Goal: Task Accomplishment & Management: Manage account settings

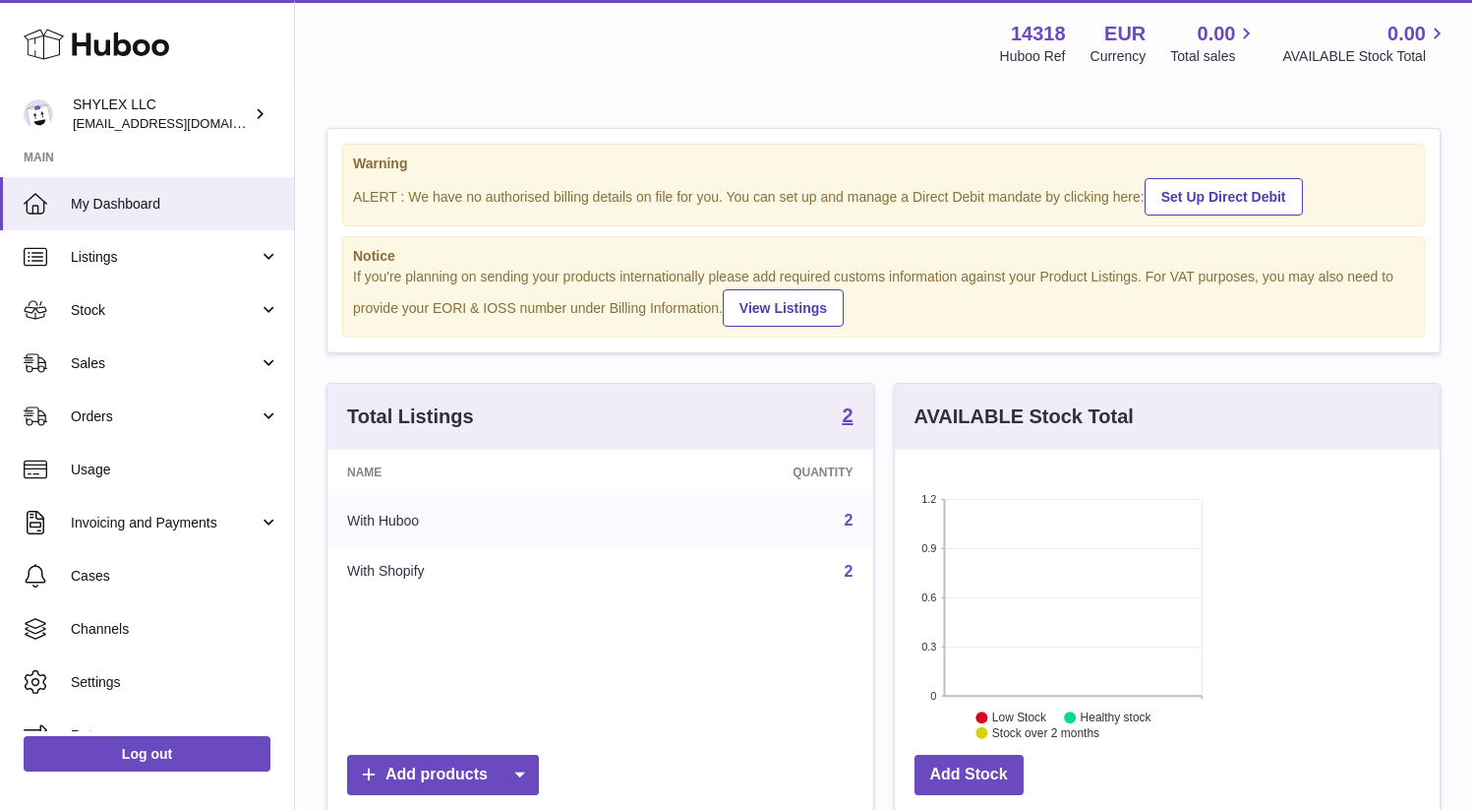
scroll to position [307, 356]
drag, startPoint x: 429, startPoint y: 305, endPoint x: 468, endPoint y: 307, distance: 39.4
click at [468, 307] on div "If you're planning on sending your products internationally please add required…" at bounding box center [883, 297] width 1061 height 59
click at [485, 311] on div "If you're planning on sending your products internationally please add required…" at bounding box center [883, 297] width 1061 height 59
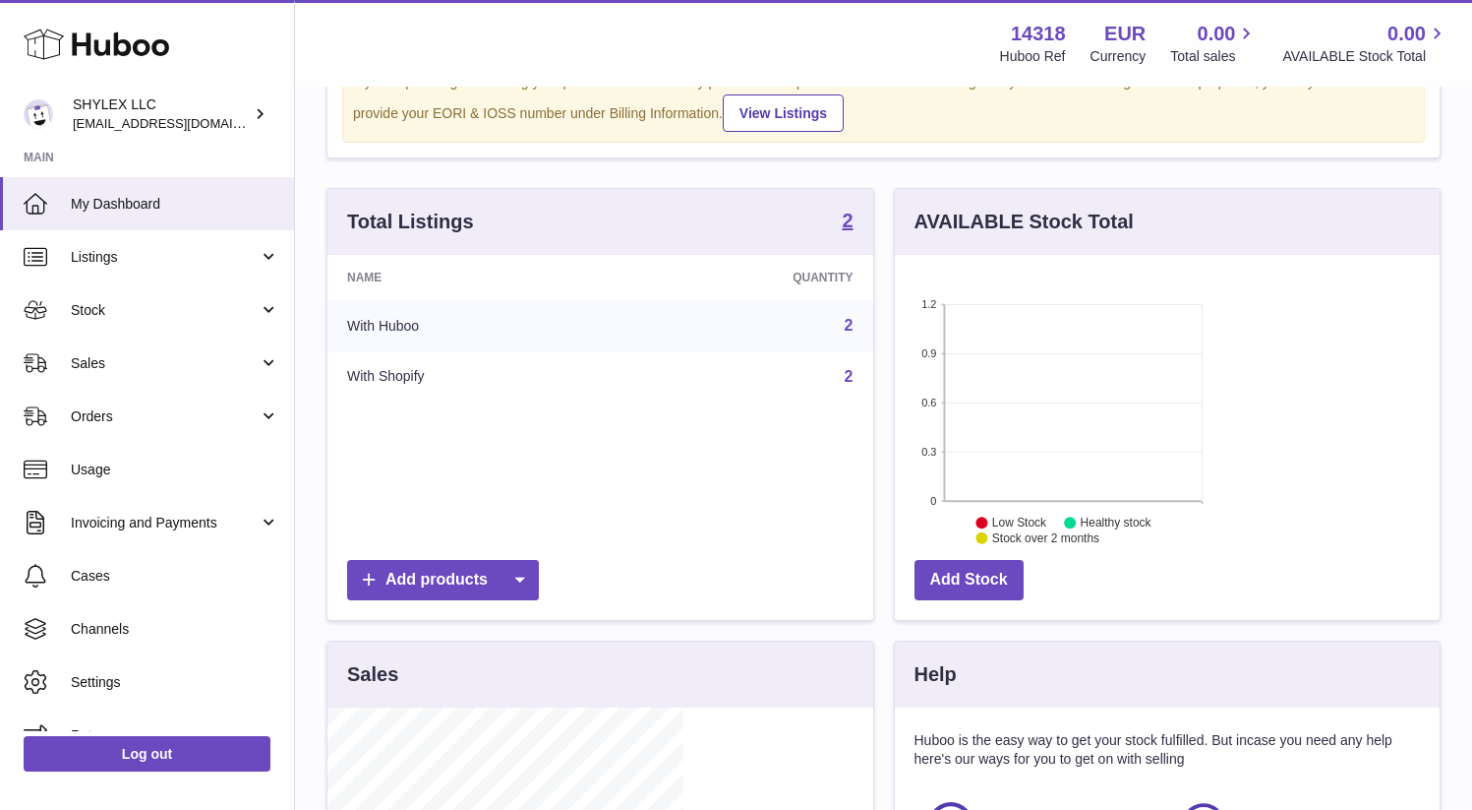
scroll to position [214, 0]
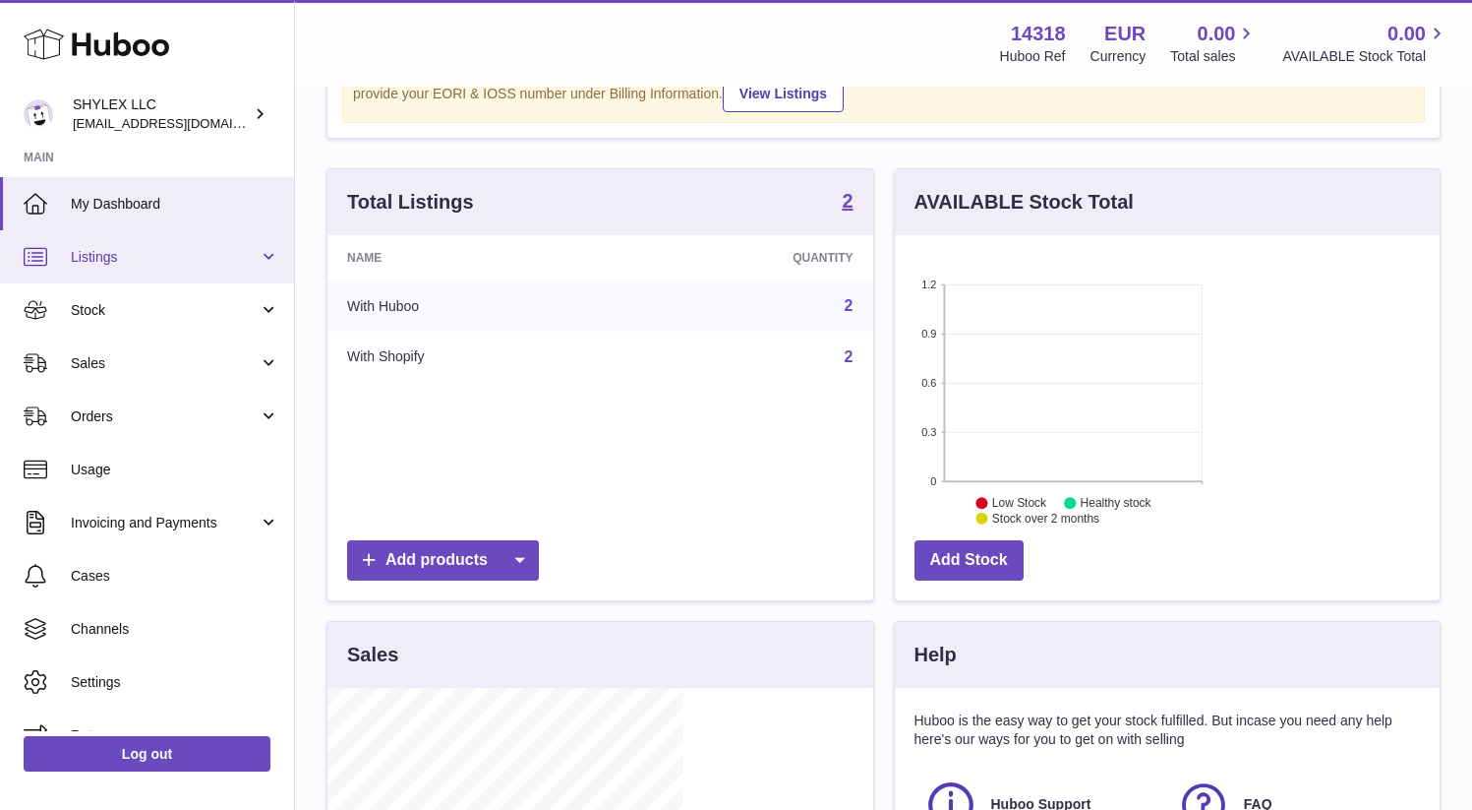
click at [216, 270] on link "Listings" at bounding box center [147, 256] width 294 height 53
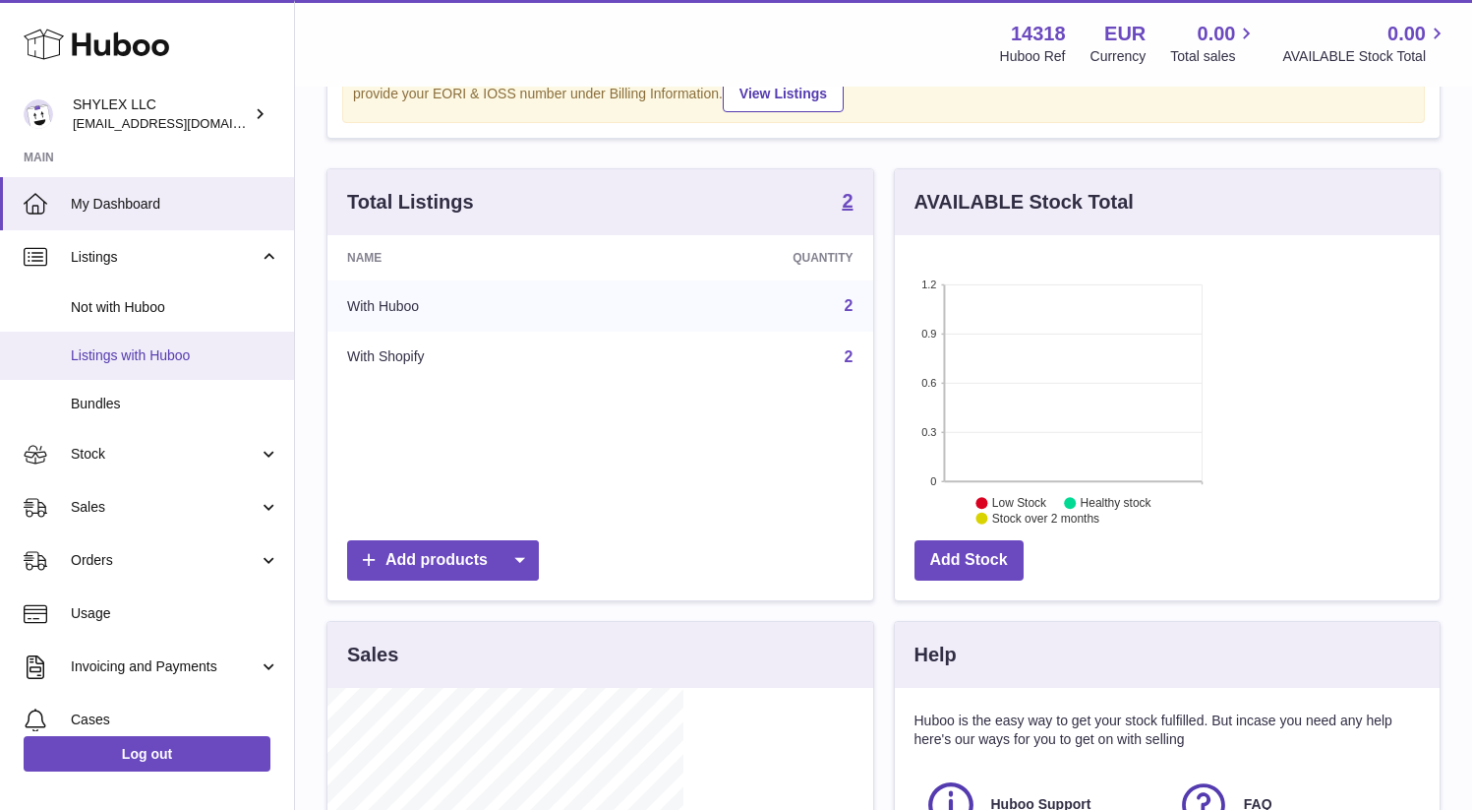
click at [191, 365] on link "Listings with Huboo" at bounding box center [147, 355] width 294 height 48
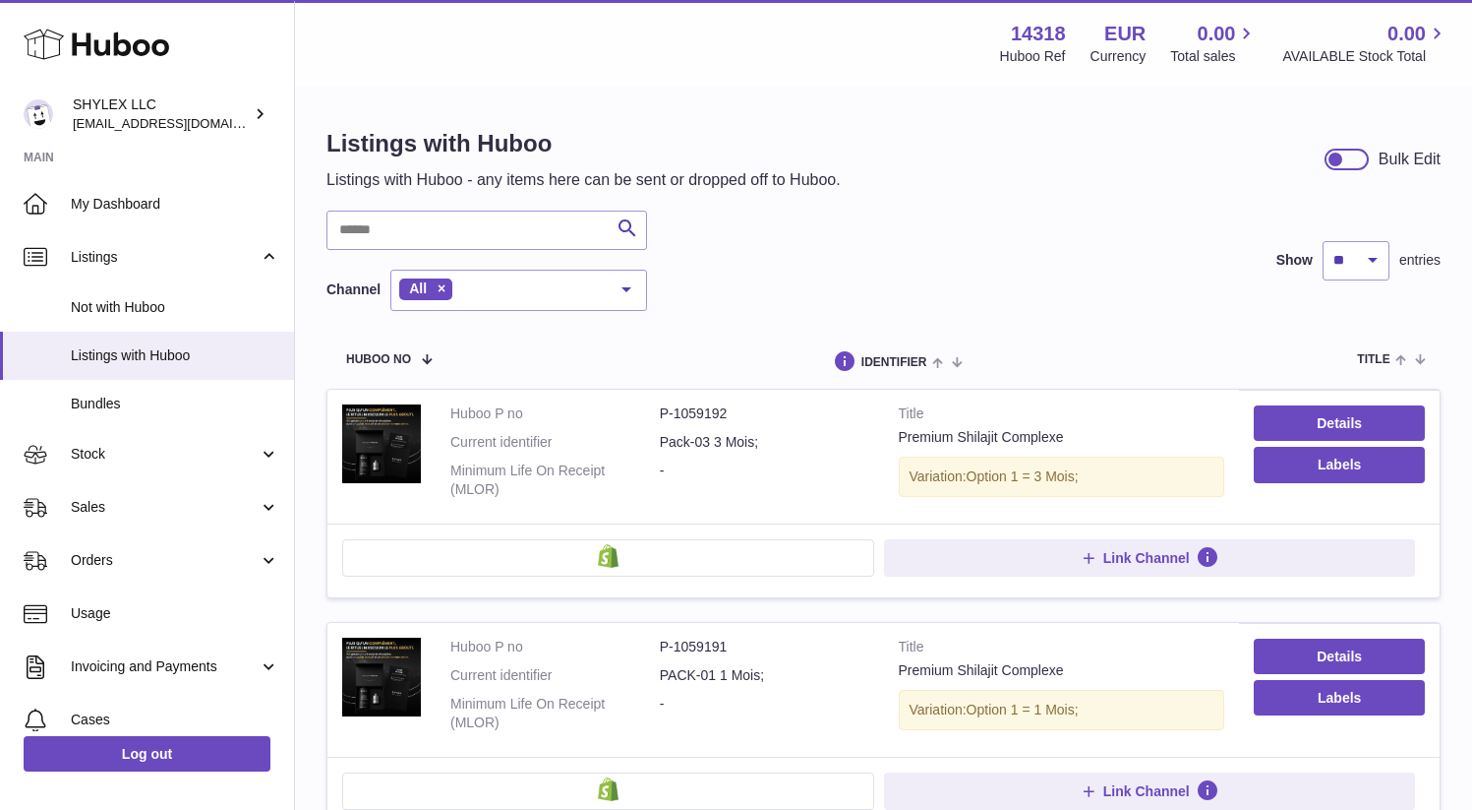
drag, startPoint x: 628, startPoint y: 411, endPoint x: 724, endPoint y: 407, distance: 96.5
click at [725, 433] on dd "Pack-03 3 Mois;" at bounding box center [765, 442] width 210 height 19
click at [1254, 405] on link "Details" at bounding box center [1339, 422] width 171 height 35
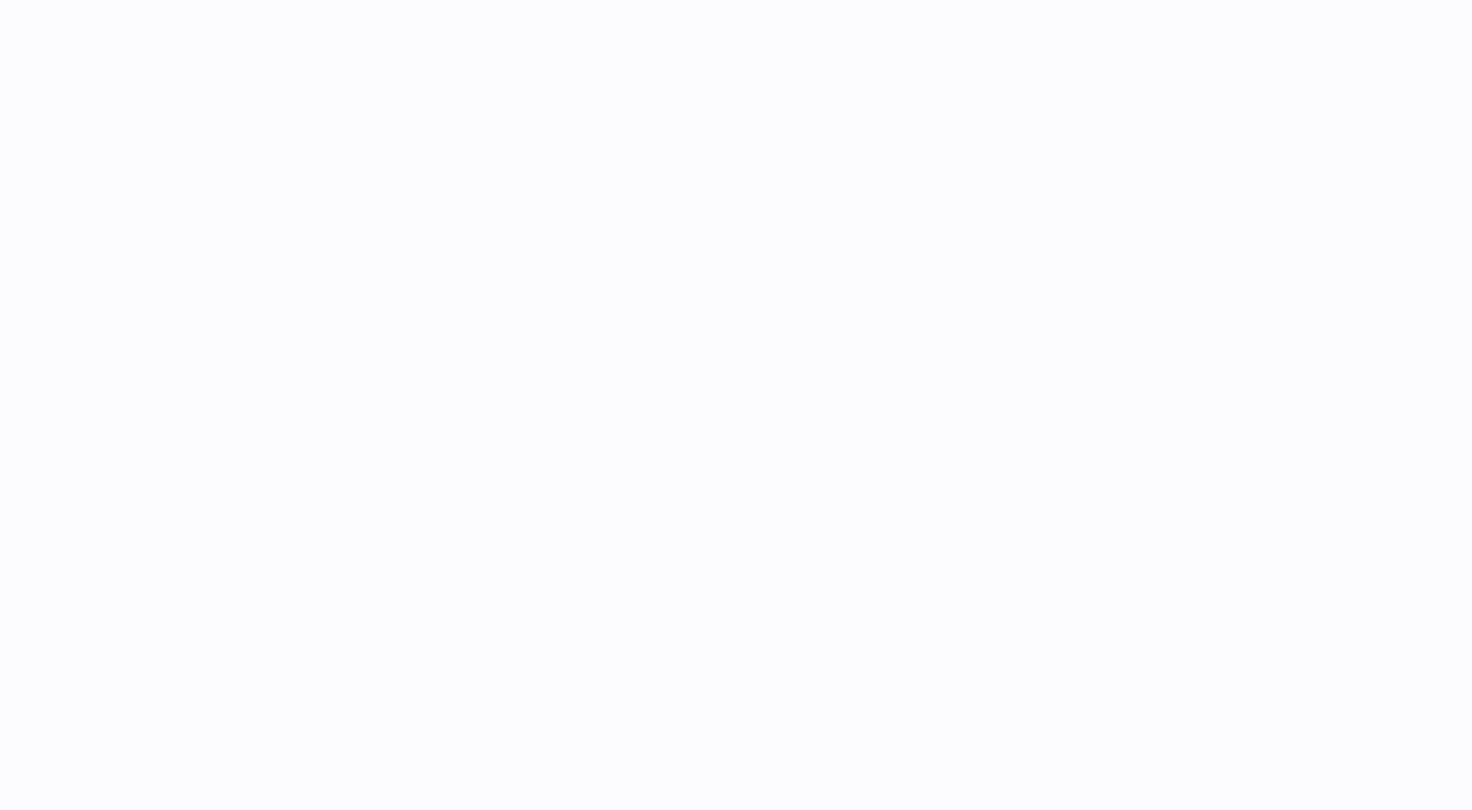
select select
select select "****"
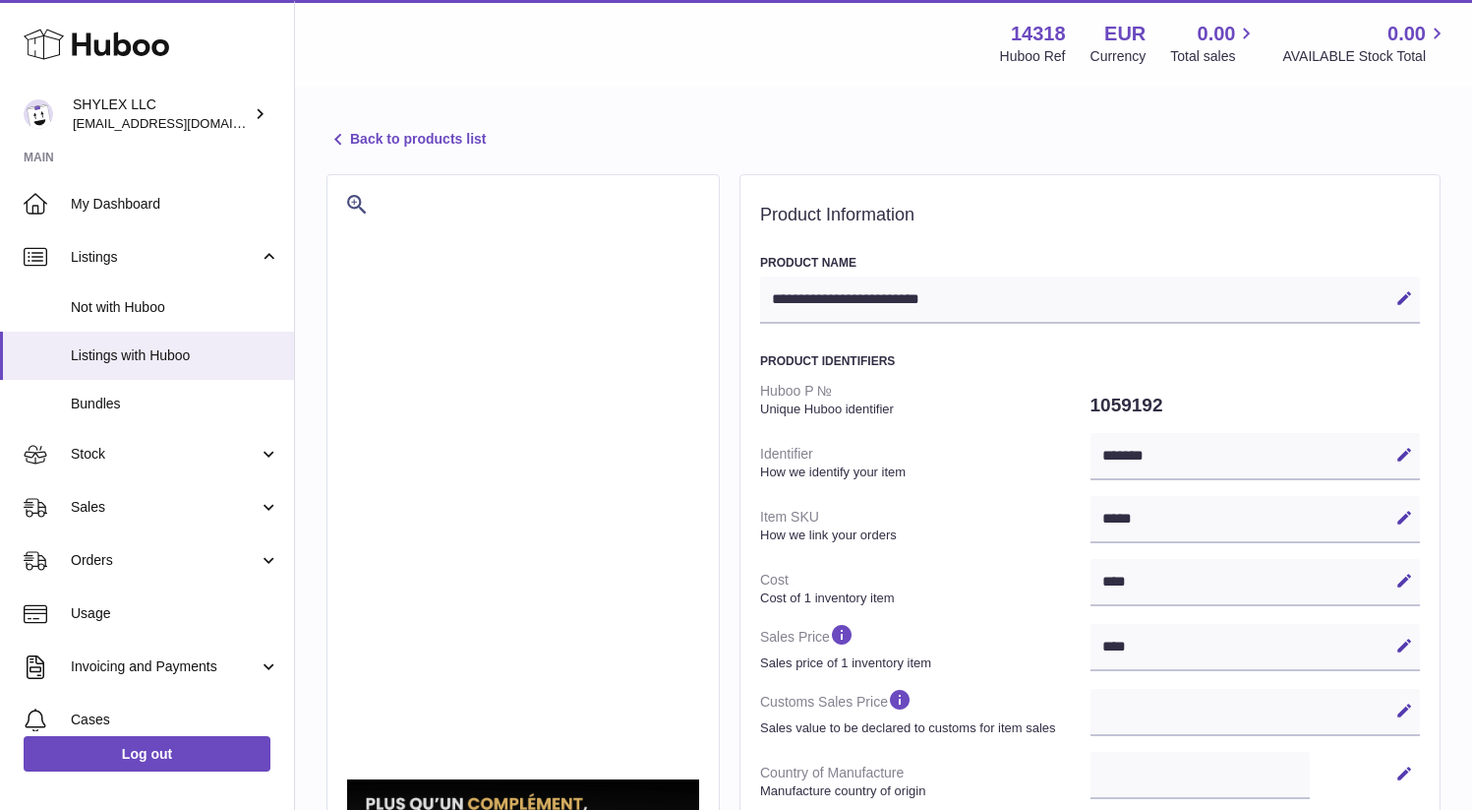
click at [961, 296] on div "**********" at bounding box center [1090, 299] width 660 height 47
click at [942, 297] on div "**********" at bounding box center [1090, 299] width 660 height 47
click at [1091, 457] on div "******* Edit Cancel Save" at bounding box center [1256, 456] width 330 height 47
click at [1091, 455] on div "******* Edit Cancel Save" at bounding box center [1256, 456] width 330 height 47
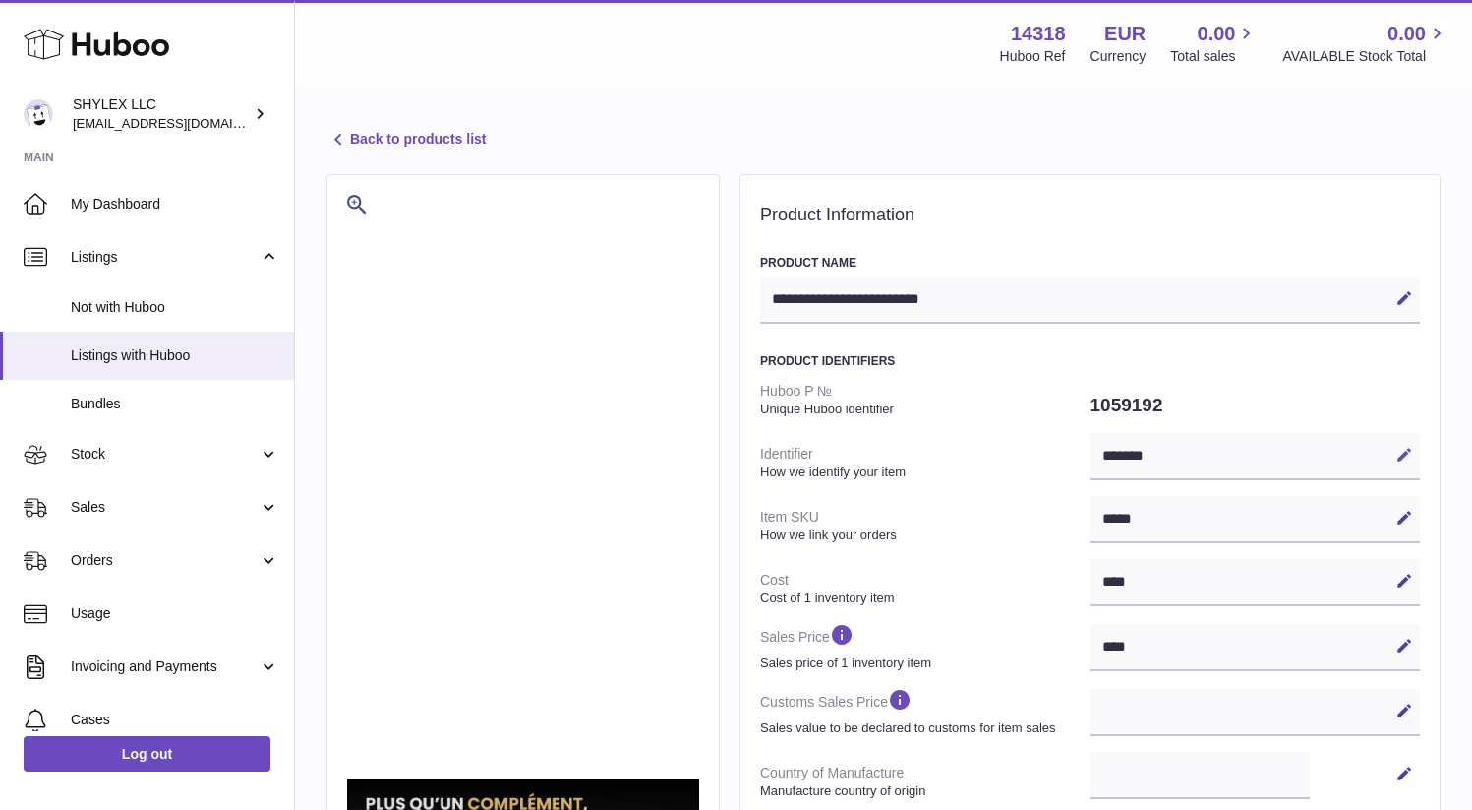
click at [1396, 454] on icon at bounding box center [1405, 455] width 18 height 18
drag, startPoint x: 1061, startPoint y: 457, endPoint x: 989, endPoint y: 460, distance: 72.8
click at [1091, 460] on input "*******" at bounding box center [1256, 456] width 330 height 47
click at [1091, 452] on input "*******" at bounding box center [1256, 456] width 330 height 47
drag, startPoint x: 1063, startPoint y: 454, endPoint x: 969, endPoint y: 454, distance: 94.4
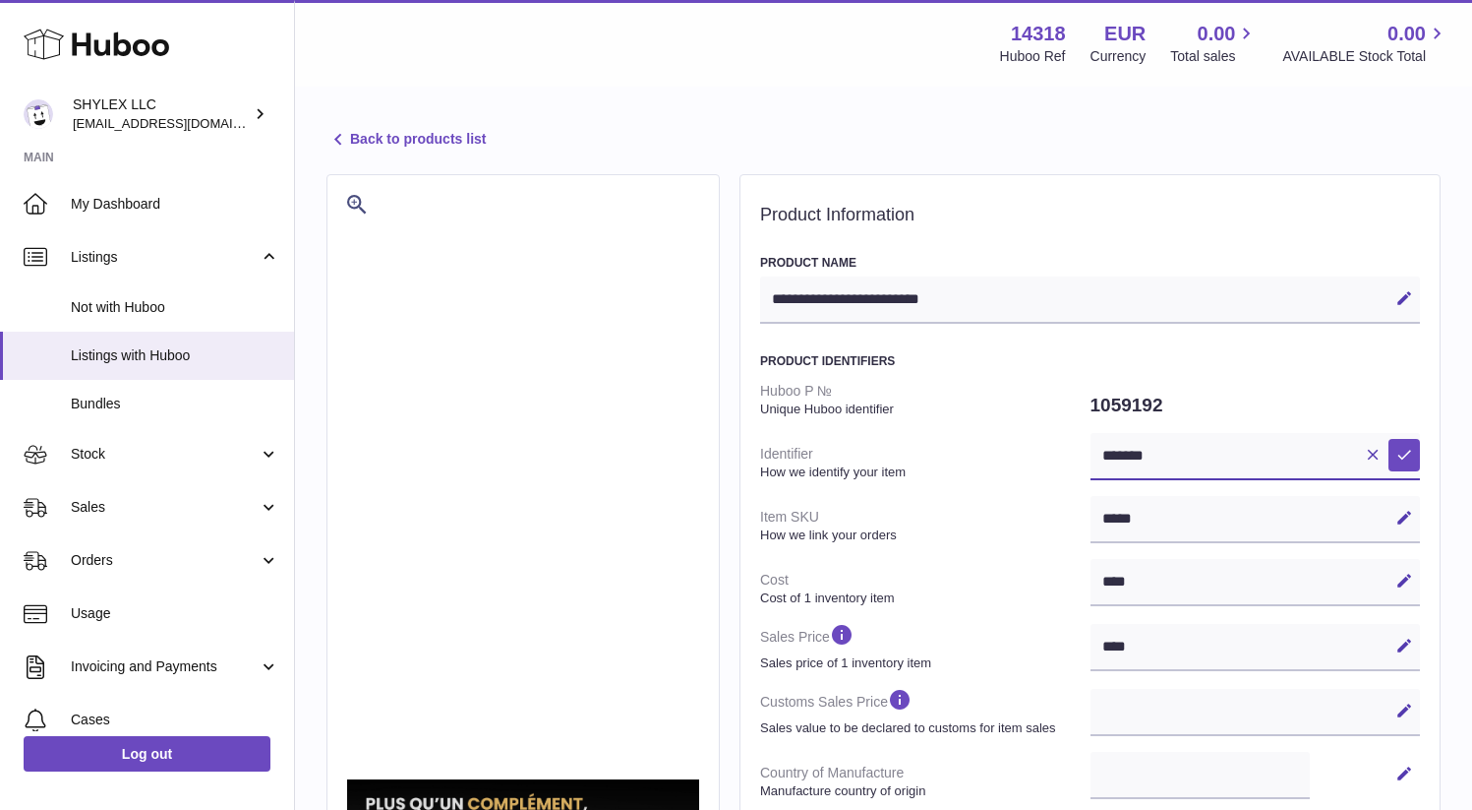
click at [969, 454] on dl "Huboo P № Unique Huboo identifier 1059192 Identifier How we identify your item …" at bounding box center [1090, 808] width 660 height 868
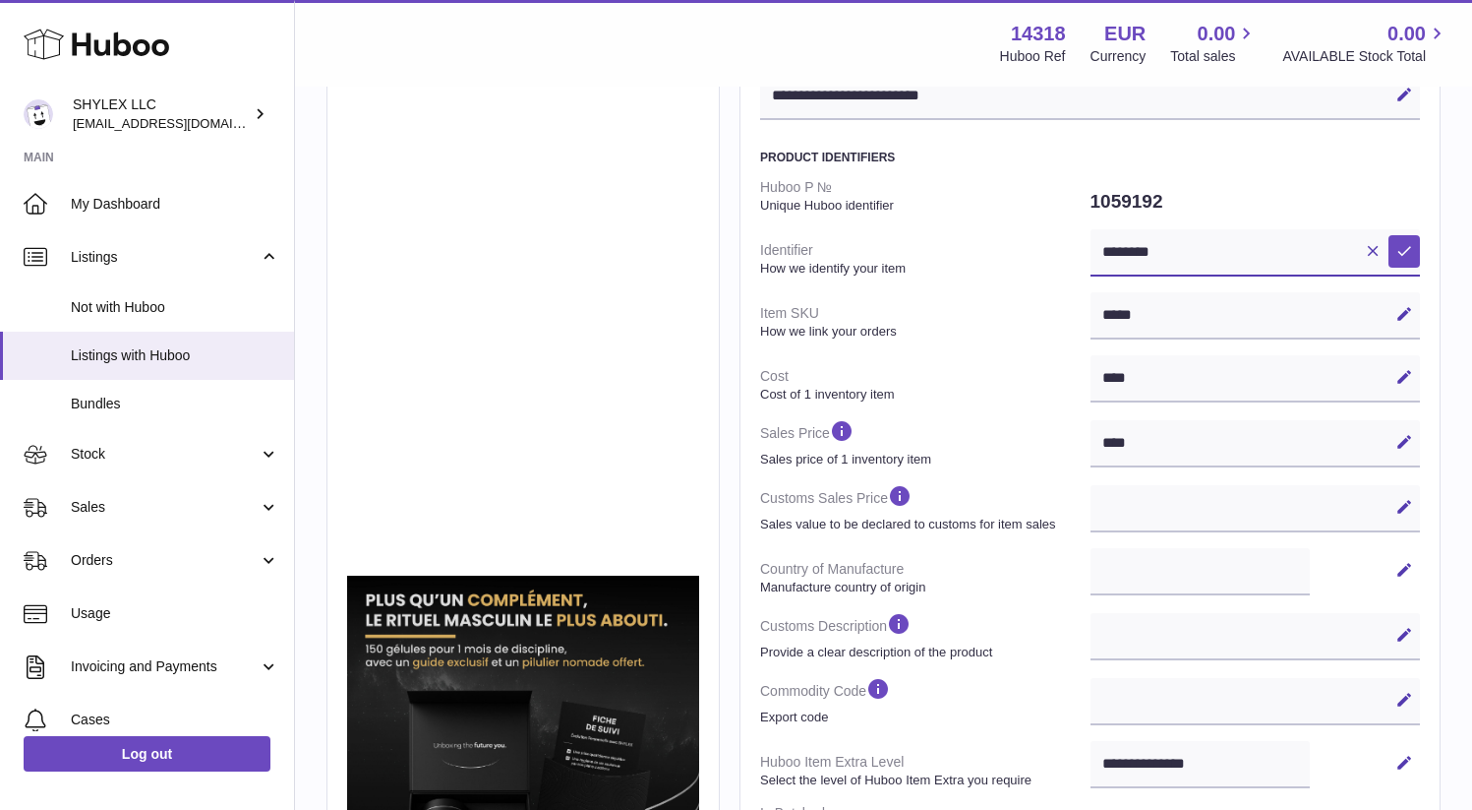
scroll to position [223, 0]
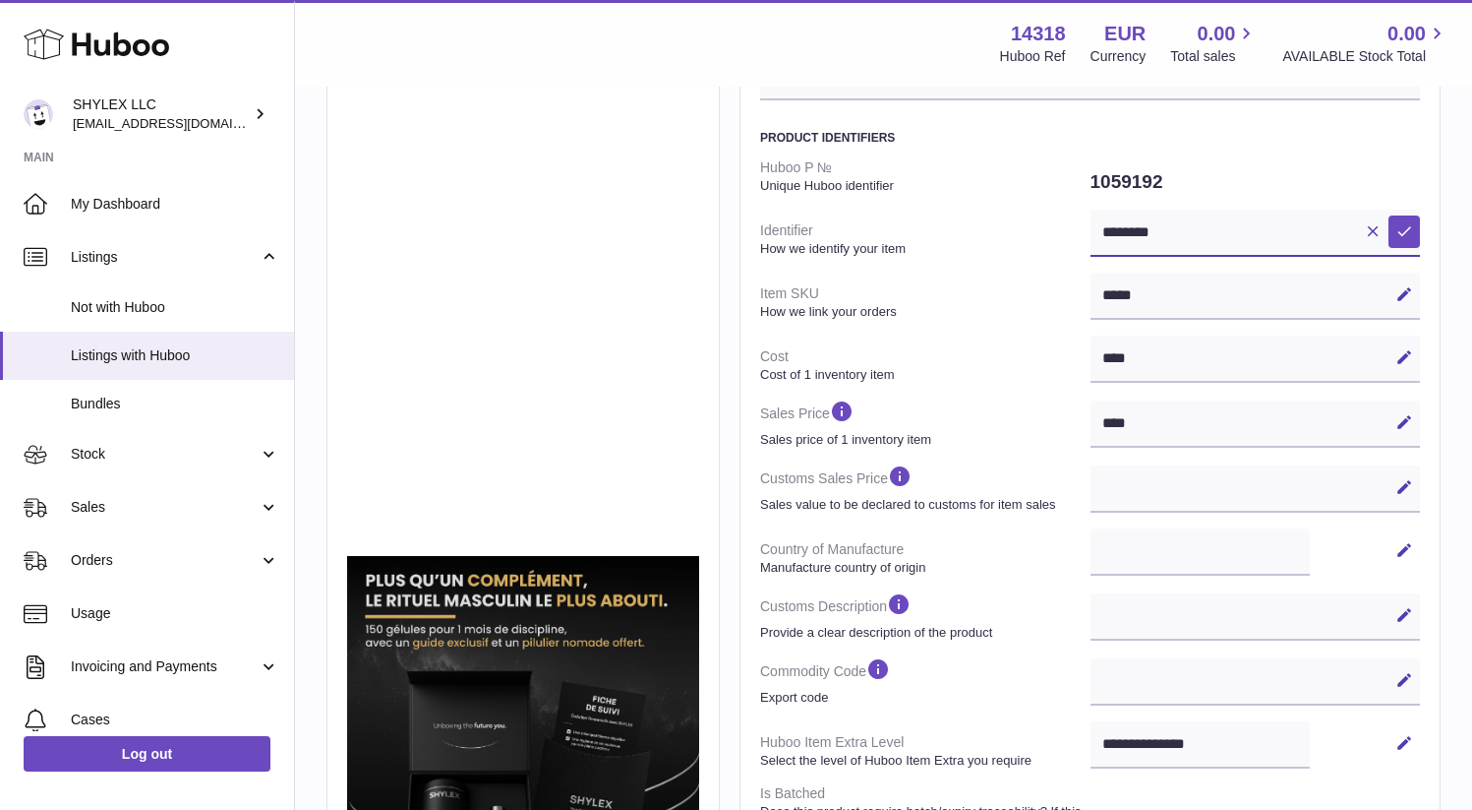
drag, startPoint x: 1078, startPoint y: 231, endPoint x: 988, endPoint y: 231, distance: 90.5
click at [1091, 231] on input "********" at bounding box center [1256, 233] width 330 height 47
click at [1091, 237] on input "********" at bounding box center [1256, 233] width 330 height 47
drag, startPoint x: 1067, startPoint y: 237, endPoint x: 996, endPoint y: 233, distance: 70.9
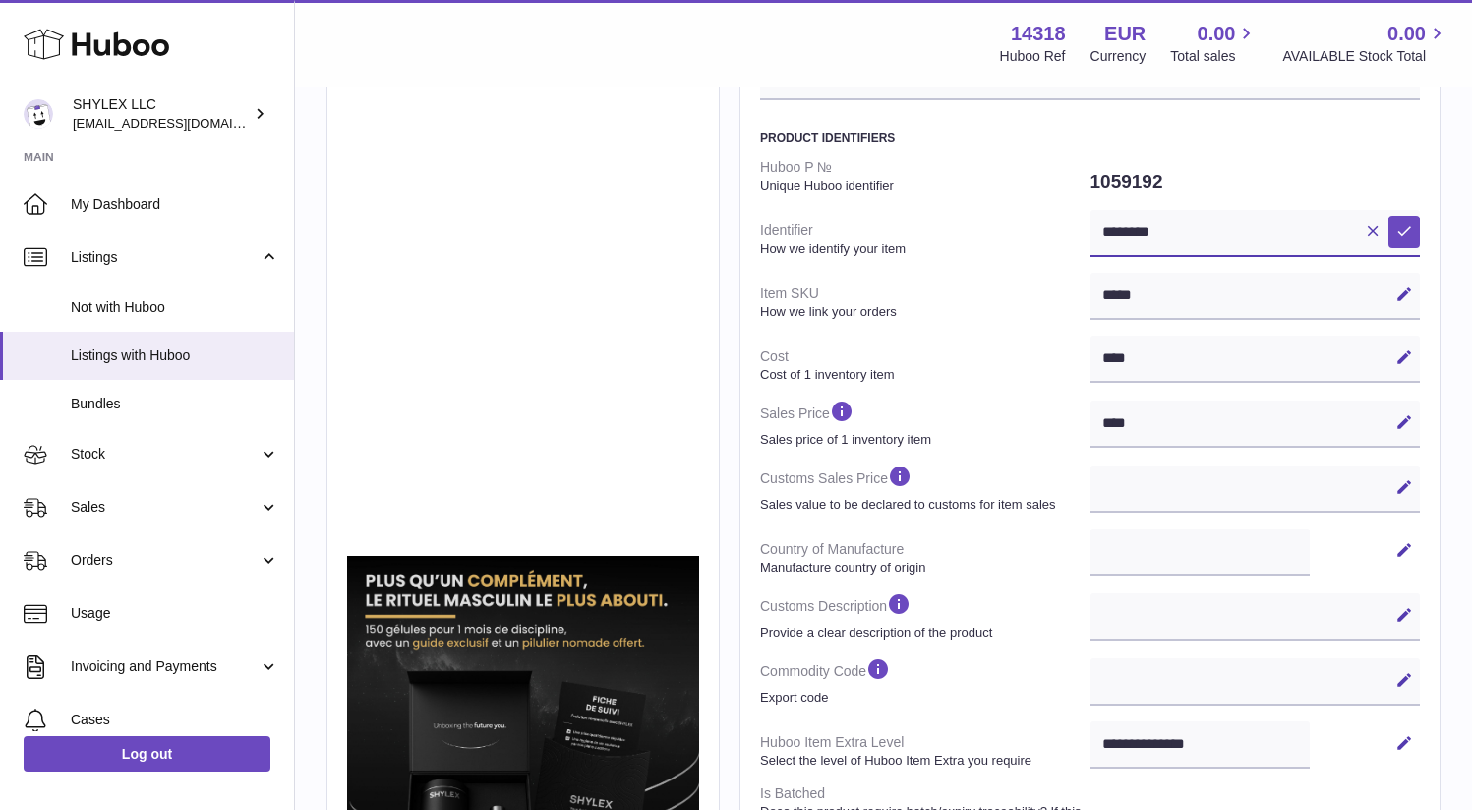
click at [1091, 234] on input "********" at bounding box center [1256, 233] width 330 height 47
type input "********"
click at [1091, 295] on div "***** Edit Cancel Save" at bounding box center [1256, 295] width 330 height 47
click at [1091, 294] on div "***** Edit Cancel Save" at bounding box center [1256, 295] width 330 height 47
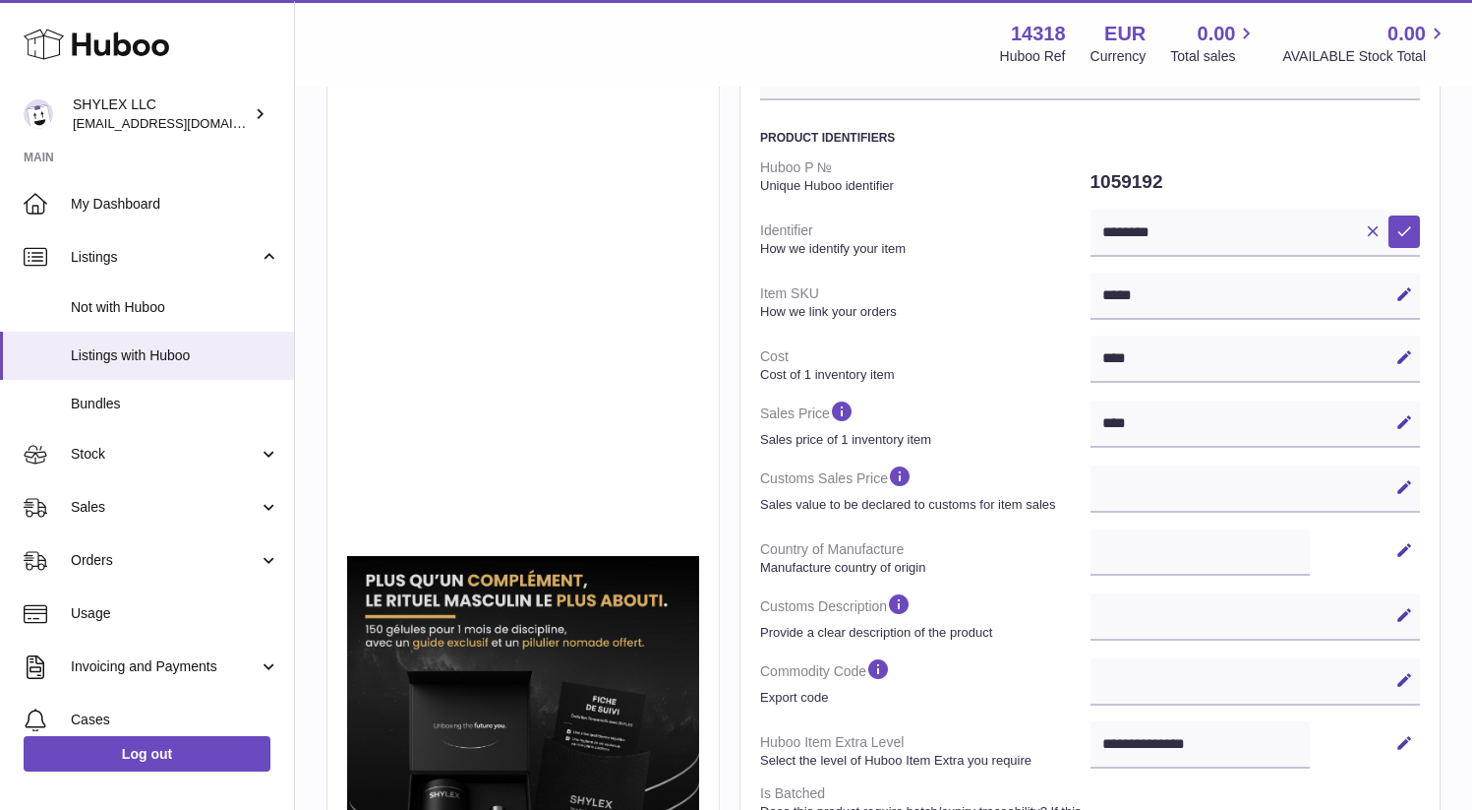
scroll to position [274, 0]
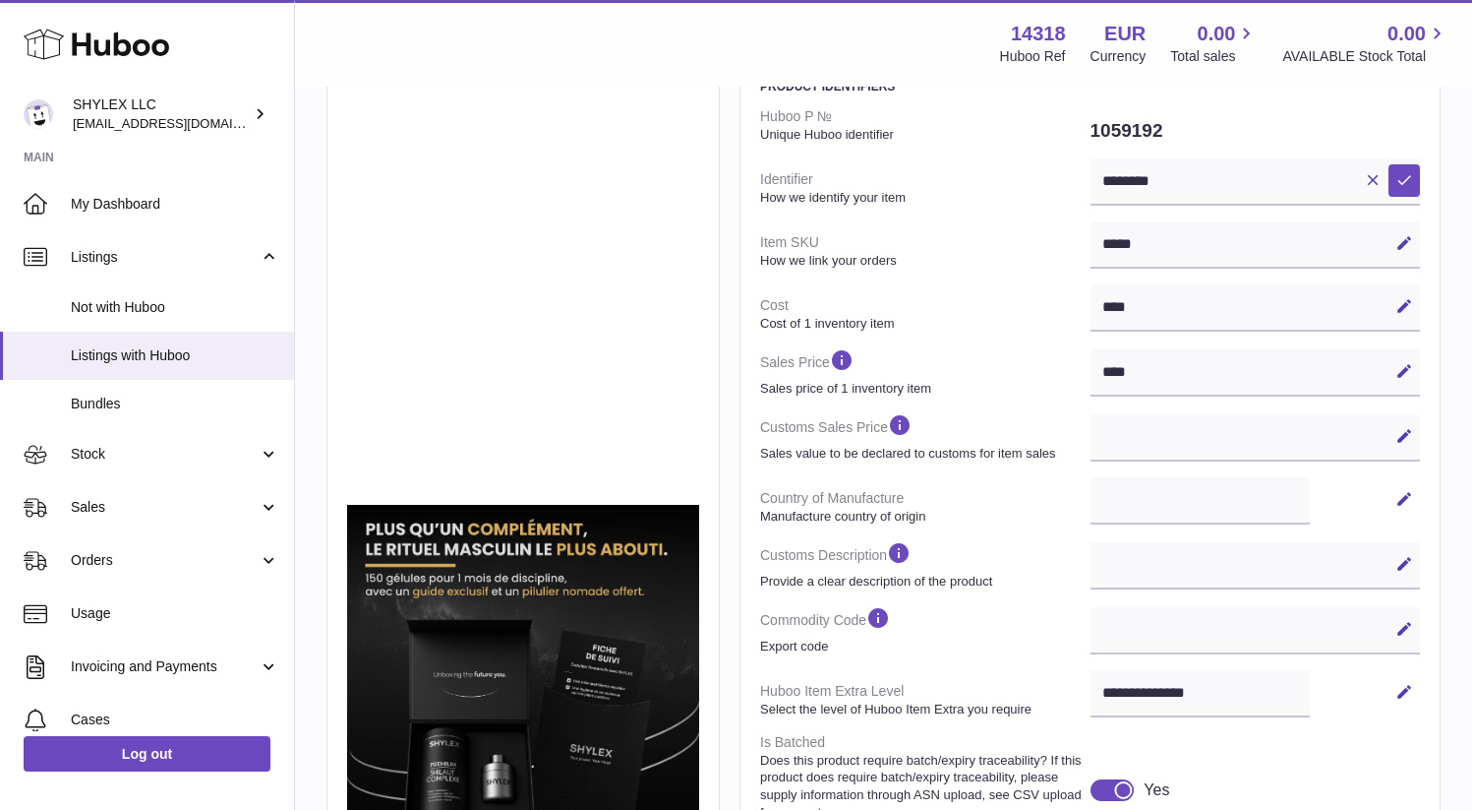
click at [1091, 309] on div "**** Edit Cancel Save" at bounding box center [1256, 307] width 330 height 47
click at [1091, 243] on div "***** Edit Cancel Save" at bounding box center [1256, 244] width 330 height 47
click at [1091, 235] on div "***** Edit Cancel Save" at bounding box center [1256, 244] width 330 height 47
click at [1396, 238] on icon at bounding box center [1405, 243] width 18 height 18
drag, startPoint x: 1091, startPoint y: 241, endPoint x: 955, endPoint y: 242, distance: 135.7
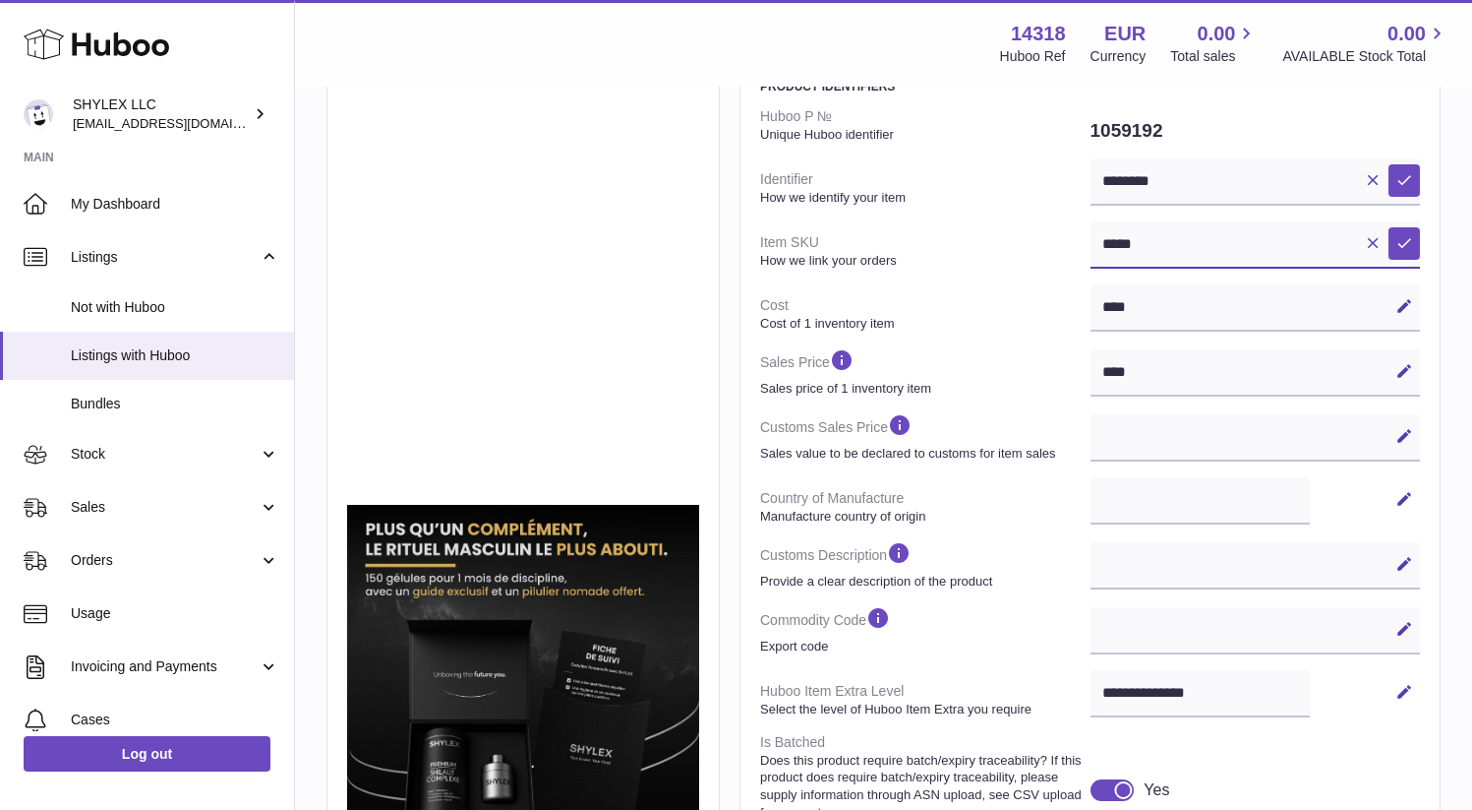
click at [955, 242] on dl "Huboo P № Unique Huboo identifier 1059192 Identifier How we identify your item …" at bounding box center [1090, 533] width 660 height 868
type input "********"
click at [1091, 312] on div "**** Edit Cancel Save" at bounding box center [1256, 307] width 330 height 47
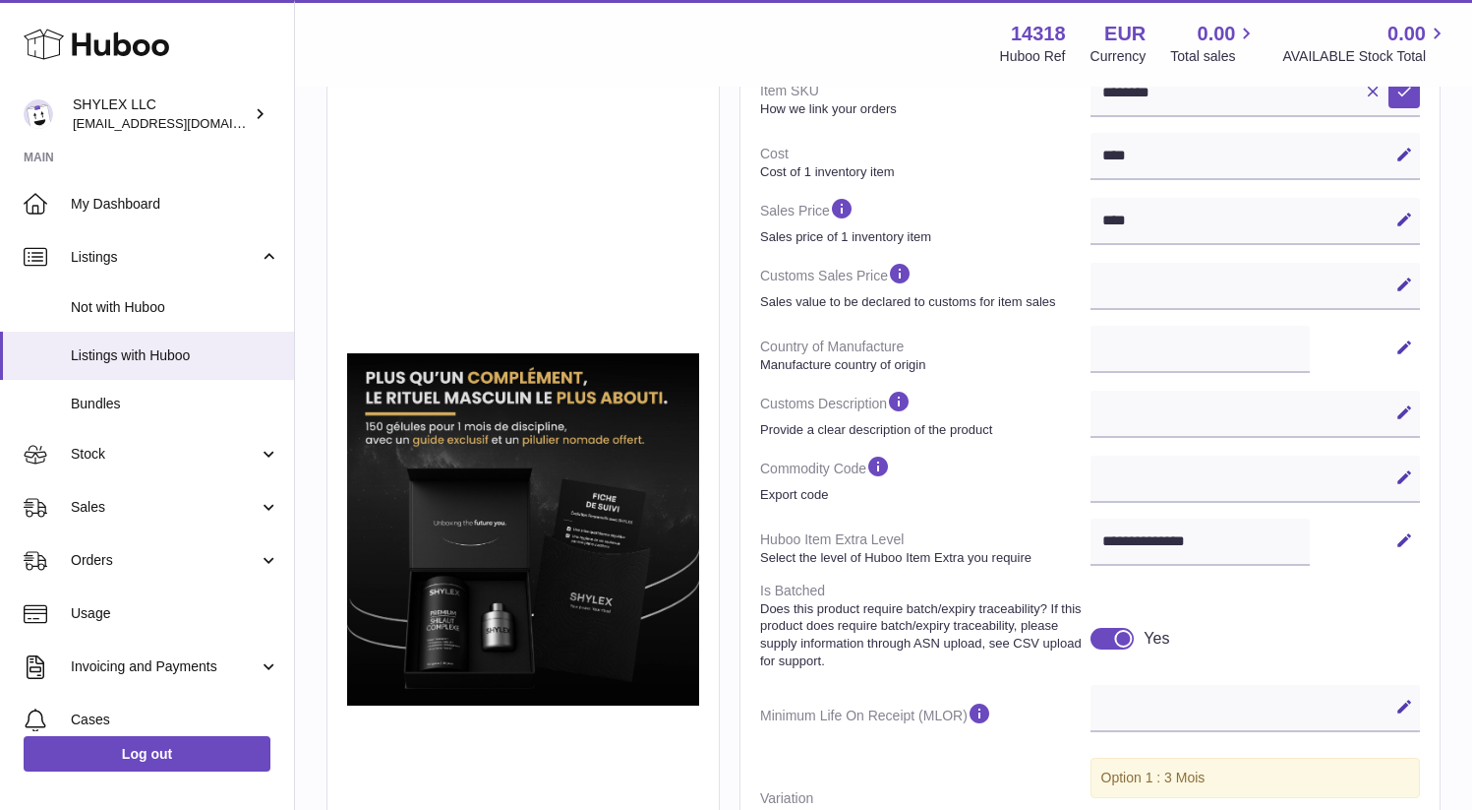
scroll to position [424, 0]
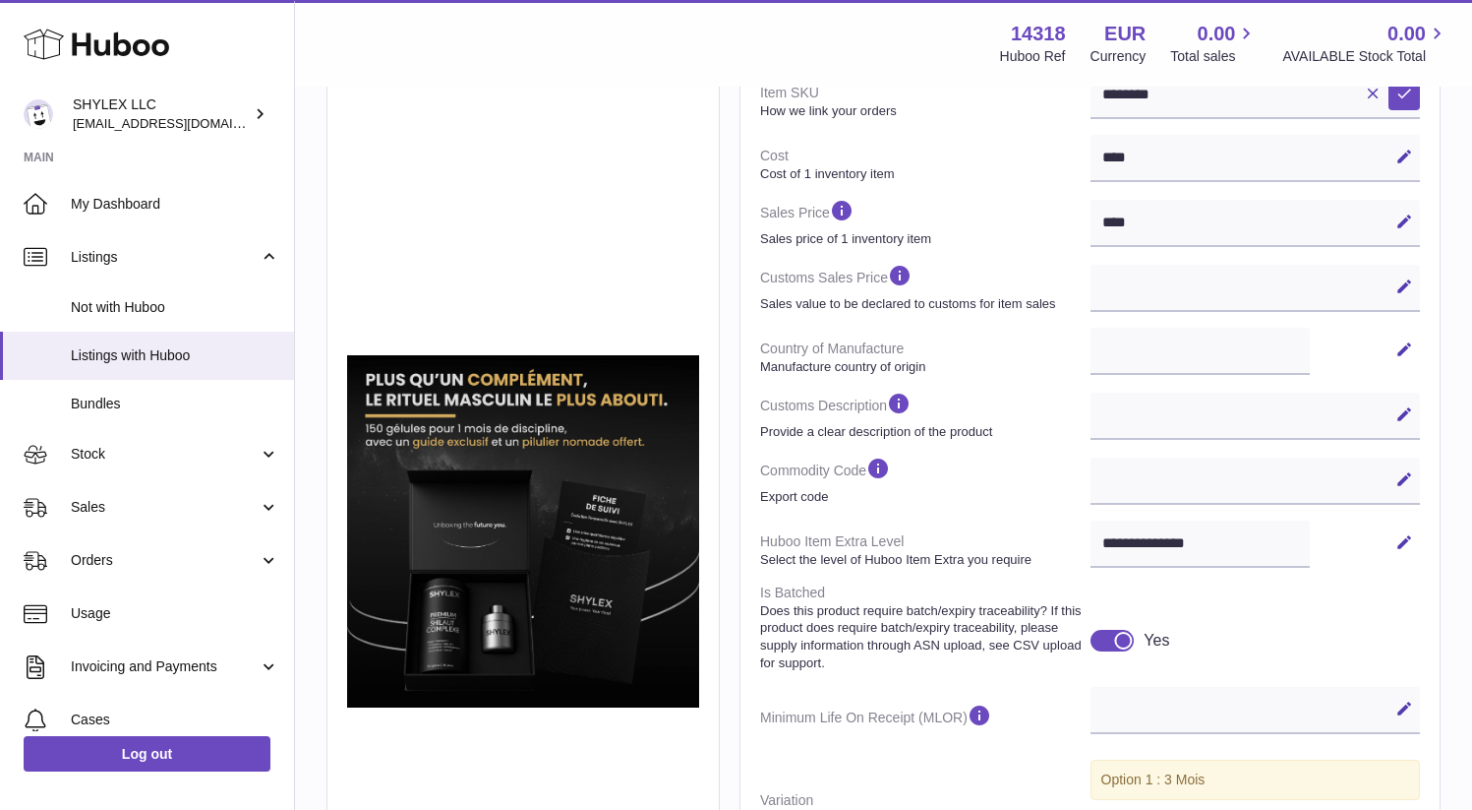
click at [1091, 151] on div "**** Edit Cancel Save" at bounding box center [1256, 158] width 330 height 47
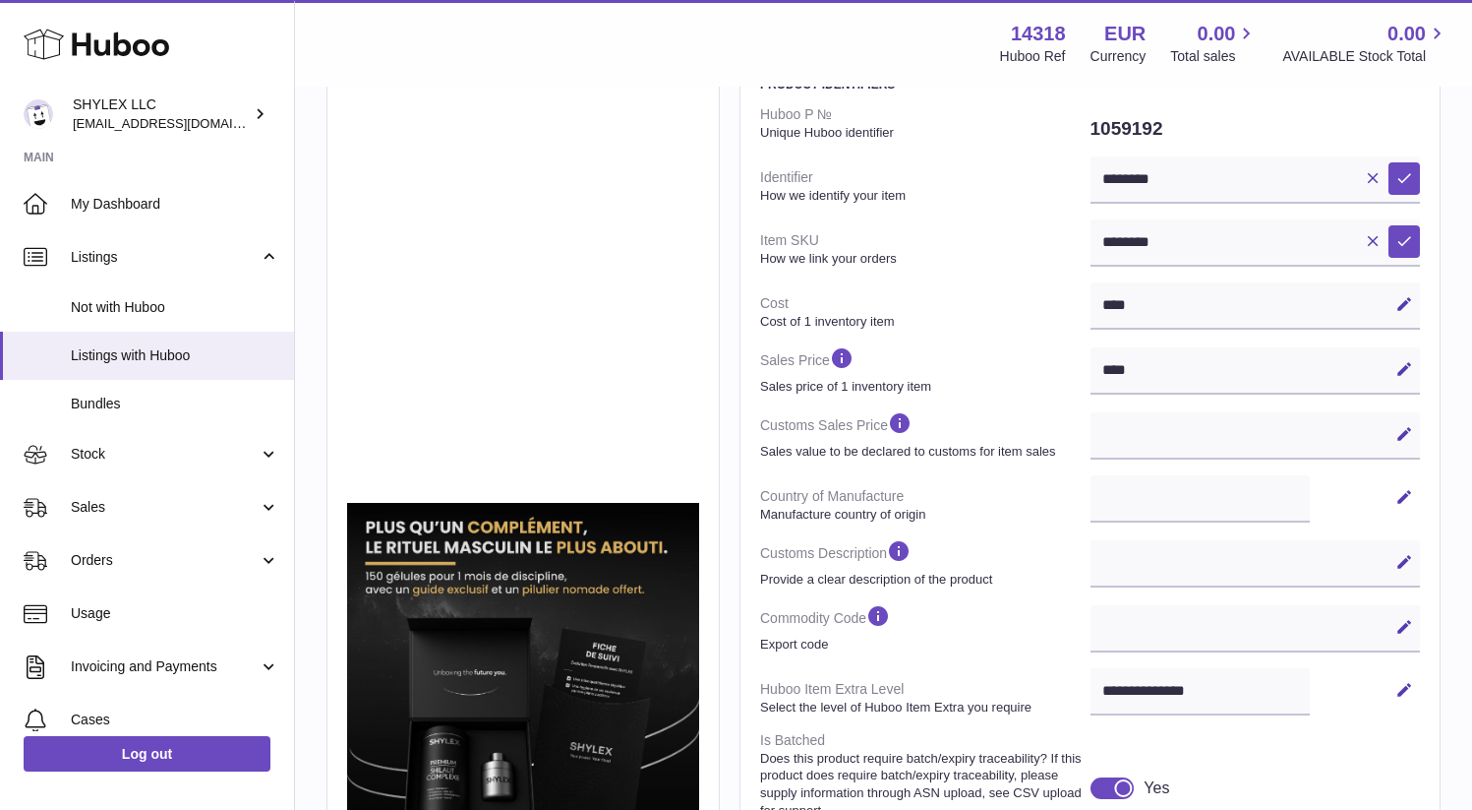
scroll to position [272, 0]
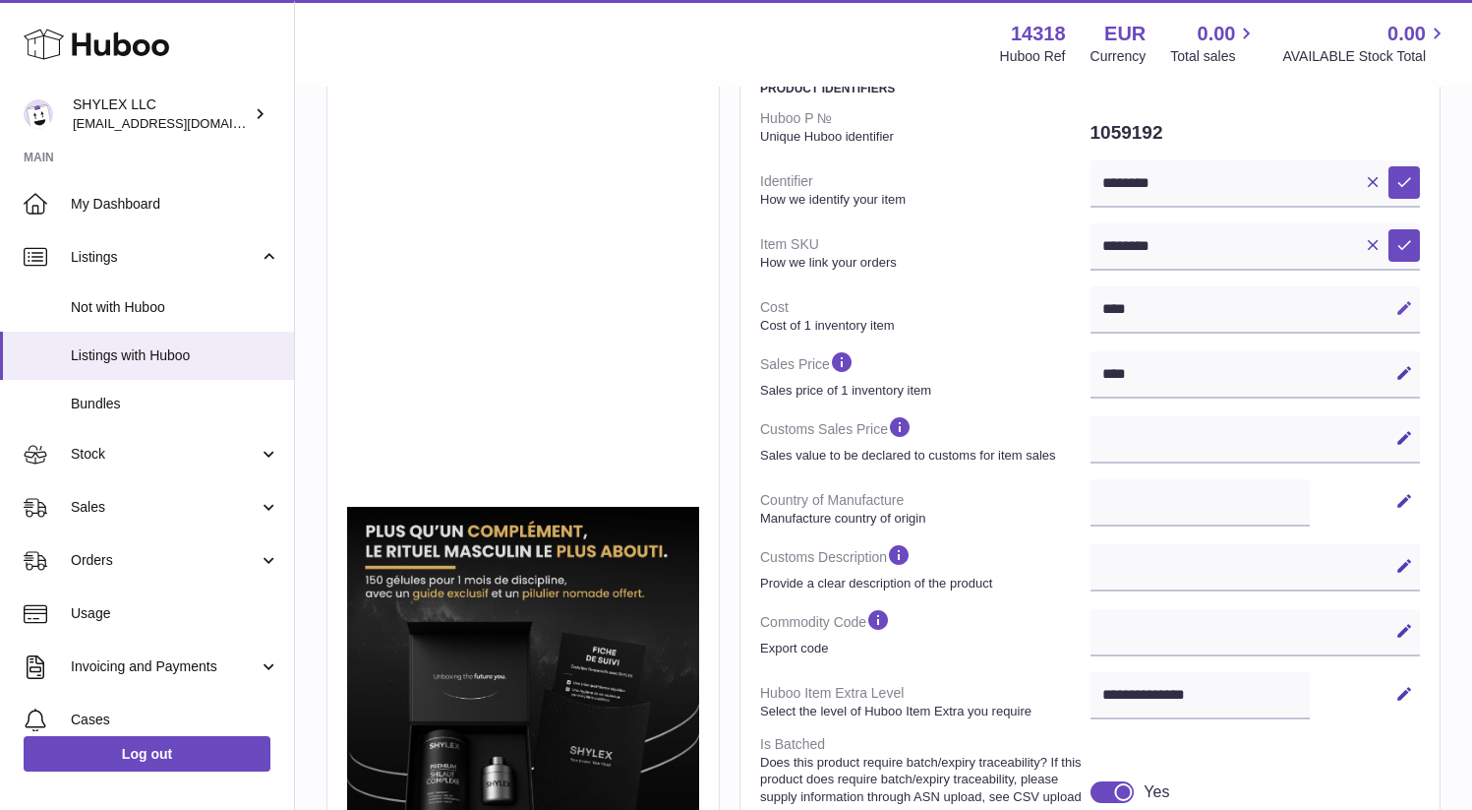
click at [1396, 307] on icon at bounding box center [1405, 308] width 18 height 18
drag, startPoint x: 1036, startPoint y: 308, endPoint x: 937, endPoint y: 308, distance: 98.4
click at [939, 308] on dl "Huboo P № Unique Huboo identifier 1059192 Identifier How we identify your item …" at bounding box center [1090, 535] width 660 height 868
click at [1091, 303] on input "****" at bounding box center [1256, 309] width 330 height 47
drag, startPoint x: 1051, startPoint y: 305, endPoint x: 958, endPoint y: 305, distance: 92.5
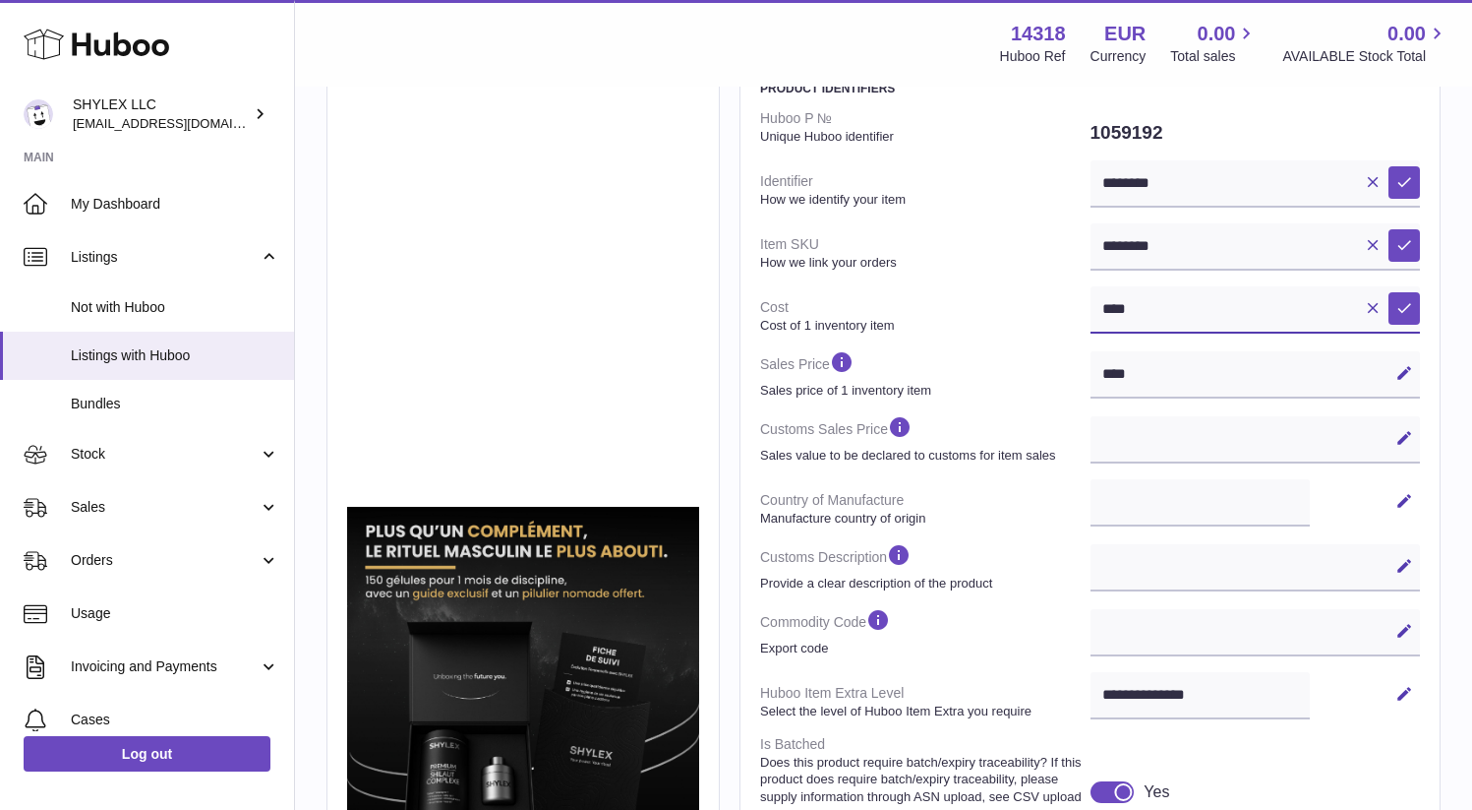
click at [959, 305] on dl "Huboo P № Unique Huboo identifier 1059192 Identifier How we identify your item …" at bounding box center [1090, 535] width 660 height 868
click at [1091, 375] on div "**** Edit Cancel Save" at bounding box center [1256, 374] width 330 height 47
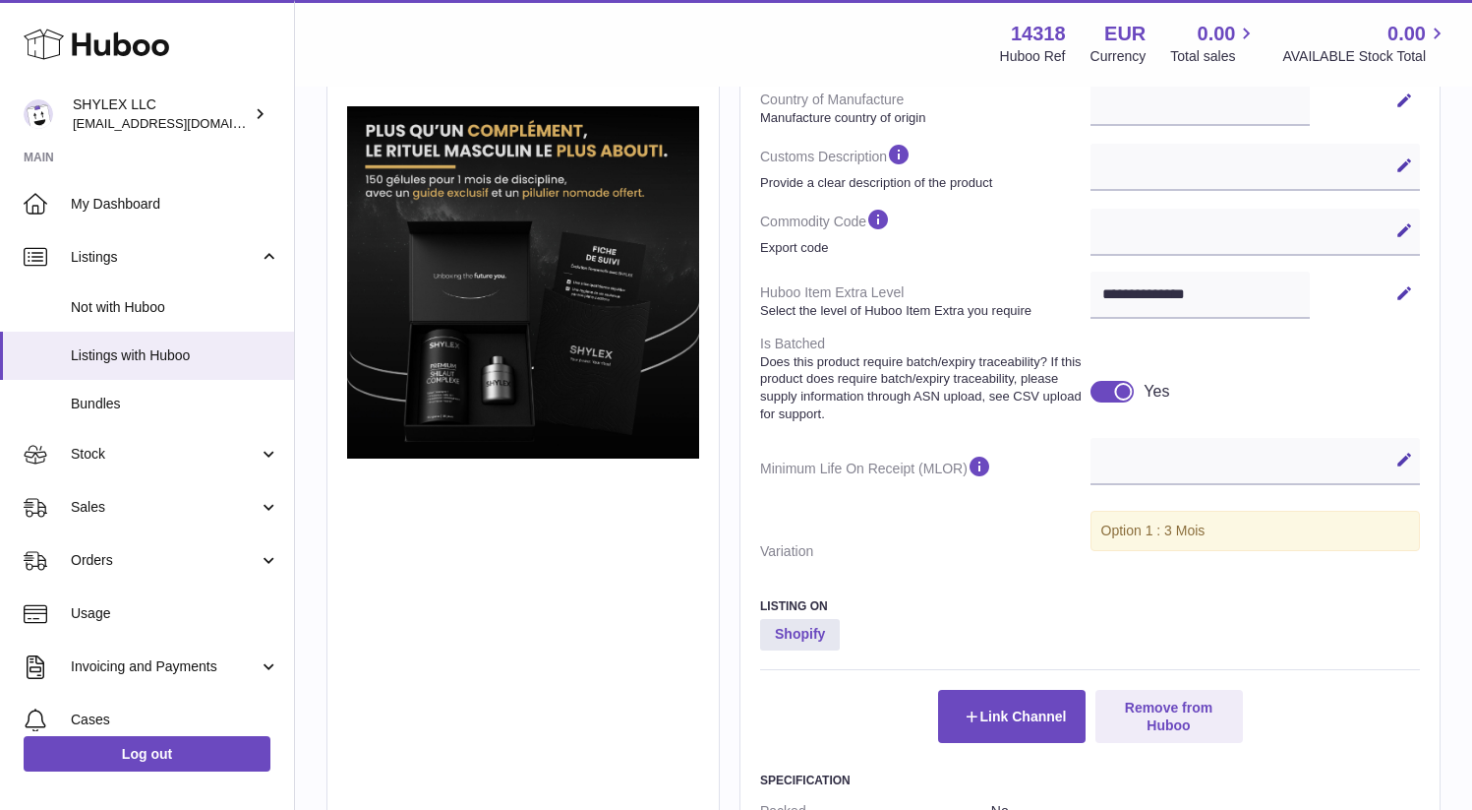
scroll to position [678, 0]
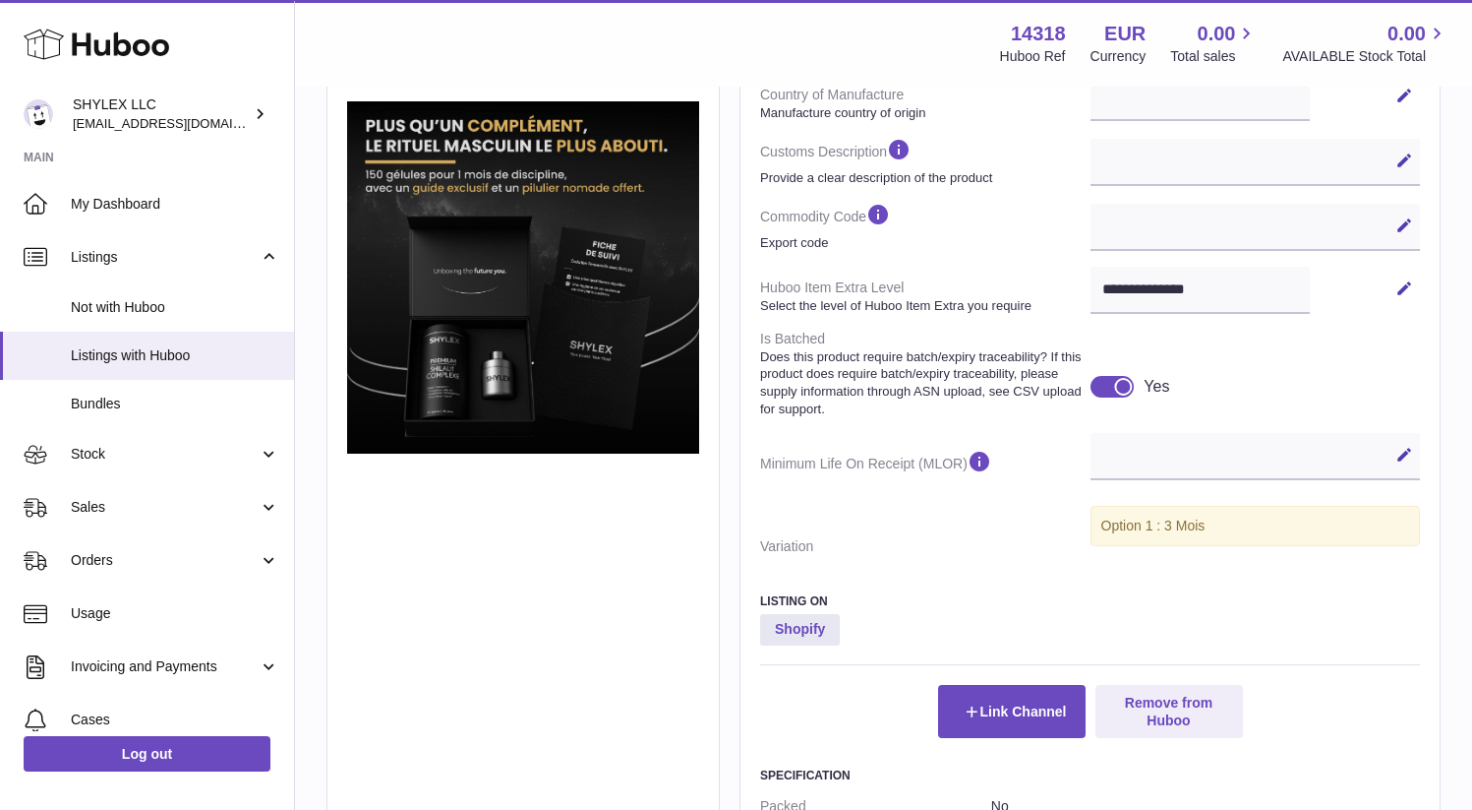
click at [1091, 546] on div "Option 1 : 3 Mois" at bounding box center [1256, 526] width 330 height 40
drag, startPoint x: 1117, startPoint y: 601, endPoint x: 976, endPoint y: 599, distance: 141.7
click at [978, 564] on dl "Huboo P № Unique Huboo identifier 1059192 Identifier How we identify your item …" at bounding box center [1090, 130] width 660 height 868
click at [1091, 546] on div "Option 1 : 3 Mois" at bounding box center [1256, 526] width 330 height 40
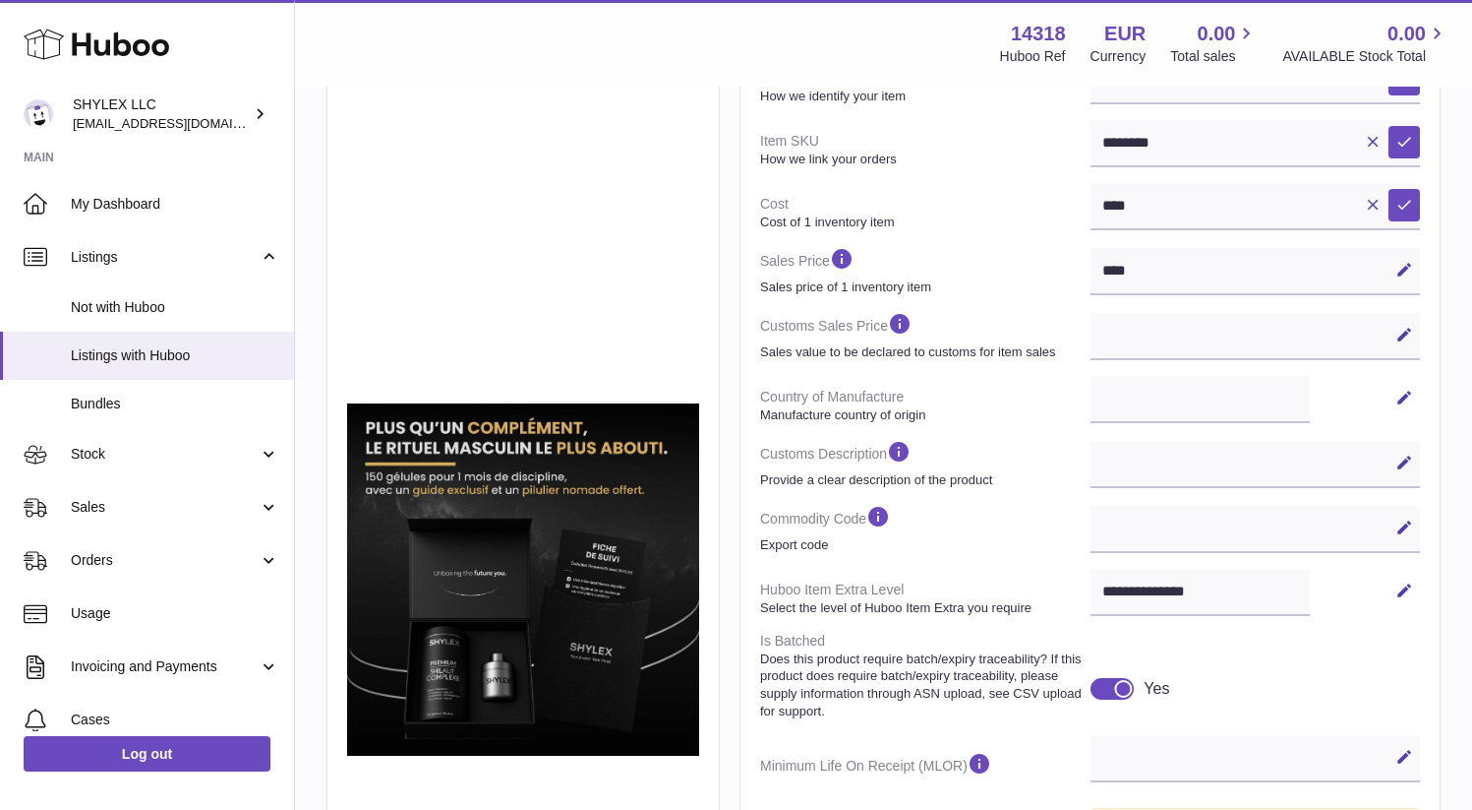
scroll to position [374, 0]
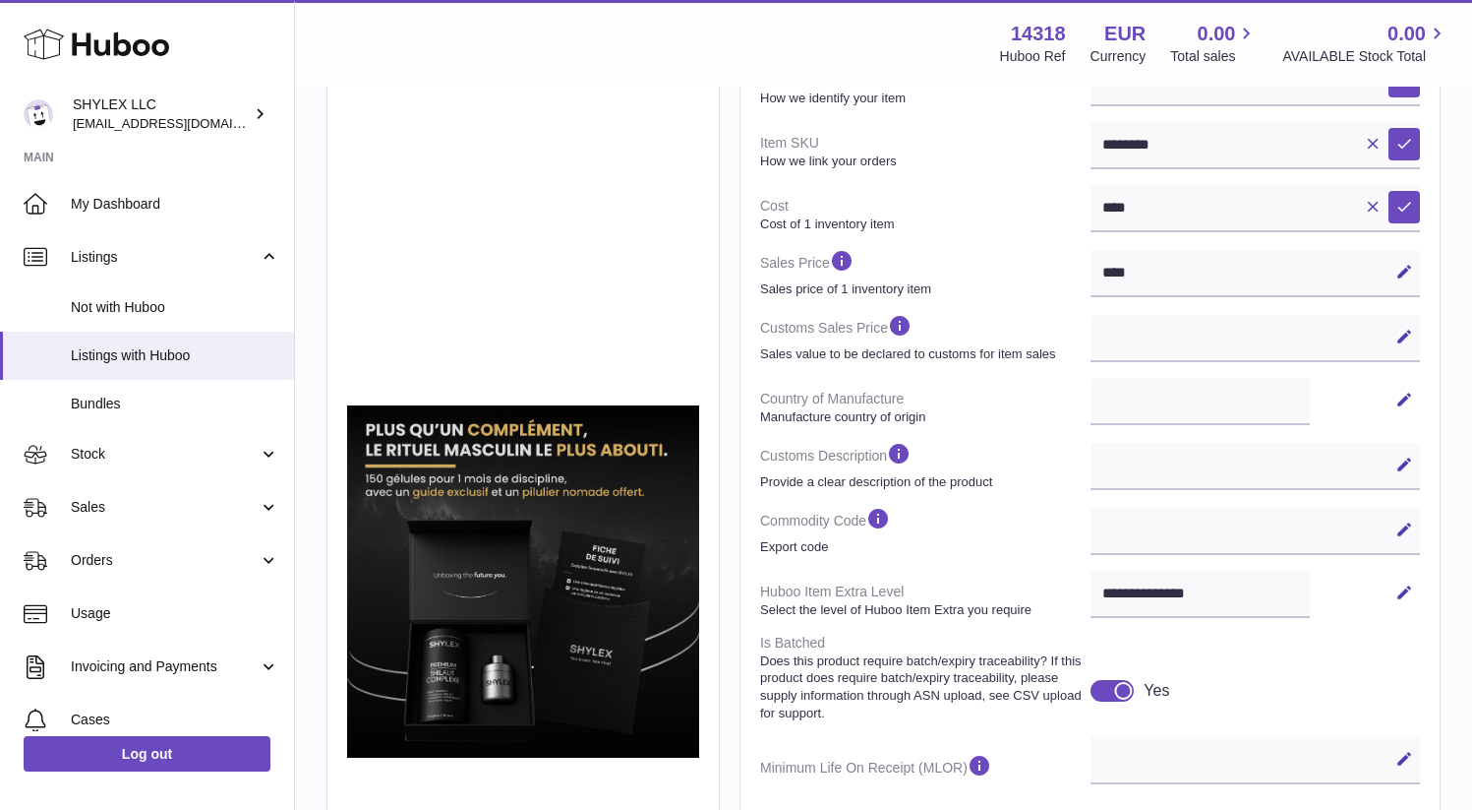
click at [1091, 408] on div "**********" at bounding box center [1256, 401] width 330 height 47
click at [1091, 490] on div "Edit Cancel Save" at bounding box center [1256, 466] width 330 height 47
click at [1396, 473] on icon at bounding box center [1405, 464] width 18 height 18
drag, startPoint x: 1005, startPoint y: 502, endPoint x: 1071, endPoint y: 513, distance: 67.0
click at [1091, 490] on input "text" at bounding box center [1256, 466] width 330 height 47
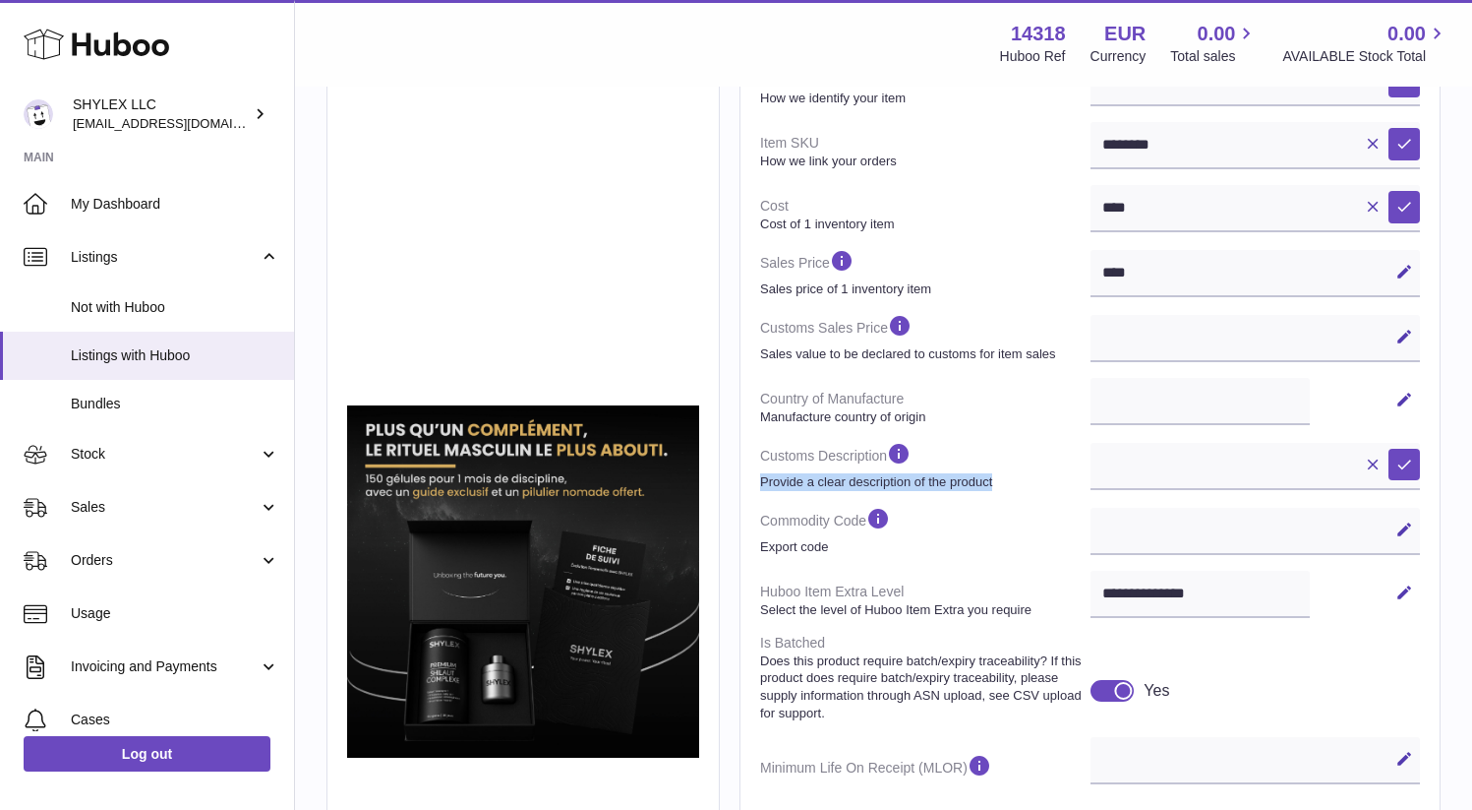
drag, startPoint x: 811, startPoint y: 511, endPoint x: 758, endPoint y: 490, distance: 56.4
click at [758, 490] on div "**********" at bounding box center [1090, 601] width 701 height 1602
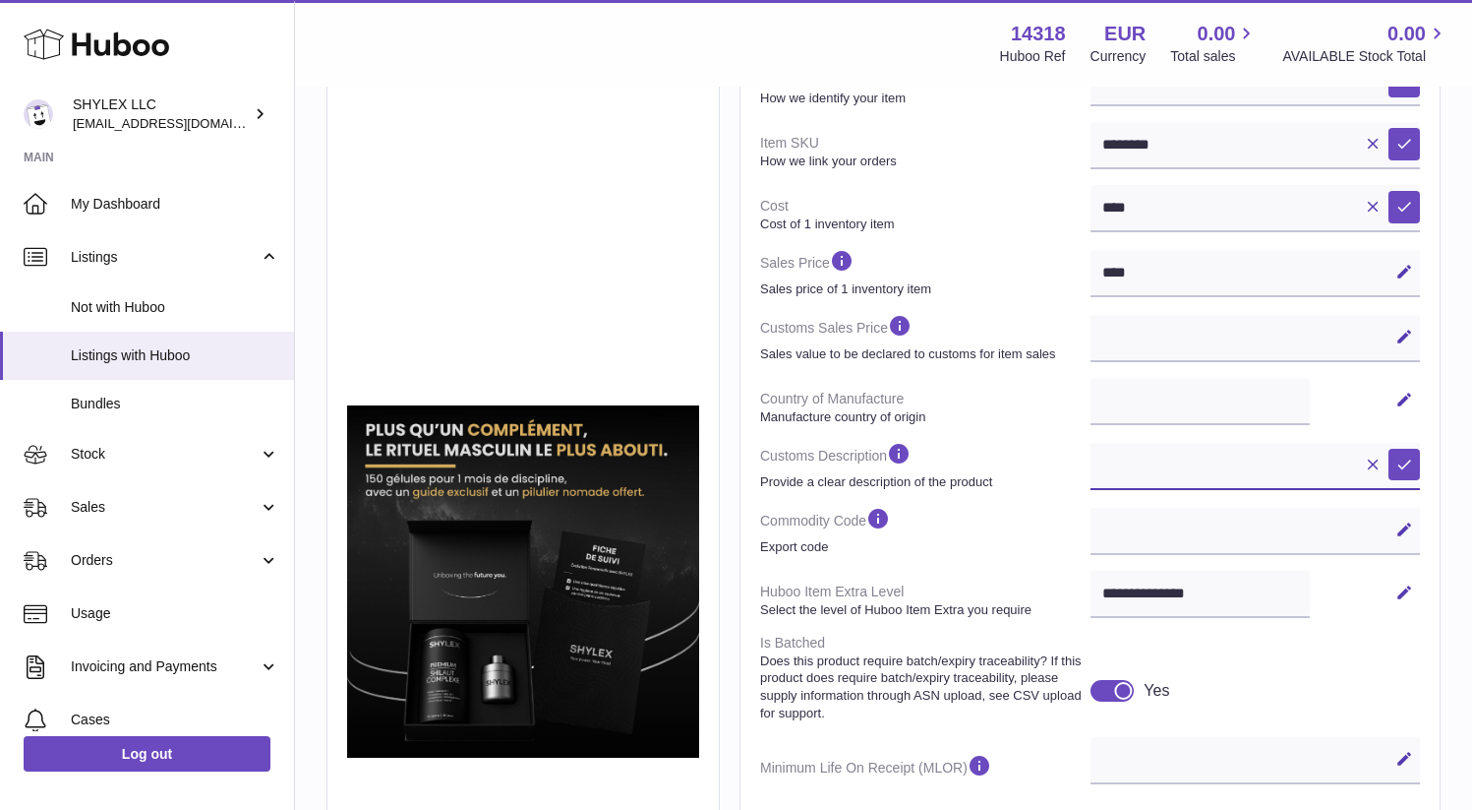
click at [1091, 487] on input "text" at bounding box center [1256, 466] width 330 height 47
click at [1091, 555] on div "Edit Cancel Save" at bounding box center [1256, 531] width 330 height 47
click at [1396, 538] on icon at bounding box center [1405, 529] width 18 height 18
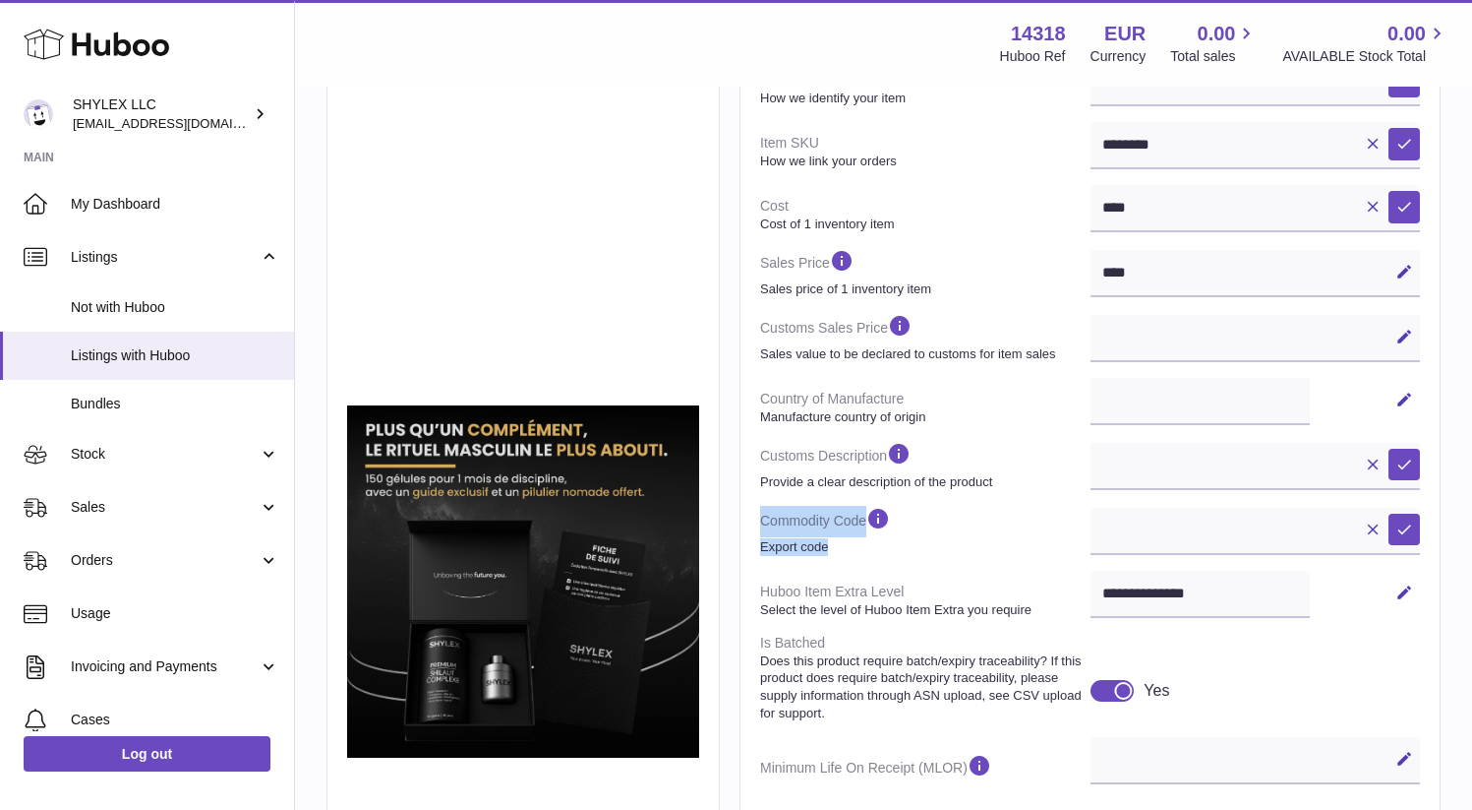
drag, startPoint x: 842, startPoint y: 577, endPoint x: 761, endPoint y: 556, distance: 83.5
click at [764, 556] on dt "Commodity Code Export code" at bounding box center [925, 530] width 330 height 65
click at [843, 563] on dt "Commodity Code Export code" at bounding box center [925, 530] width 330 height 65
click at [1091, 555] on input "text" at bounding box center [1256, 531] width 330 height 47
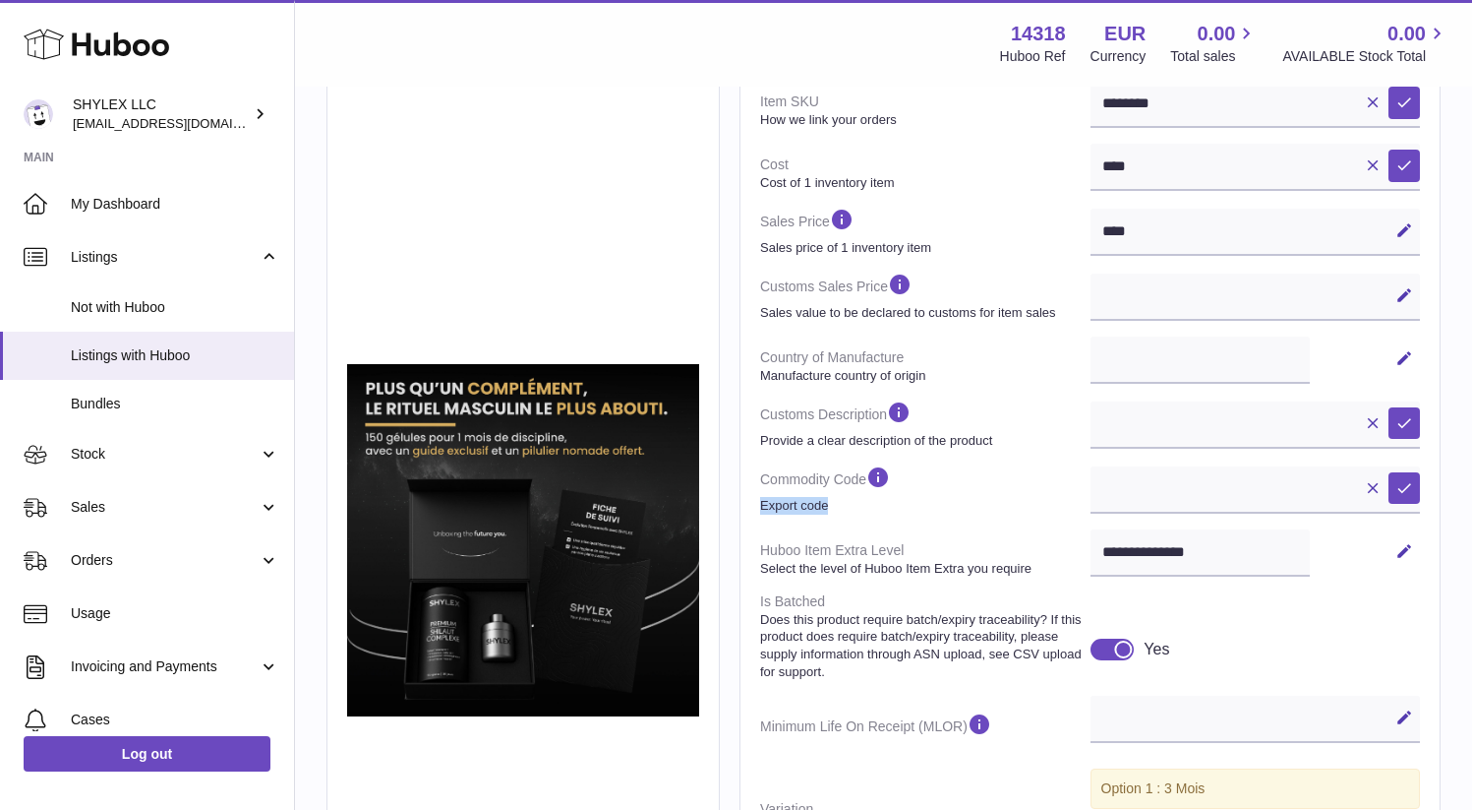
drag, startPoint x: 751, startPoint y: 540, endPoint x: 854, endPoint y: 548, distance: 102.6
click at [854, 548] on div "**********" at bounding box center [1090, 560] width 701 height 1602
click at [854, 521] on dt "Commodity Code Export code" at bounding box center [925, 488] width 330 height 65
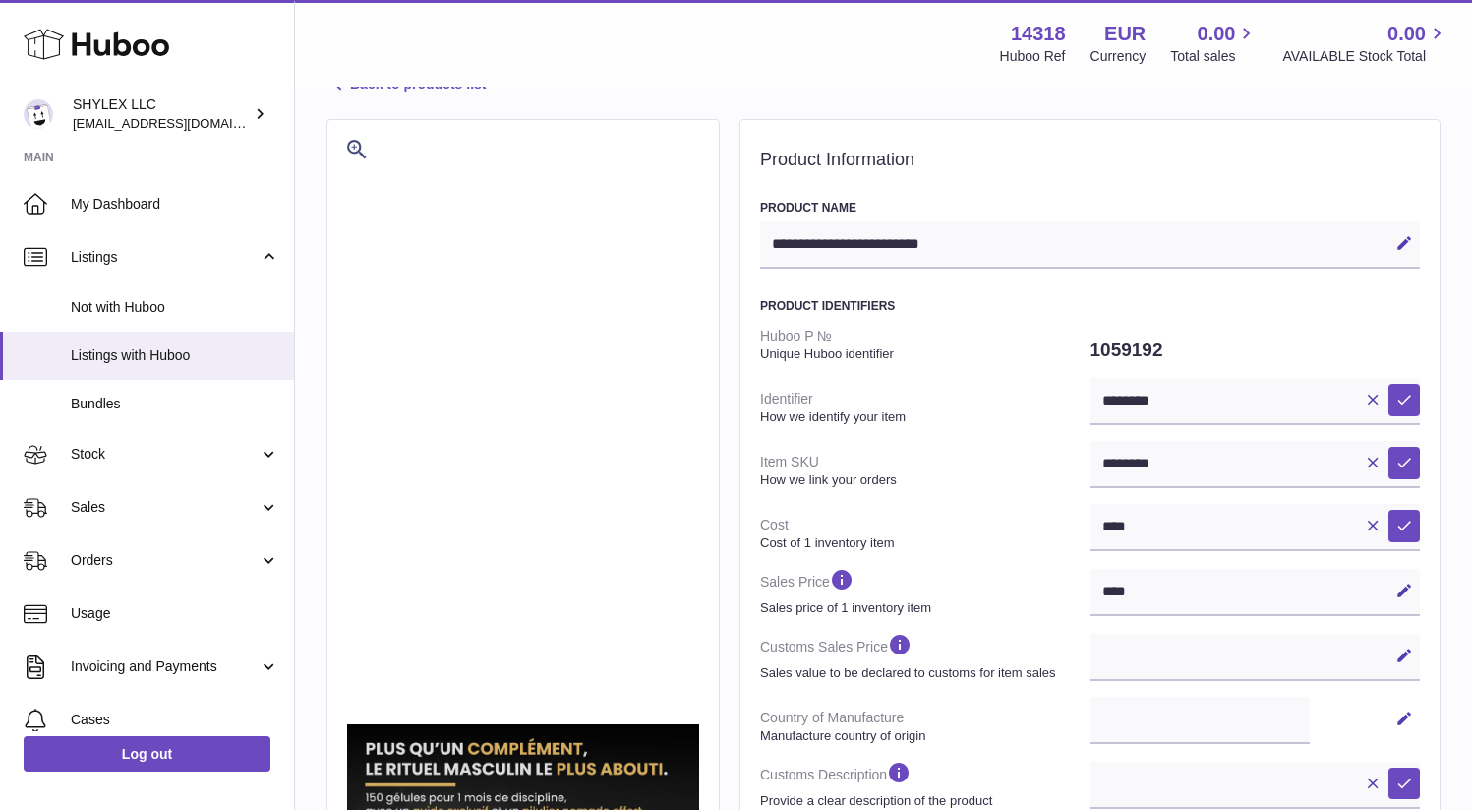
scroll to position [122, 0]
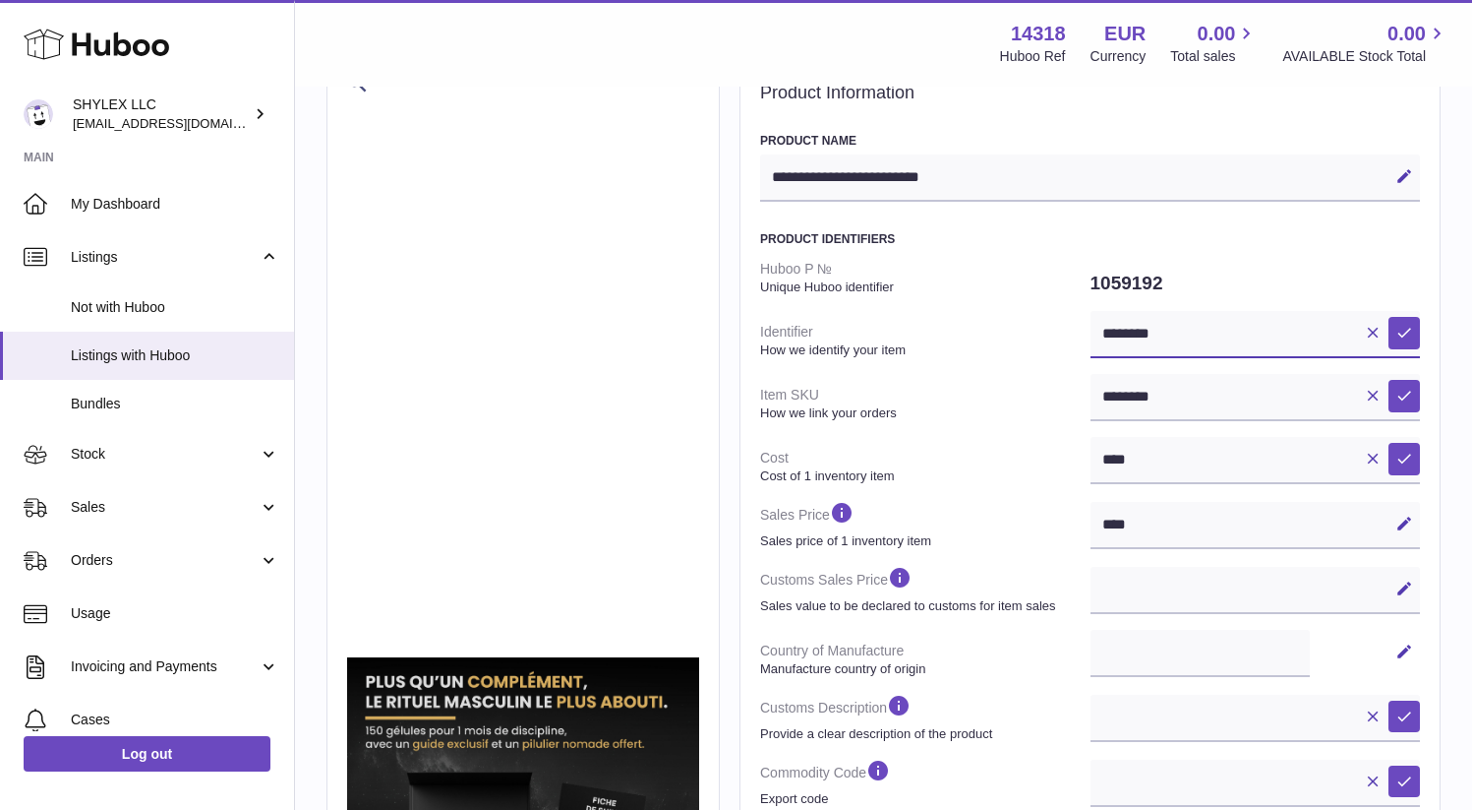
drag, startPoint x: 1077, startPoint y: 337, endPoint x: 988, endPoint y: 335, distance: 89.5
click at [1091, 335] on input "********" at bounding box center [1256, 334] width 330 height 47
drag, startPoint x: 1073, startPoint y: 403, endPoint x: 979, endPoint y: 403, distance: 94.4
click at [1091, 403] on input "********" at bounding box center [1256, 397] width 330 height 47
drag, startPoint x: 1052, startPoint y: 464, endPoint x: 975, endPoint y: 463, distance: 77.7
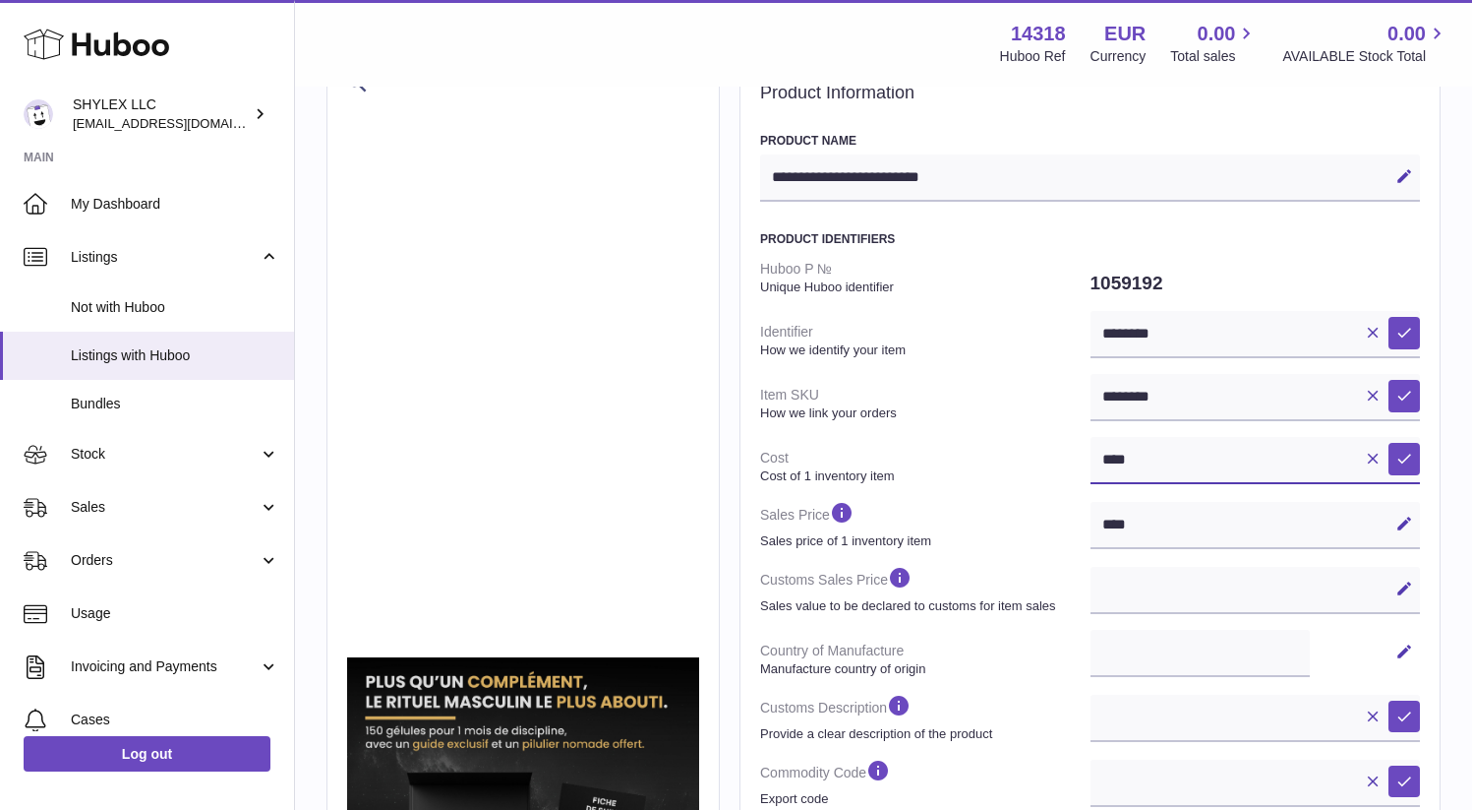
click at [975, 464] on dl "Huboo P № Unique Huboo identifier 1059192 Identifier How we identify your item …" at bounding box center [1090, 686] width 660 height 868
click at [1091, 457] on input "****" at bounding box center [1256, 460] width 330 height 47
drag, startPoint x: 1020, startPoint y: 521, endPoint x: 986, endPoint y: 520, distance: 34.4
click at [1091, 520] on div "**** Edit Cancel Save" at bounding box center [1256, 525] width 330 height 47
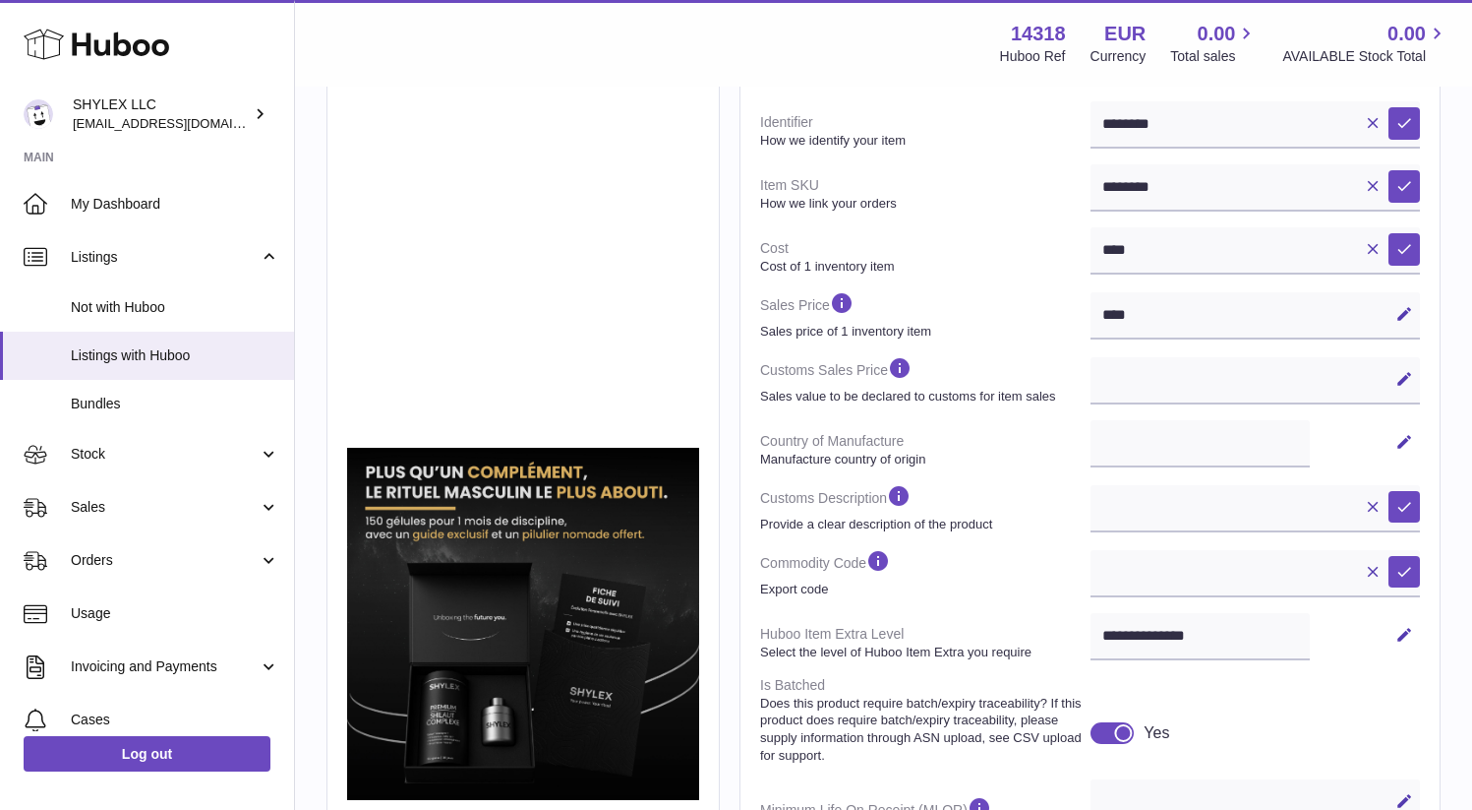
scroll to position [333, 0]
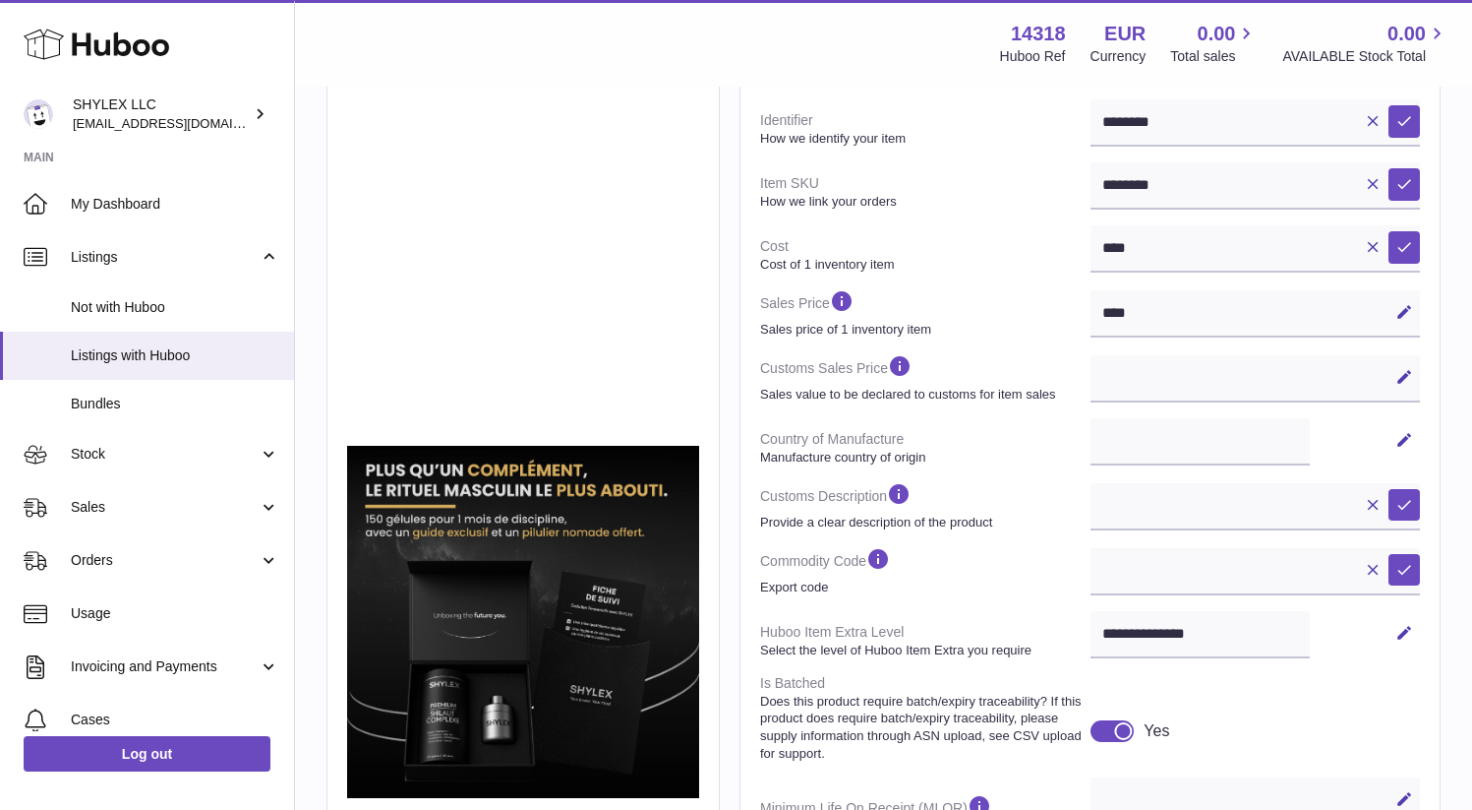
click at [1091, 308] on div "**** Edit Cancel Save" at bounding box center [1256, 313] width 330 height 47
click at [1091, 310] on div "**** Edit Cancel Save" at bounding box center [1256, 313] width 330 height 47
drag, startPoint x: 989, startPoint y: 304, endPoint x: 1025, endPoint y: 304, distance: 36.4
click at [1091, 304] on div "**** Edit Cancel Save" at bounding box center [1256, 313] width 330 height 47
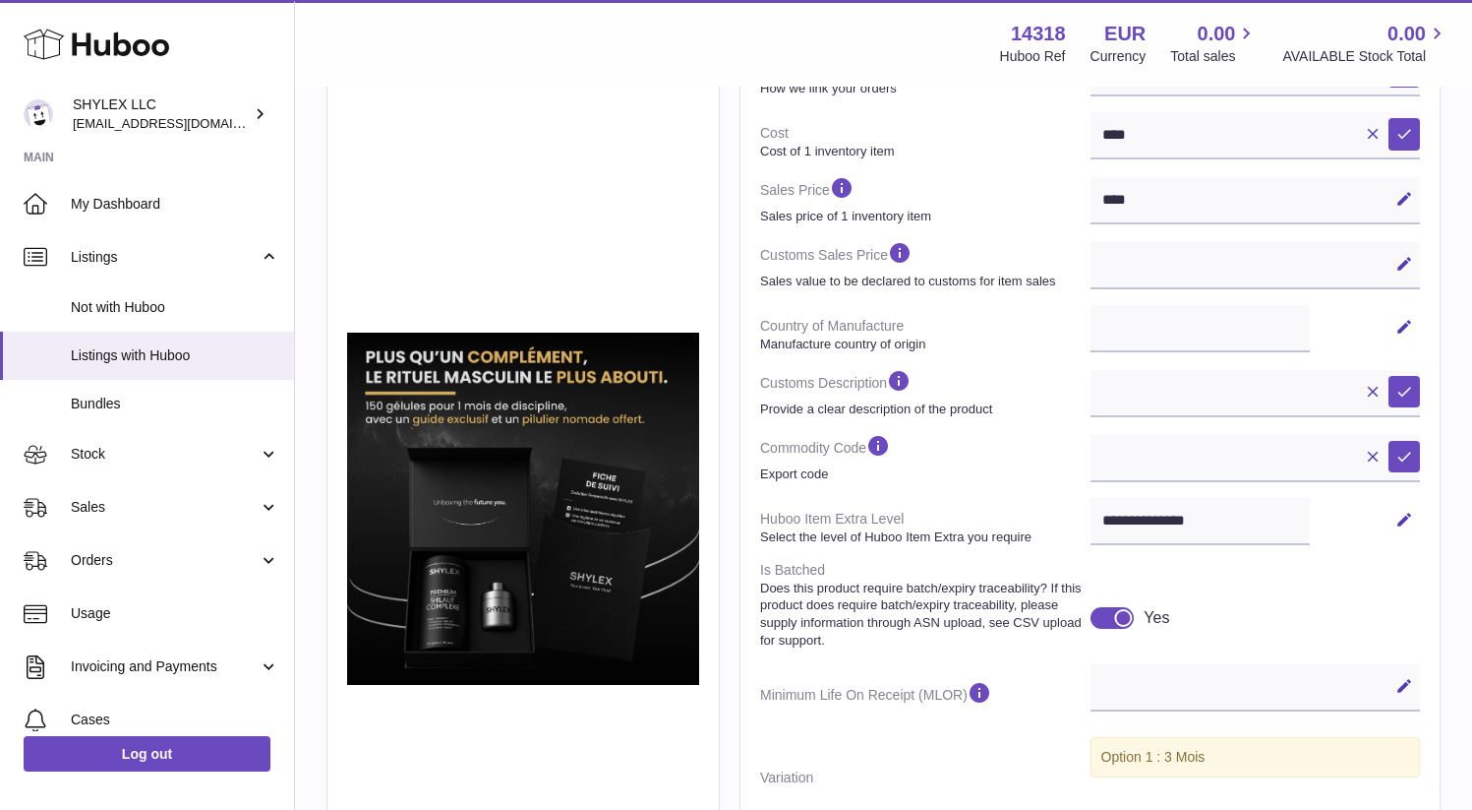
scroll to position [482, 0]
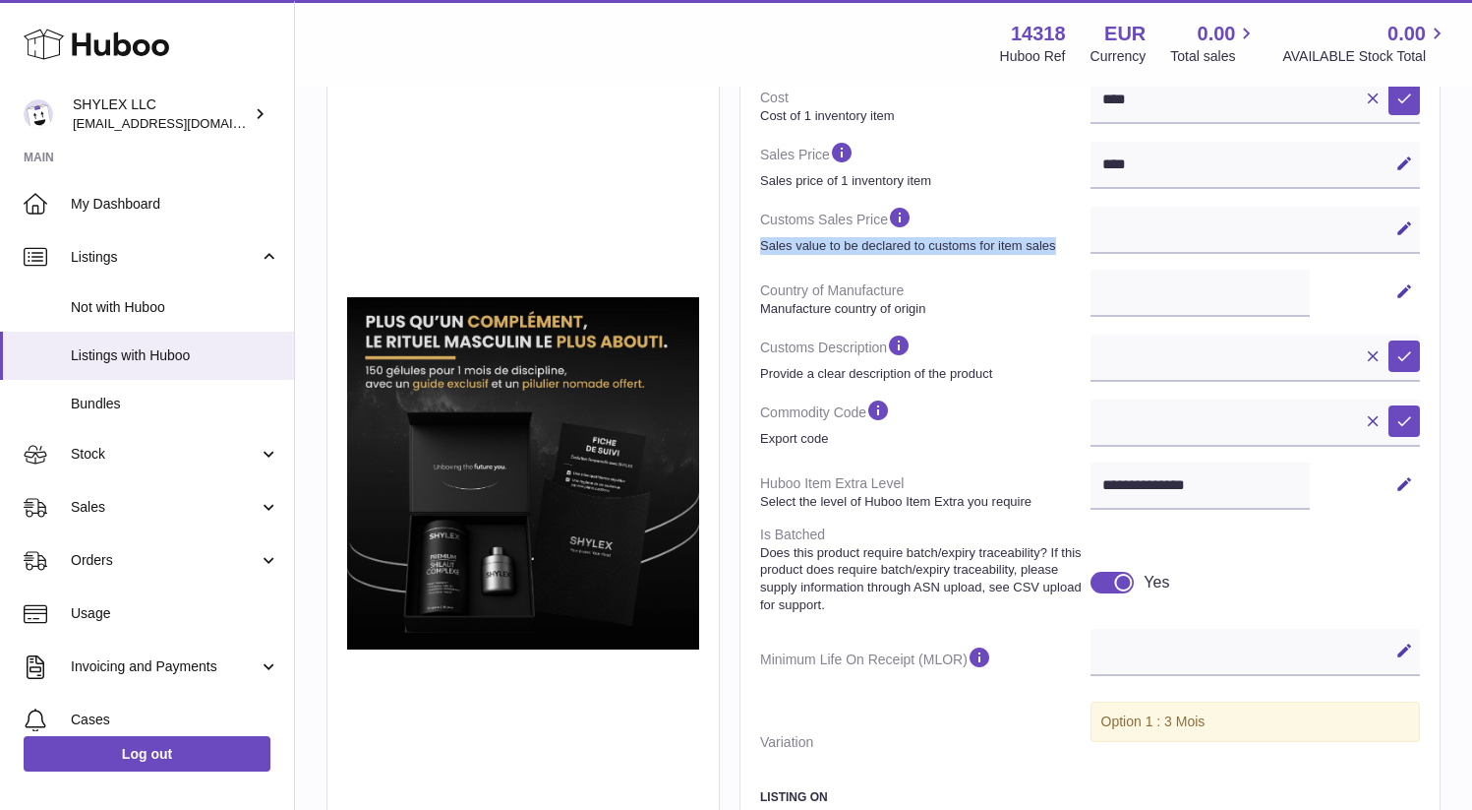
drag, startPoint x: 760, startPoint y: 251, endPoint x: 895, endPoint y: 278, distance: 137.5
click at [895, 262] on dt "Customs Sales Price Sales value to be declared to customs for item sales" at bounding box center [925, 229] width 330 height 65
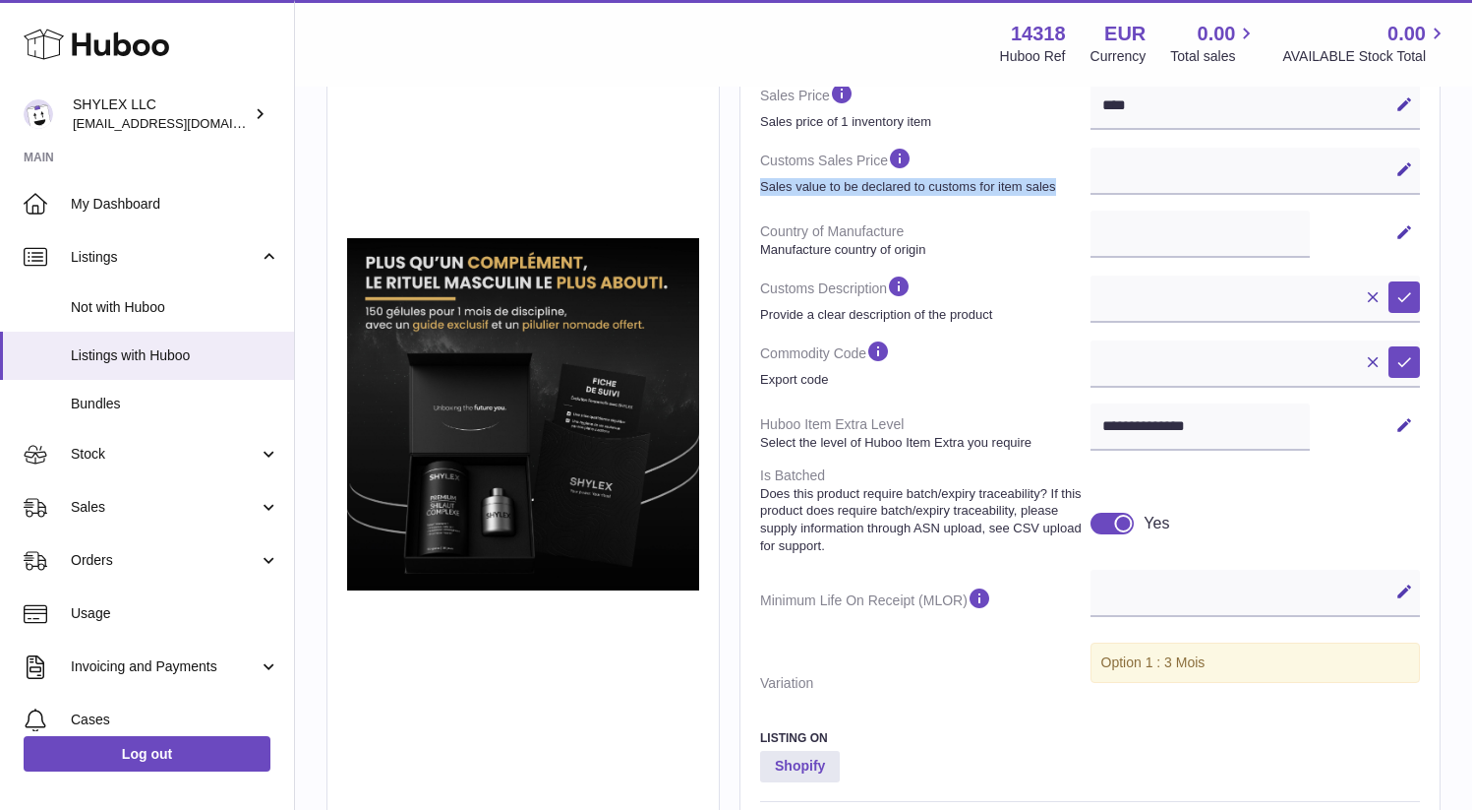
scroll to position [549, 0]
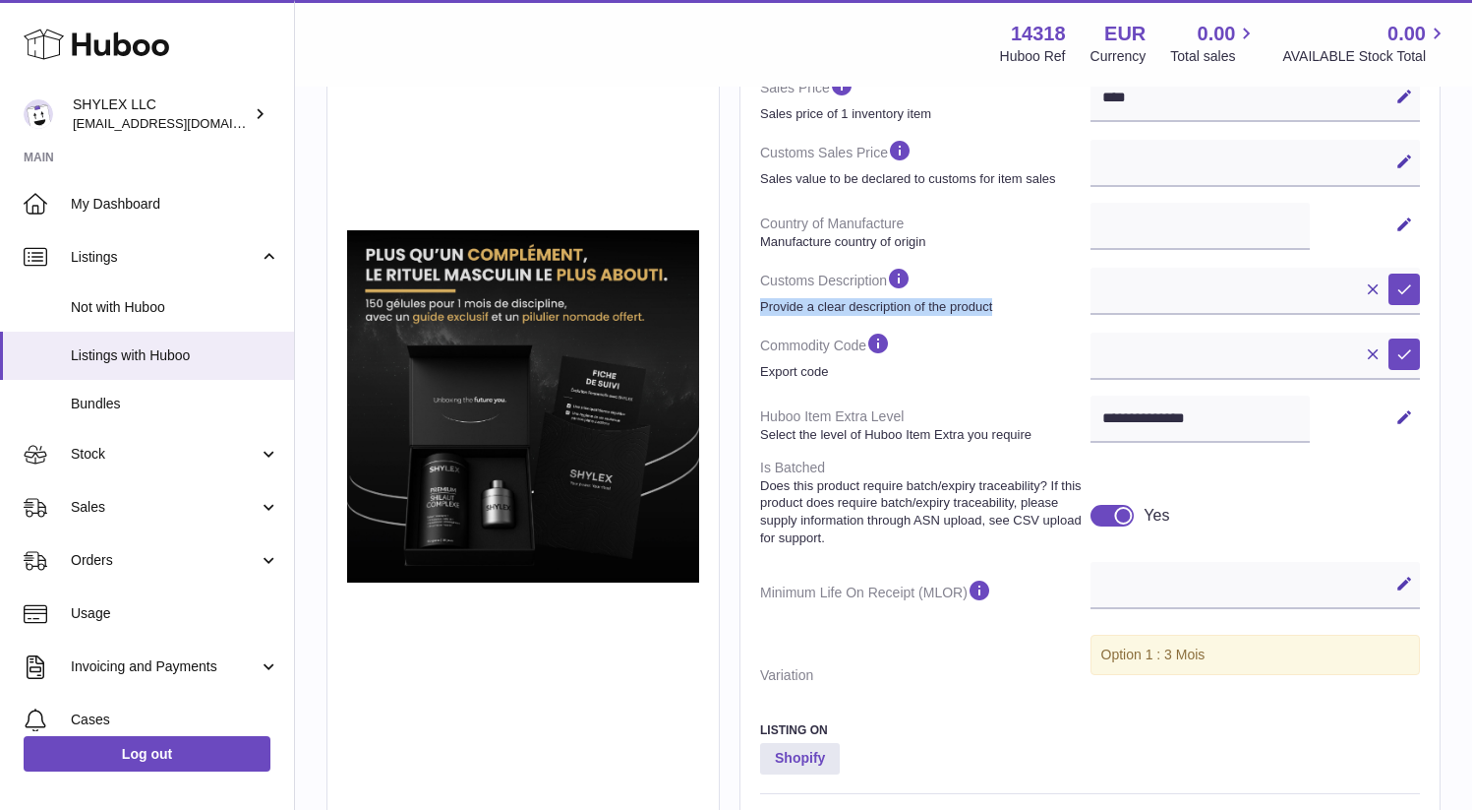
drag, startPoint x: 823, startPoint y: 336, endPoint x: 762, endPoint y: 326, distance: 61.9
click at [763, 316] on strong "Provide a clear description of the product" at bounding box center [923, 307] width 326 height 18
drag, startPoint x: 824, startPoint y: 404, endPoint x: 762, endPoint y: 404, distance: 62.0
click at [762, 381] on strong "Export code" at bounding box center [923, 372] width 326 height 18
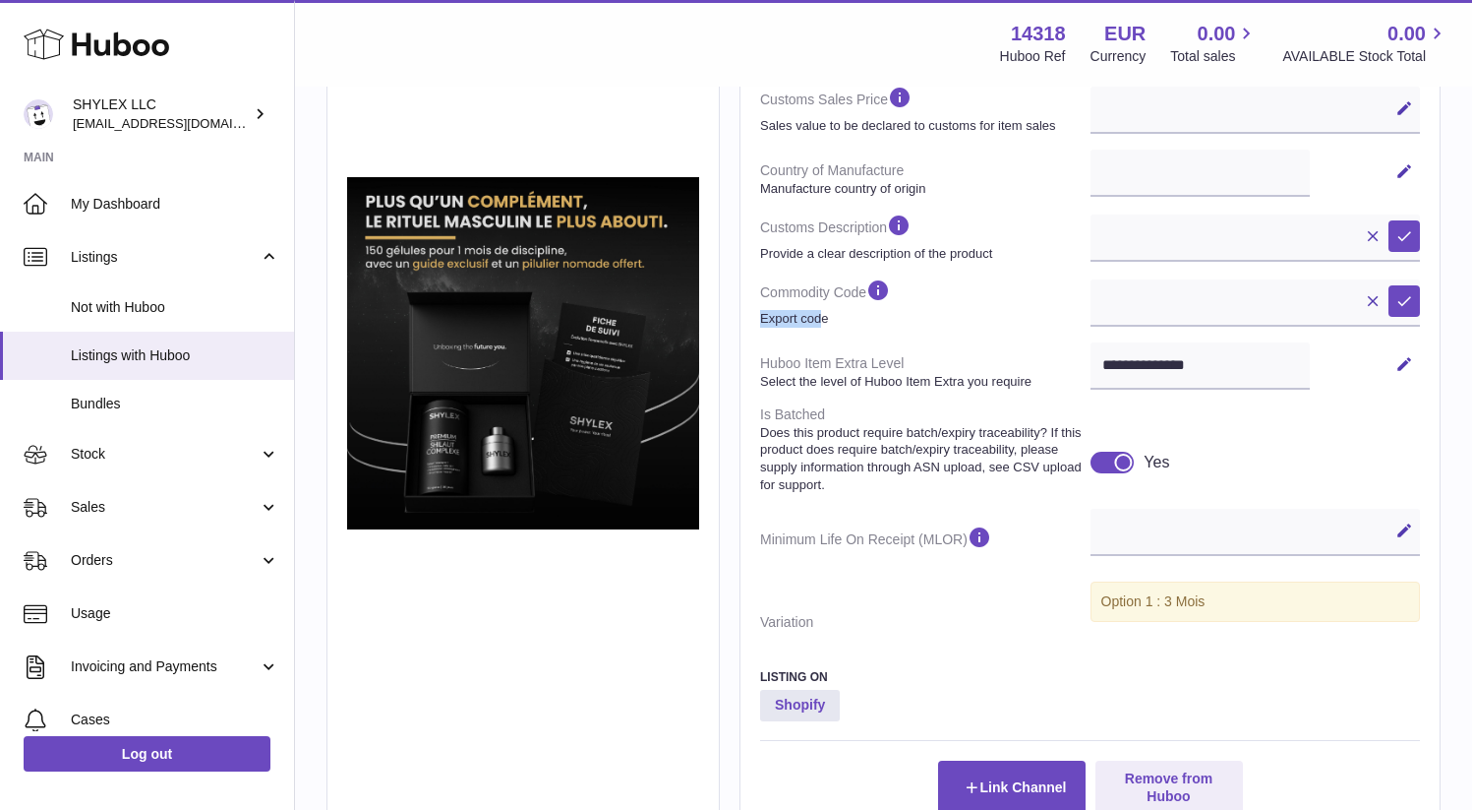
scroll to position [604, 0]
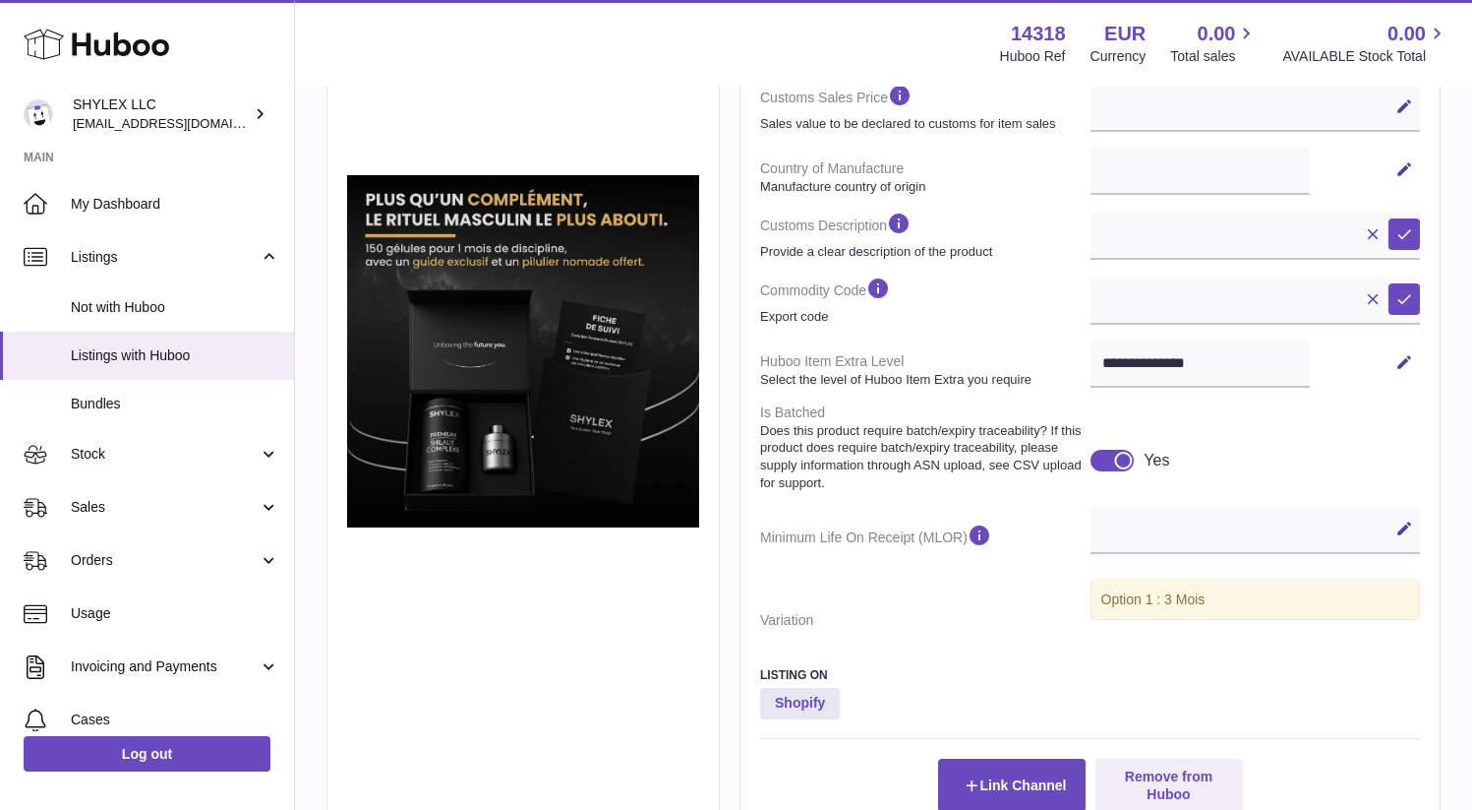
click at [917, 463] on strong "Does this product require batch/expiry traceability? If this product does requi…" at bounding box center [923, 456] width 326 height 69
click at [1091, 325] on input "text" at bounding box center [1256, 300] width 330 height 47
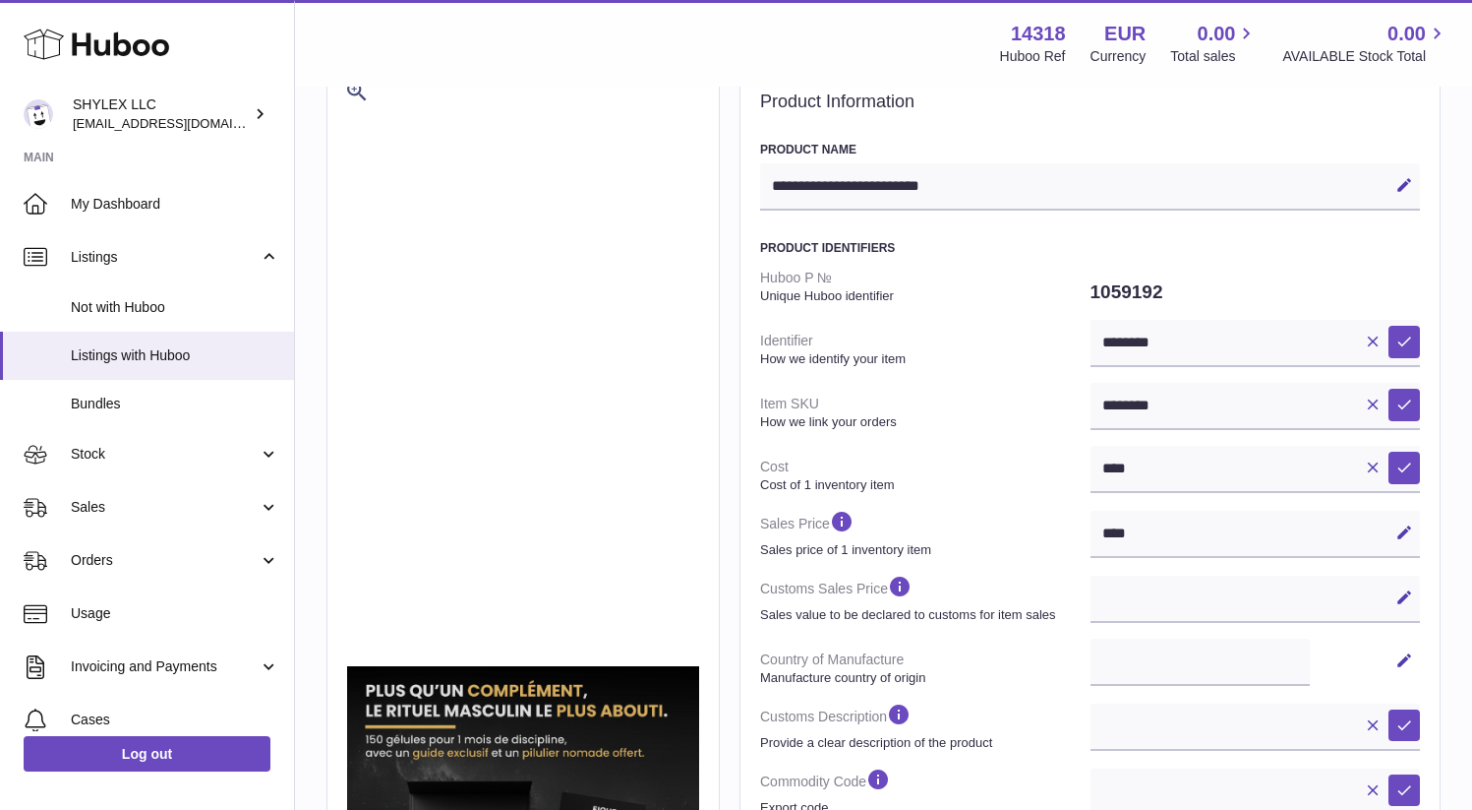
scroll to position [117, 0]
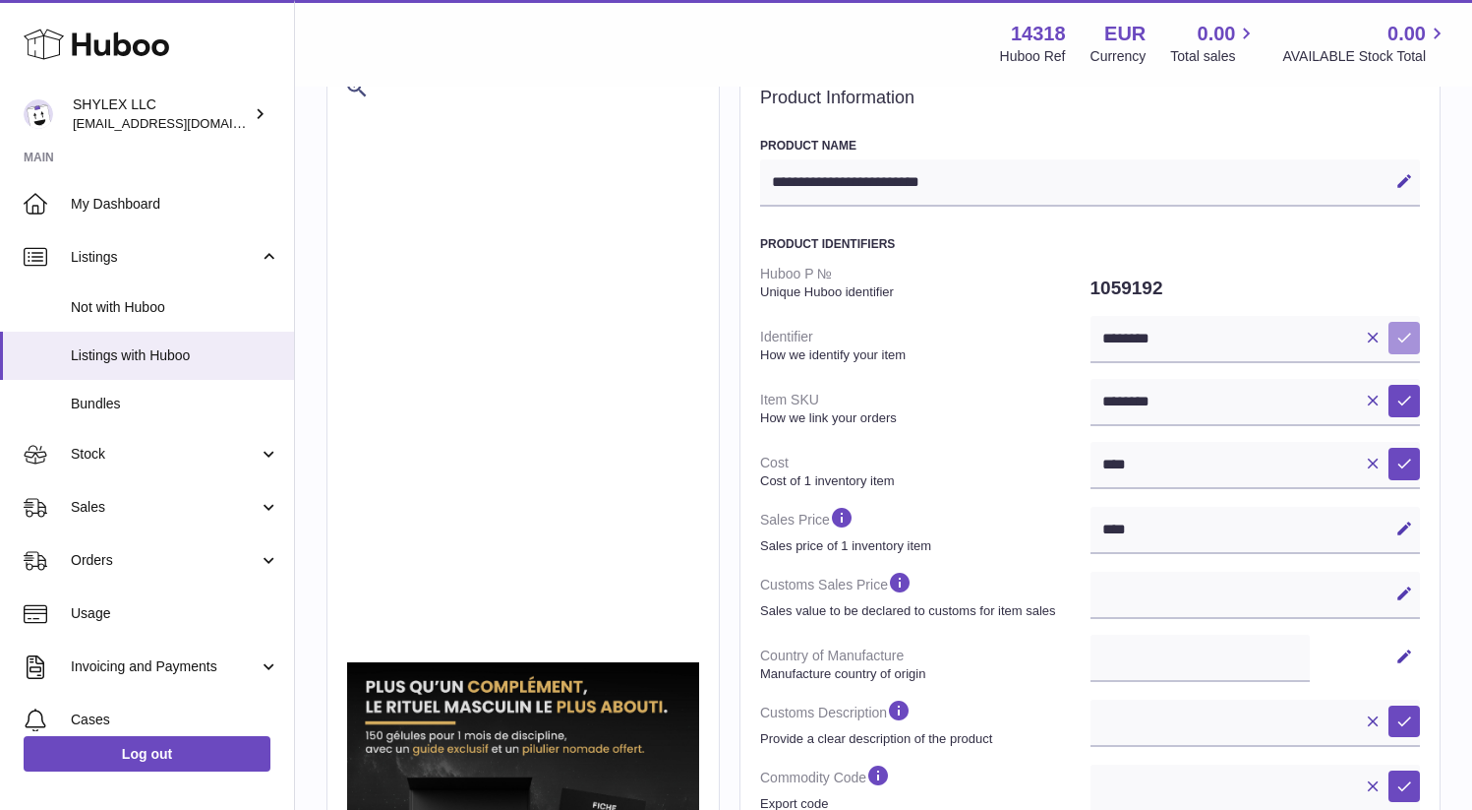
click at [1389, 330] on button "Save" at bounding box center [1404, 337] width 31 height 31
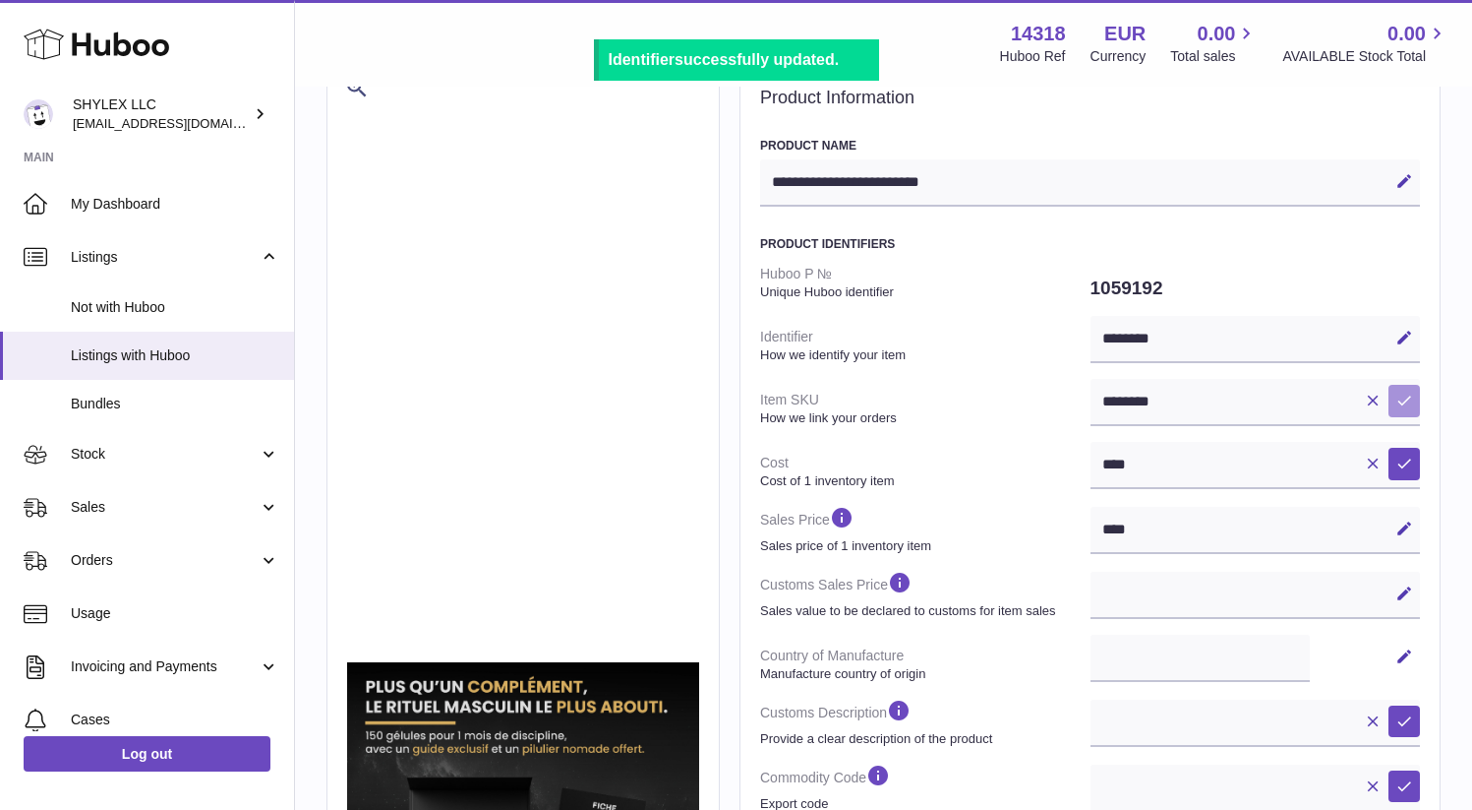
click at [1396, 406] on icon at bounding box center [1405, 400] width 18 height 18
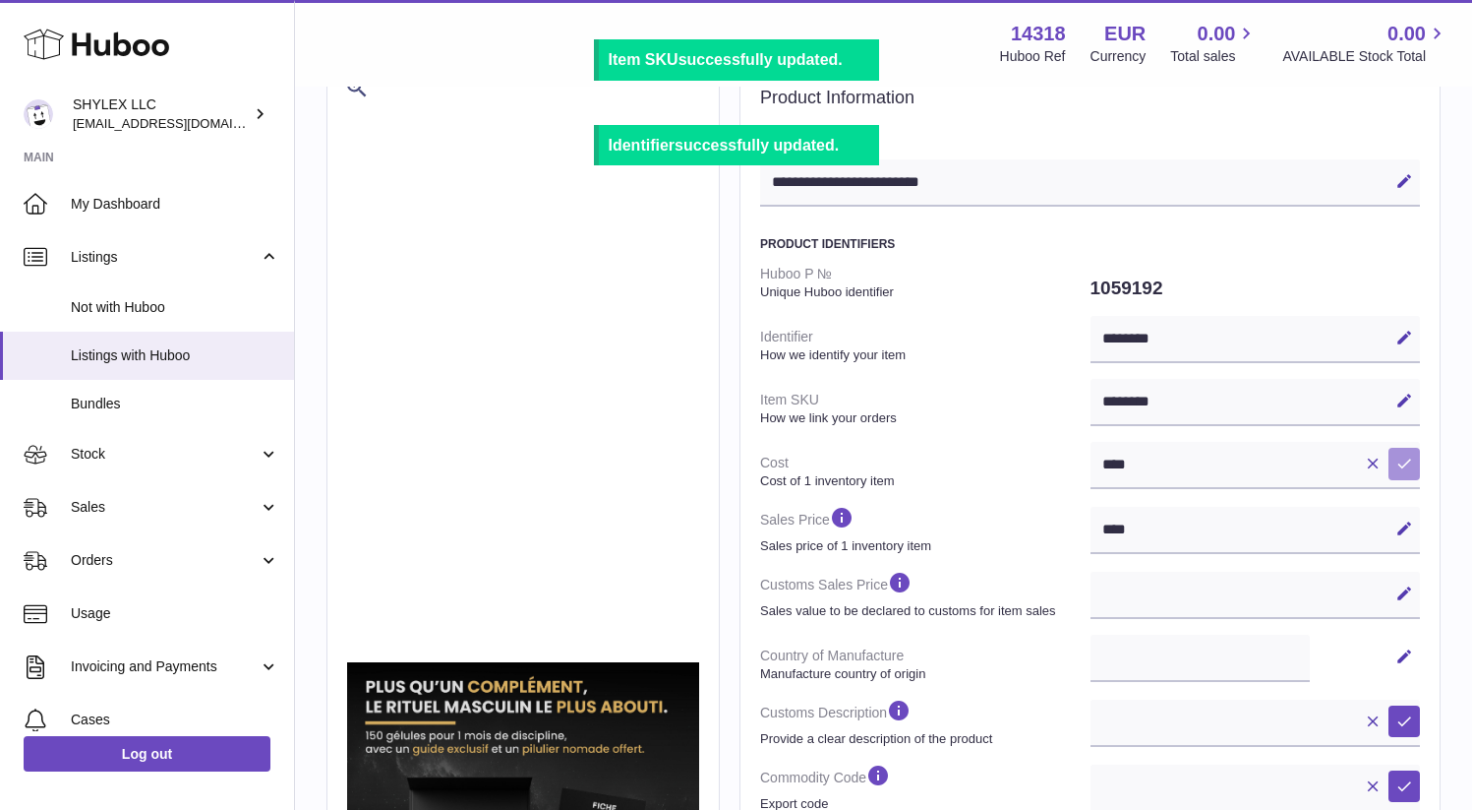
click at [1396, 463] on icon at bounding box center [1405, 463] width 18 height 18
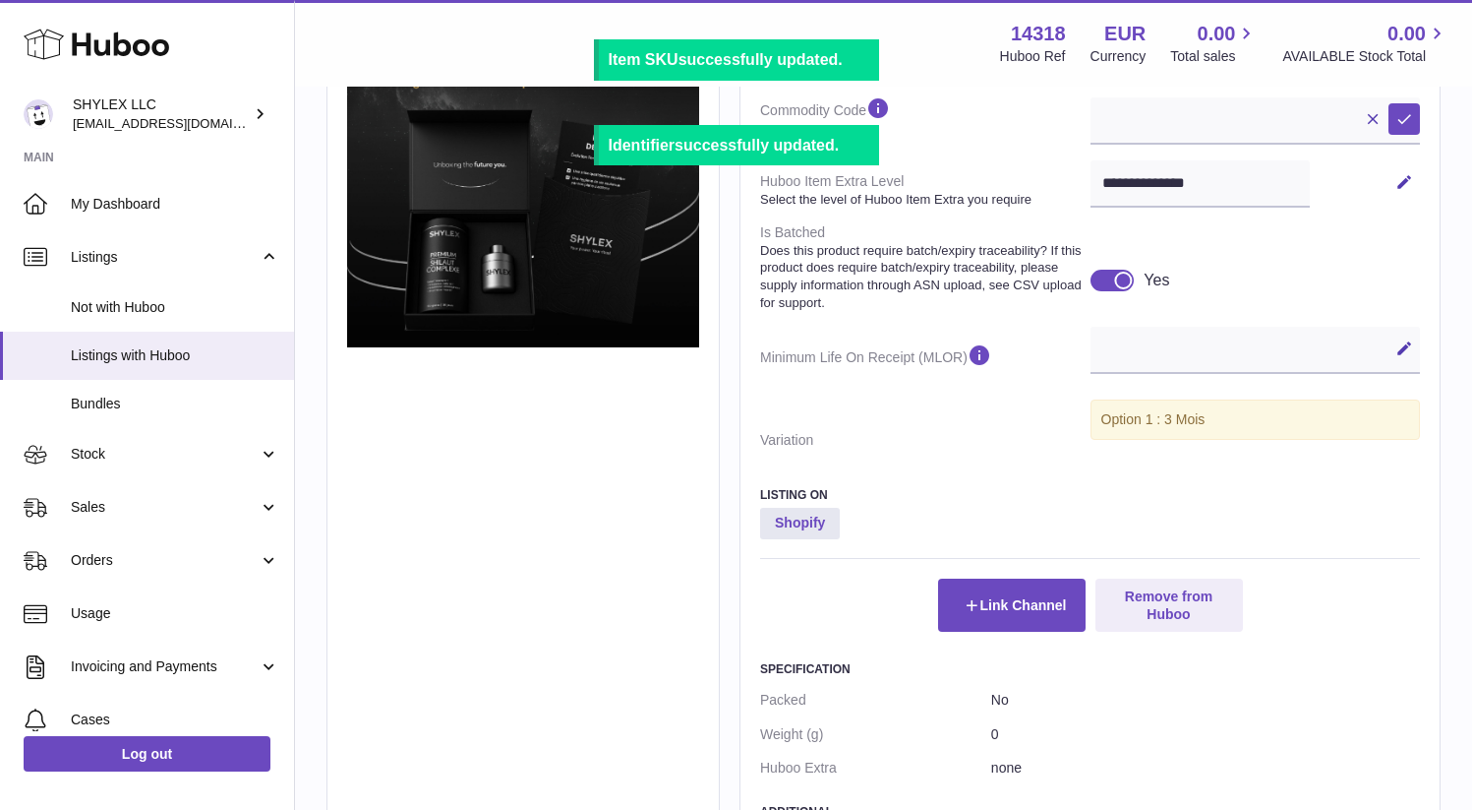
scroll to position [779, 0]
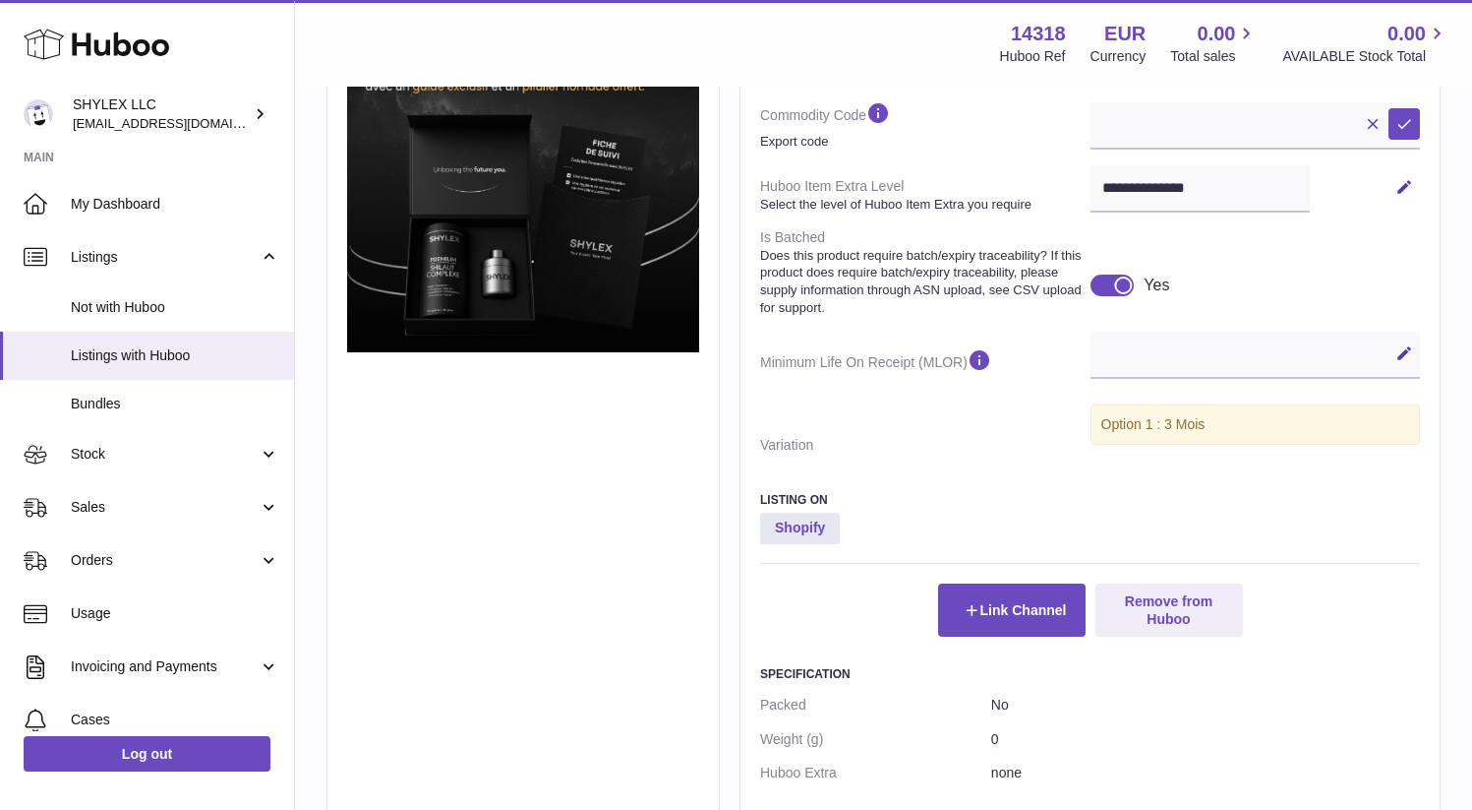
click at [1091, 379] on div "Edit Cancel Save" at bounding box center [1256, 354] width 330 height 47
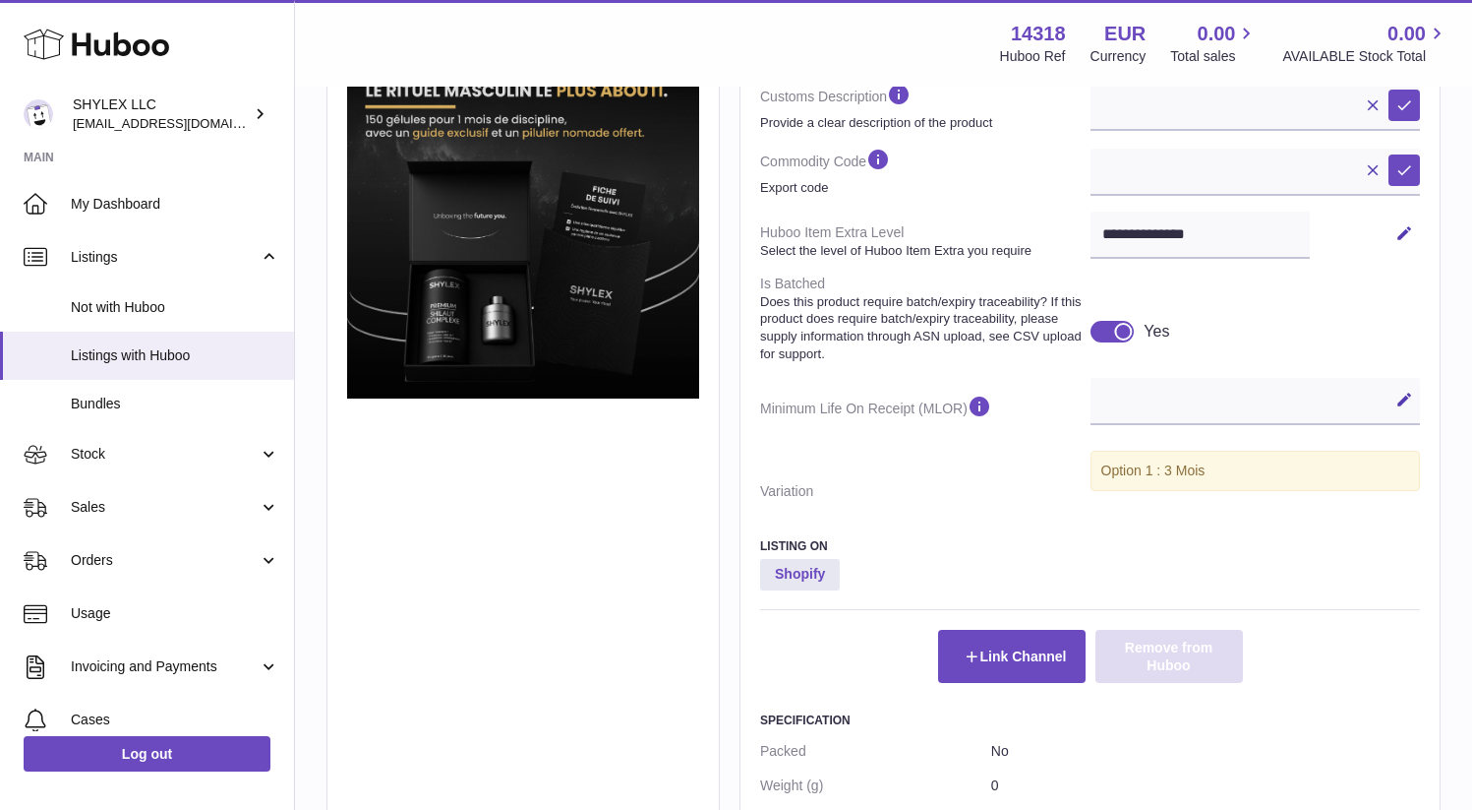
scroll to position [871, 0]
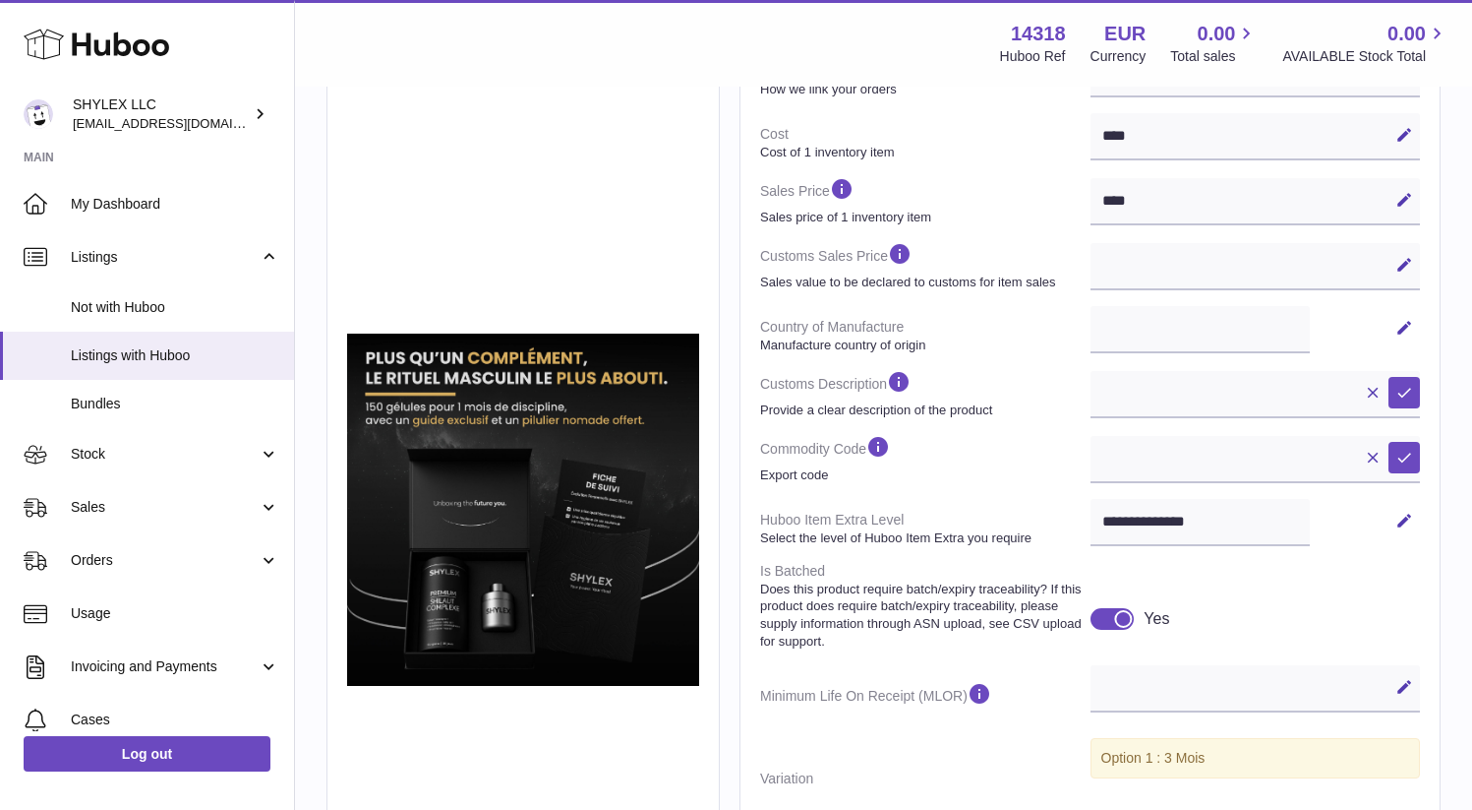
scroll to position [499, 0]
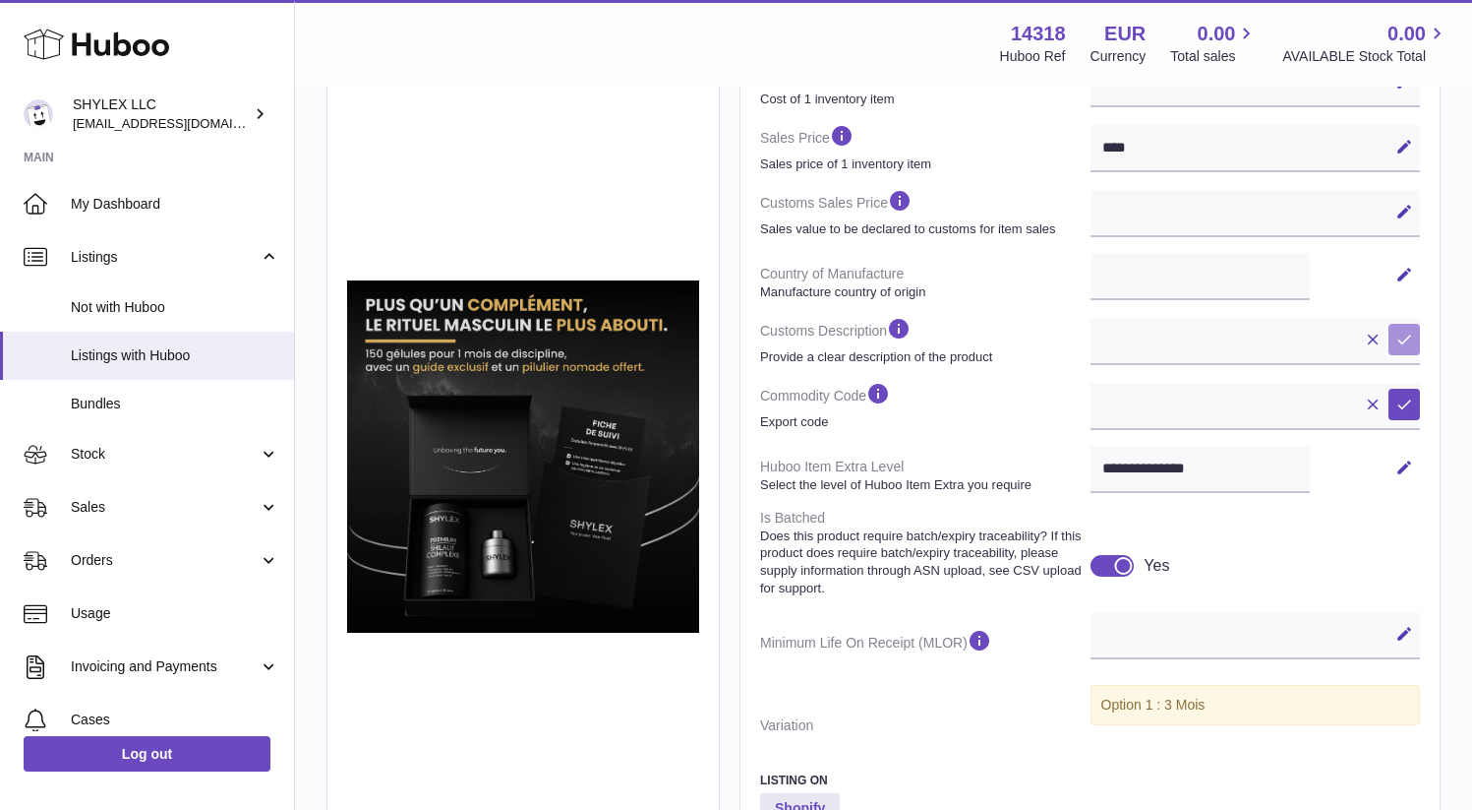
click at [1389, 355] on button "Save" at bounding box center [1404, 339] width 31 height 31
click at [1396, 413] on icon at bounding box center [1405, 404] width 18 height 18
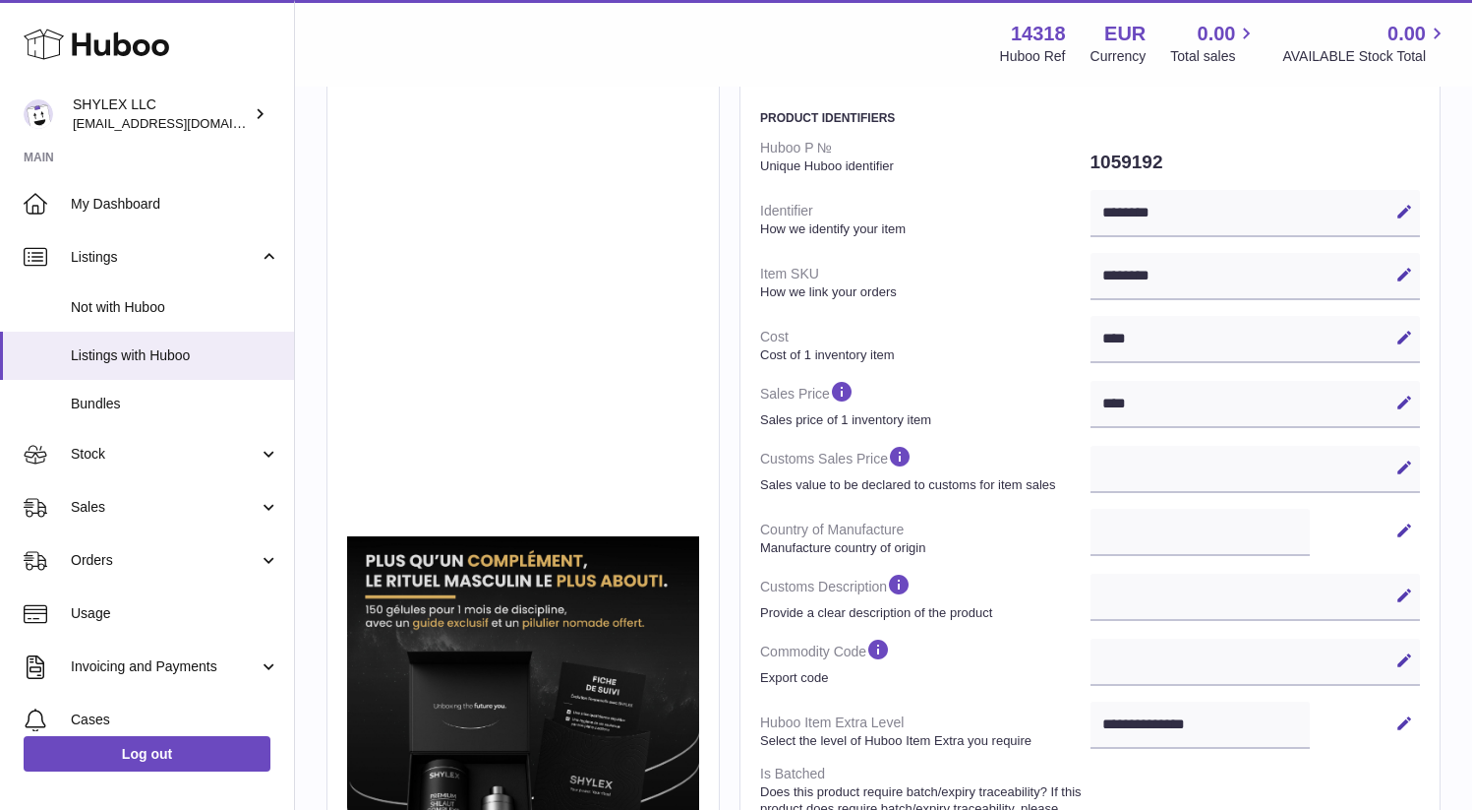
scroll to position [0, 0]
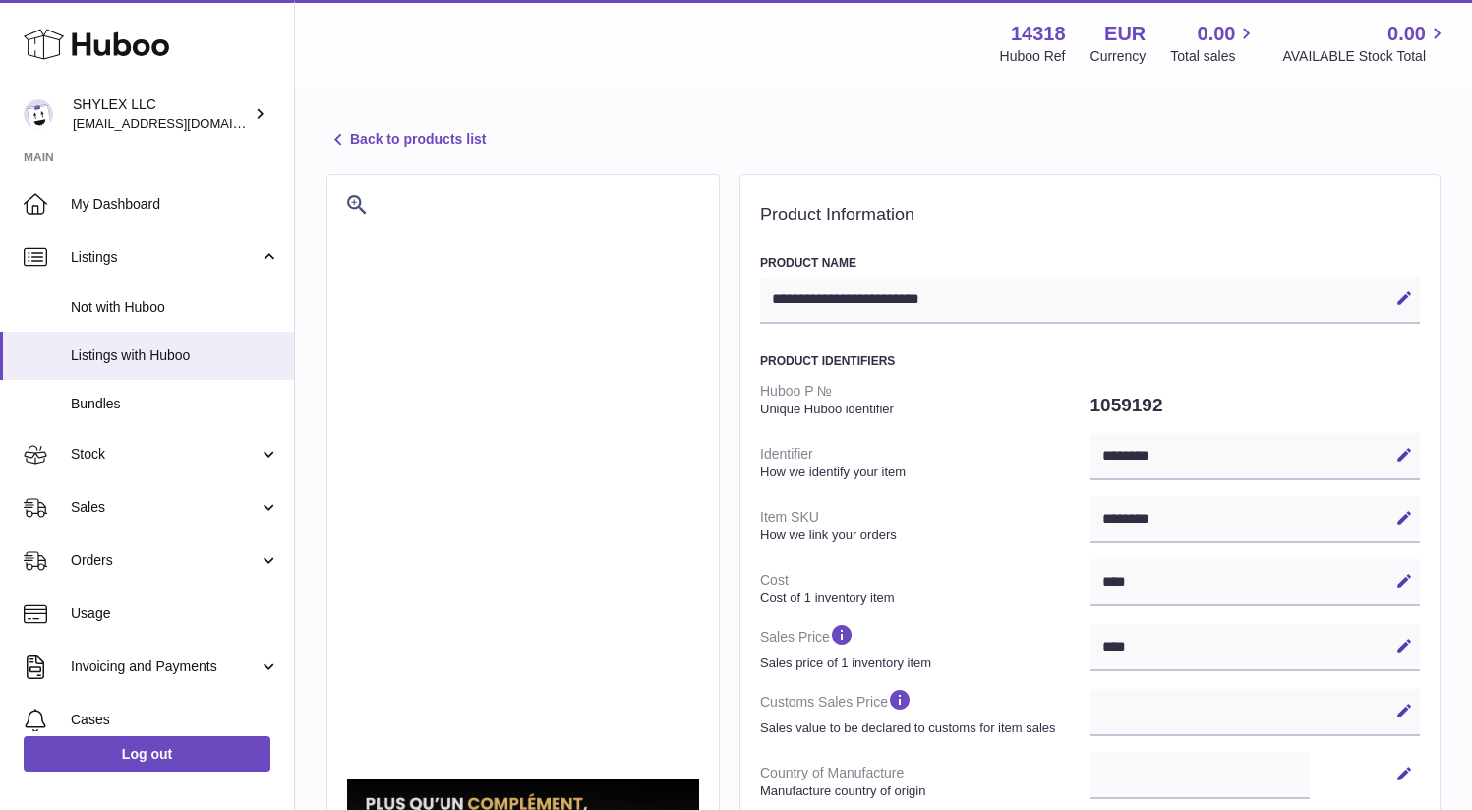
click at [341, 134] on icon at bounding box center [339, 140] width 24 height 24
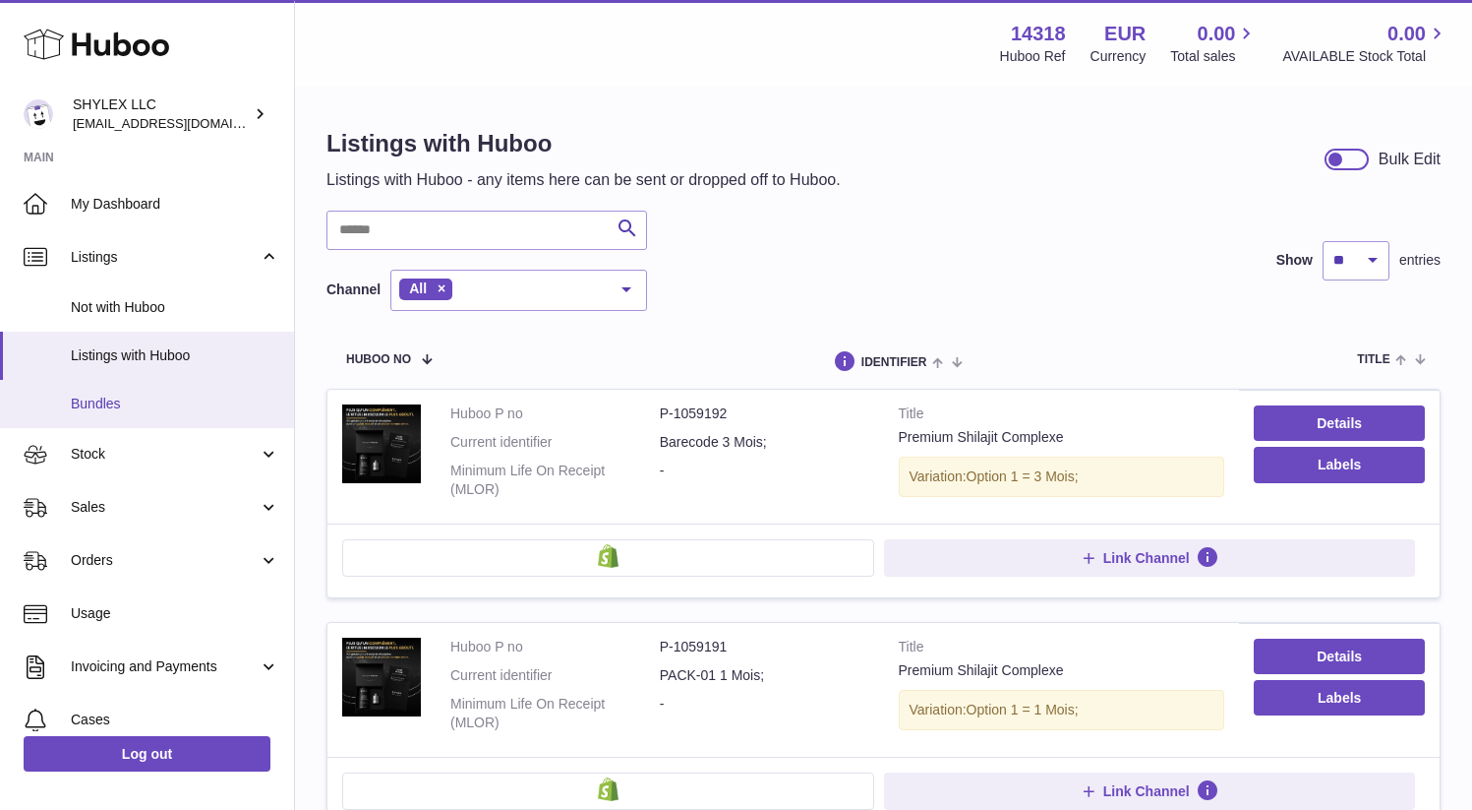
click at [93, 401] on span "Bundles" at bounding box center [175, 403] width 209 height 19
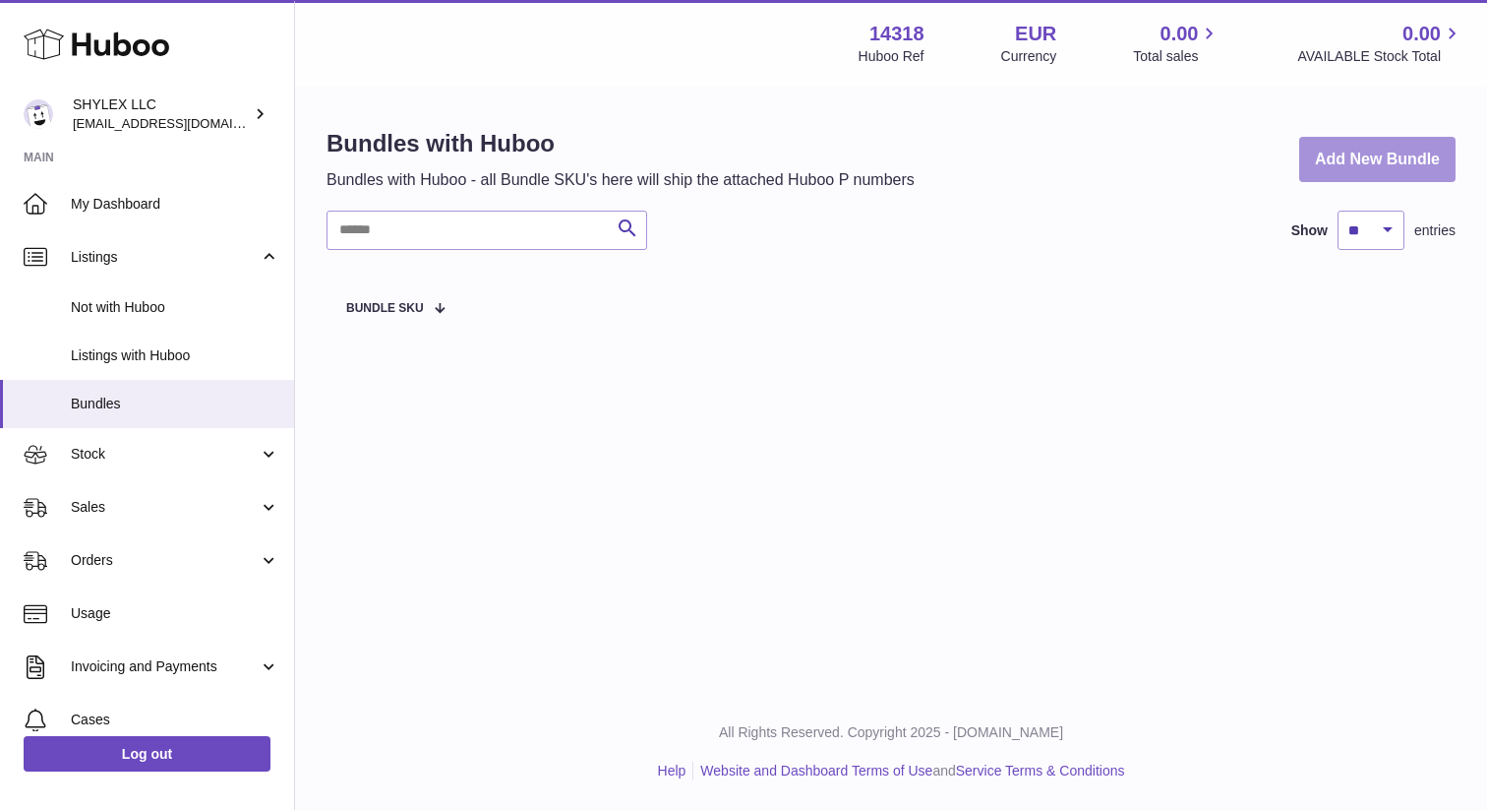
click at [1381, 161] on link "Add New Bundle" at bounding box center [1377, 160] width 156 height 46
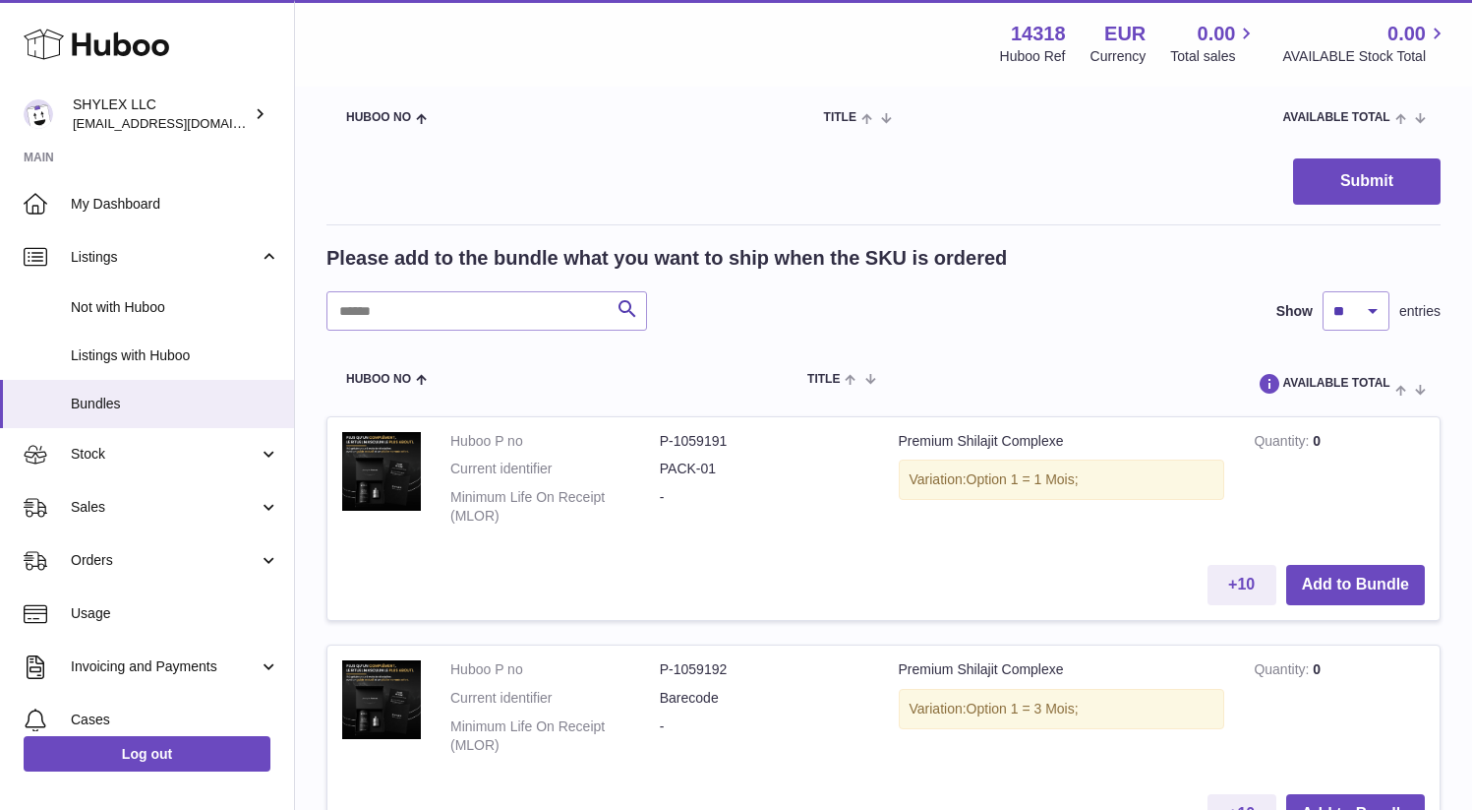
scroll to position [572, 0]
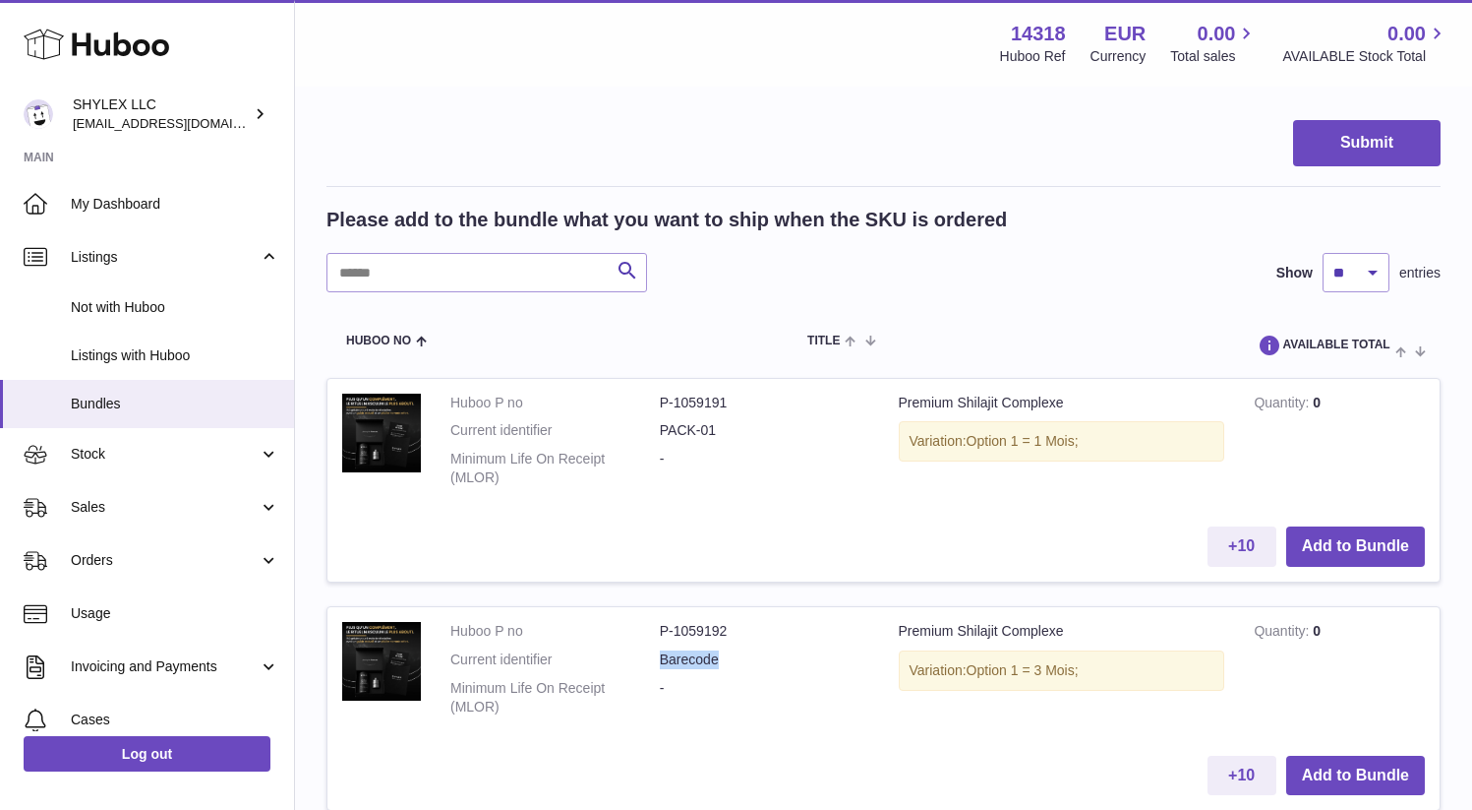
drag, startPoint x: 622, startPoint y: 622, endPoint x: 691, endPoint y: 624, distance: 69.9
click at [695, 650] on dd "Barecode" at bounding box center [765, 659] width 210 height 19
click at [686, 650] on dd "Barecode" at bounding box center [765, 659] width 210 height 19
drag, startPoint x: 686, startPoint y: 623, endPoint x: 622, endPoint y: 623, distance: 63.9
click at [660, 650] on dd "Barecode" at bounding box center [765, 659] width 210 height 19
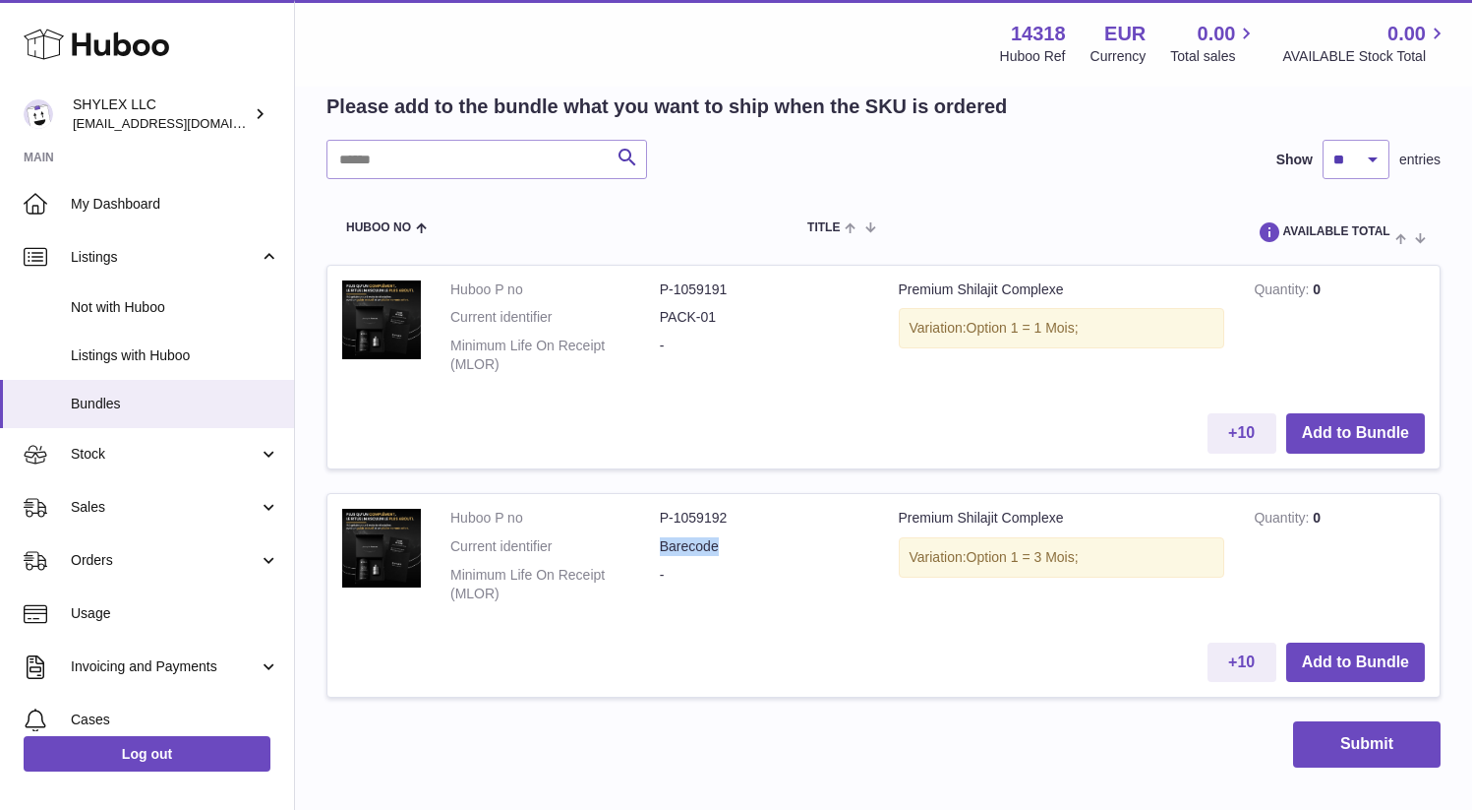
scroll to position [687, 0]
click at [220, 411] on span "Bundles" at bounding box center [175, 403] width 209 height 19
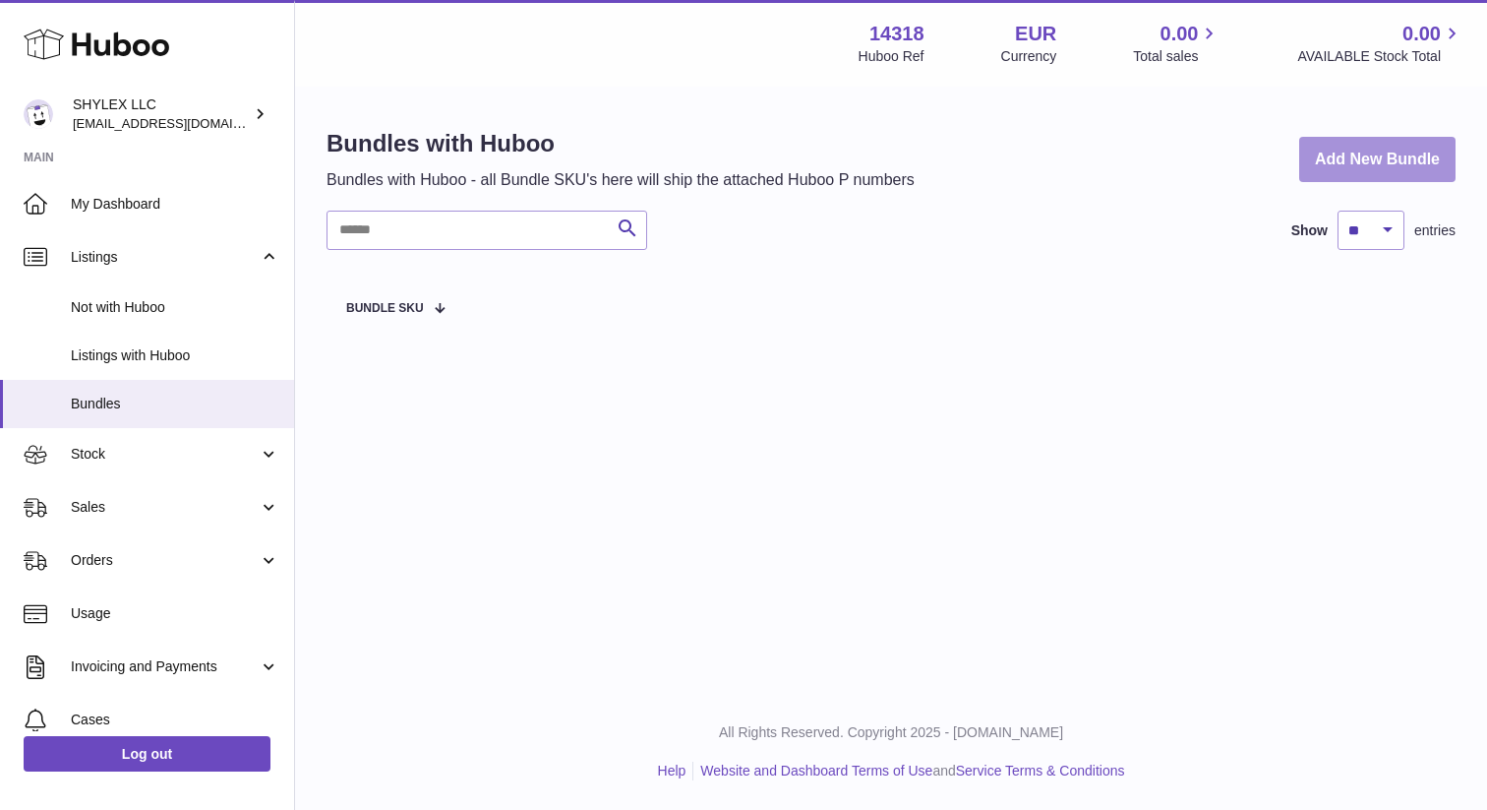
click at [1396, 154] on link "Add New Bundle" at bounding box center [1377, 160] width 156 height 46
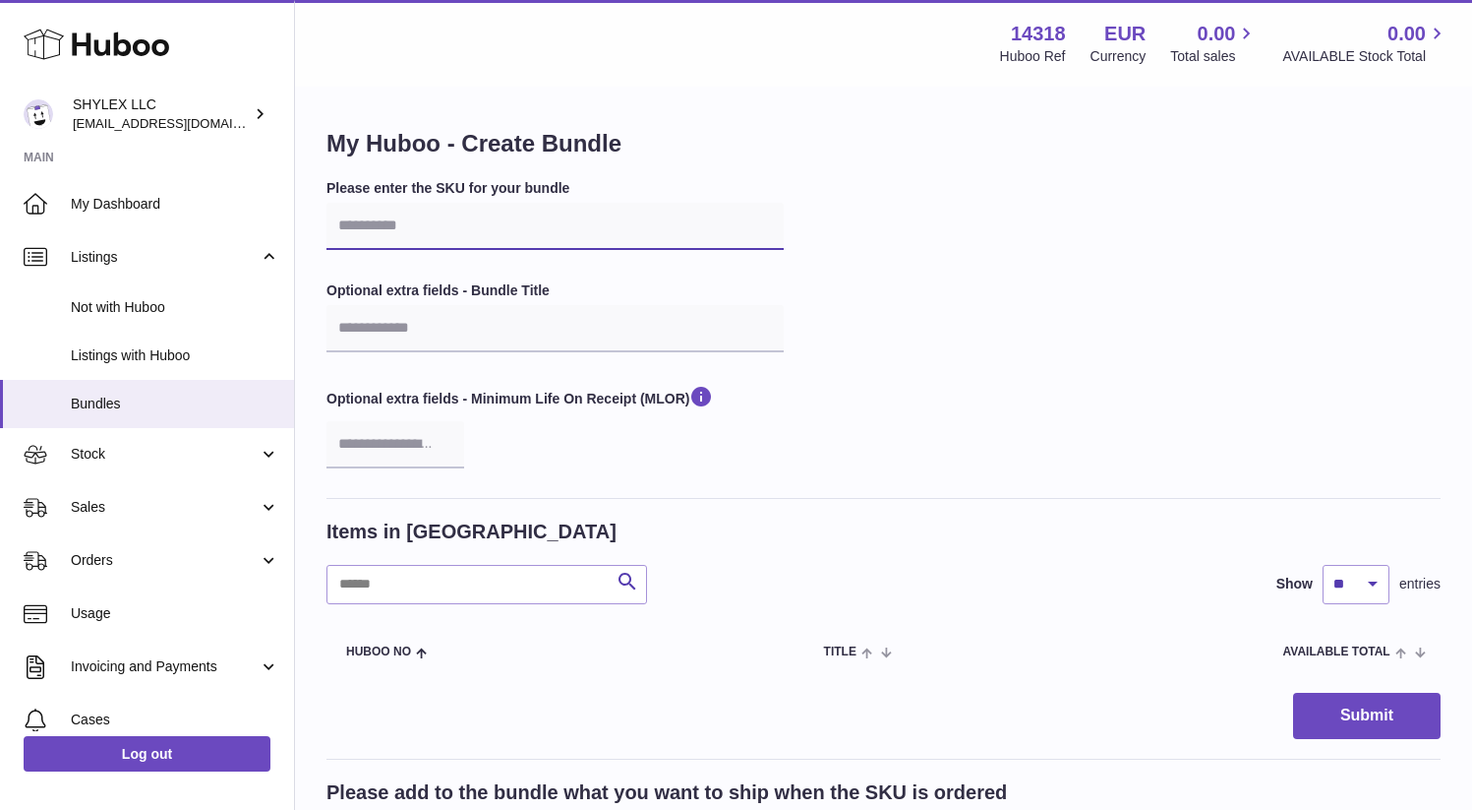
click at [486, 230] on input "text" at bounding box center [555, 226] width 457 height 47
drag, startPoint x: 340, startPoint y: 228, endPoint x: 591, endPoint y: 231, distance: 250.8
click at [592, 233] on input "text" at bounding box center [555, 226] width 457 height 47
drag, startPoint x: 593, startPoint y: 195, endPoint x: 378, endPoint y: 187, distance: 215.6
click at [378, 187] on label "Please enter the SKU for your bundle" at bounding box center [555, 188] width 457 height 19
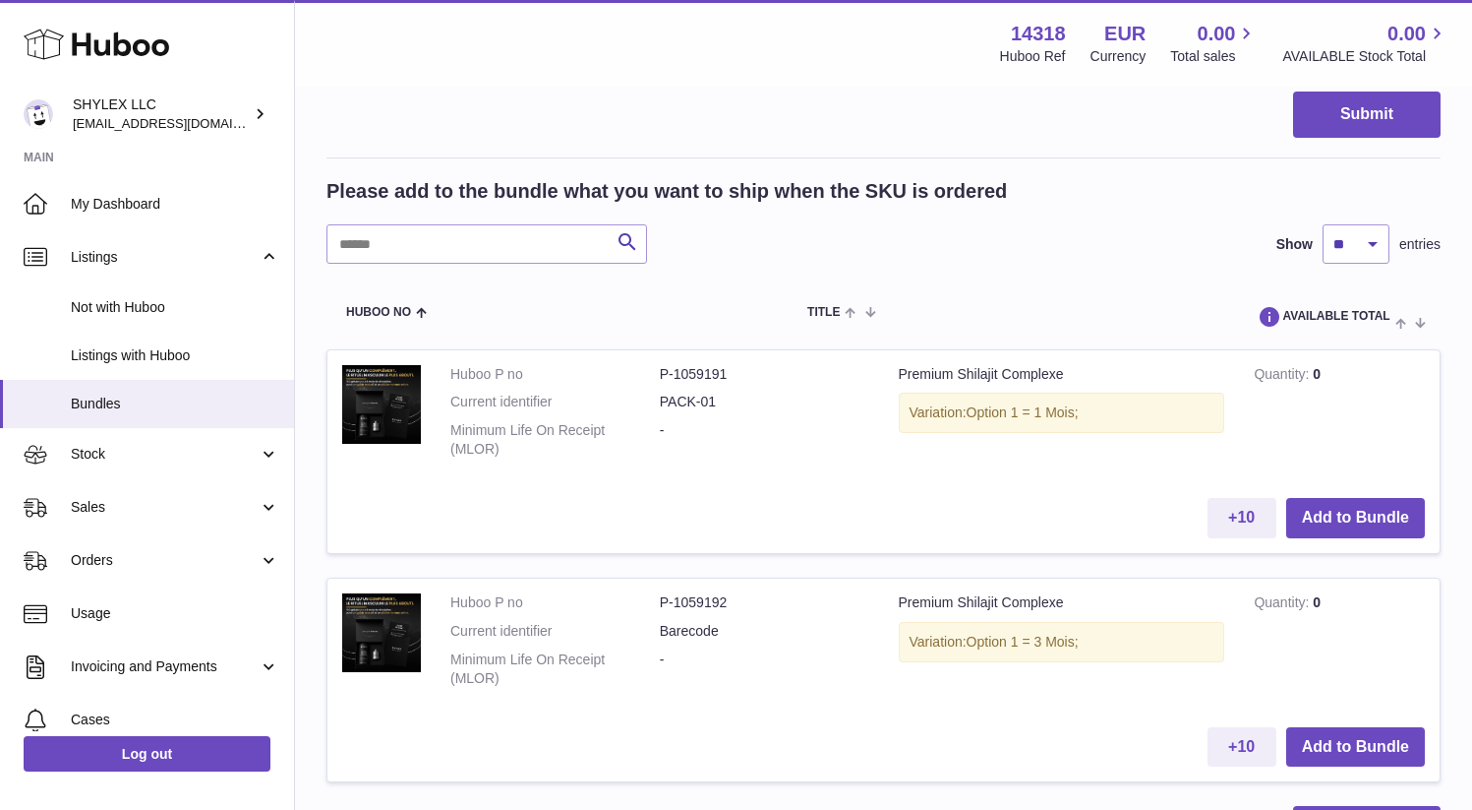
scroll to position [602, 0]
click at [1345, 497] on button "Add to Bundle" at bounding box center [1356, 517] width 139 height 40
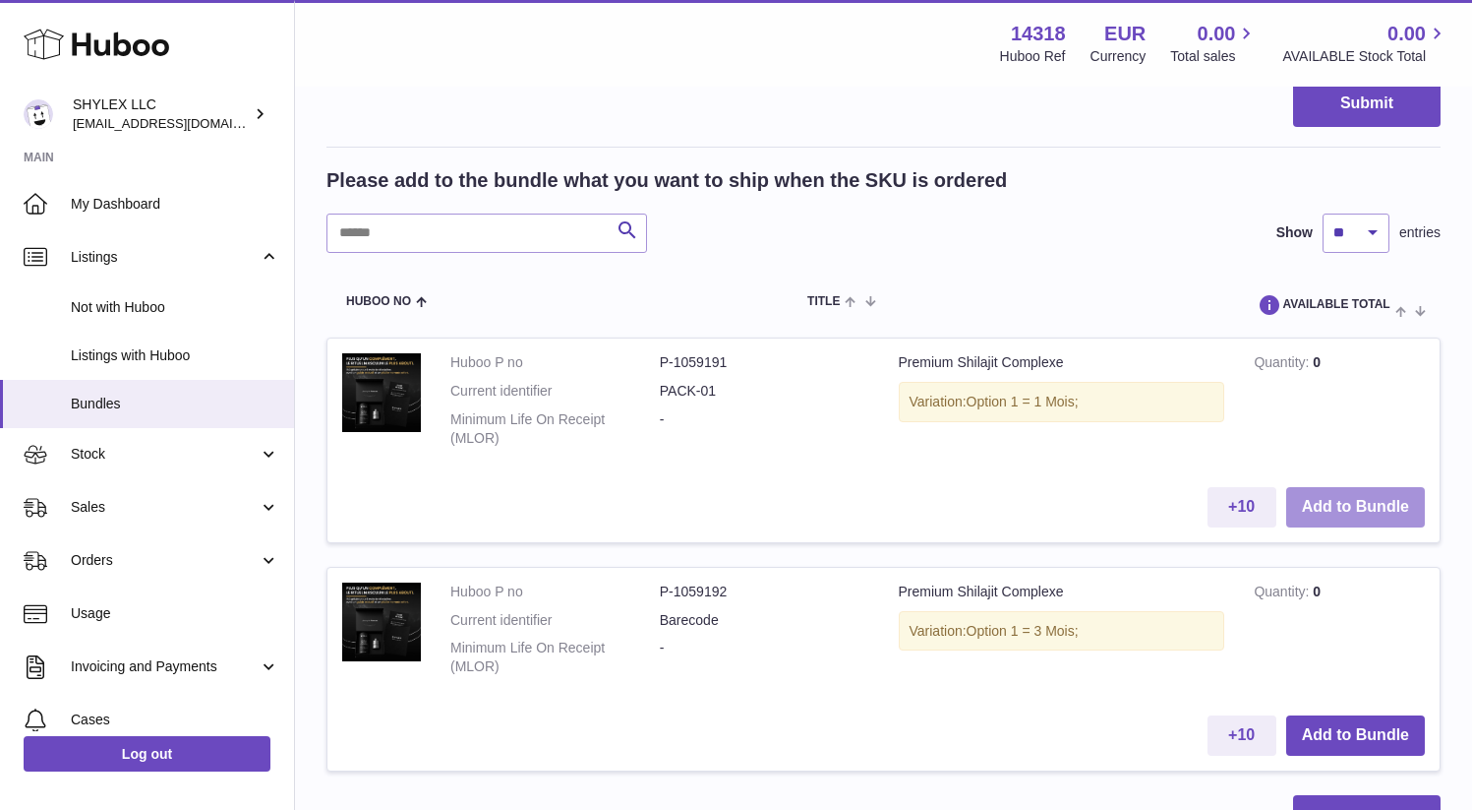
scroll to position [826, 0]
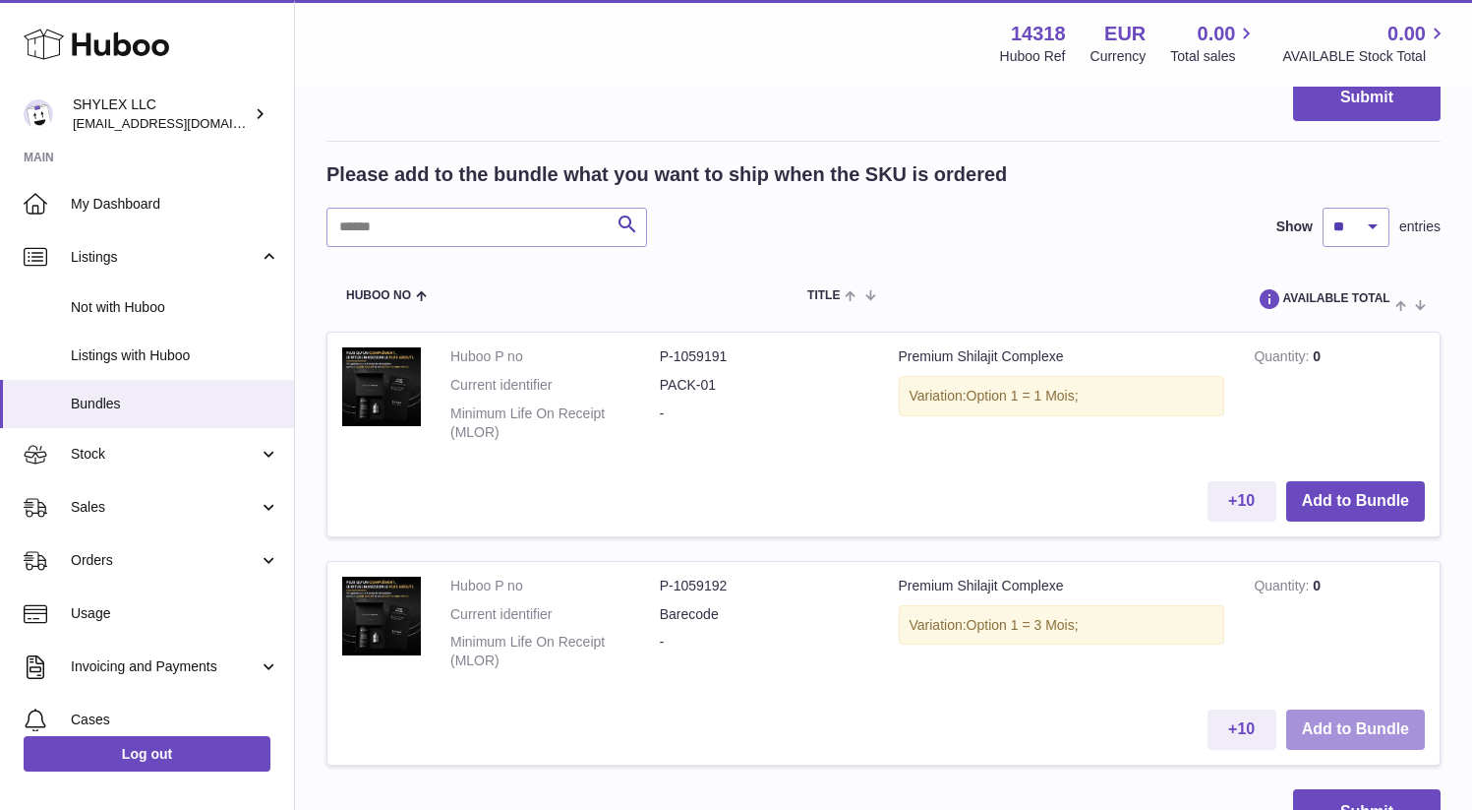
click at [1363, 709] on button "Add to Bundle" at bounding box center [1356, 729] width 139 height 40
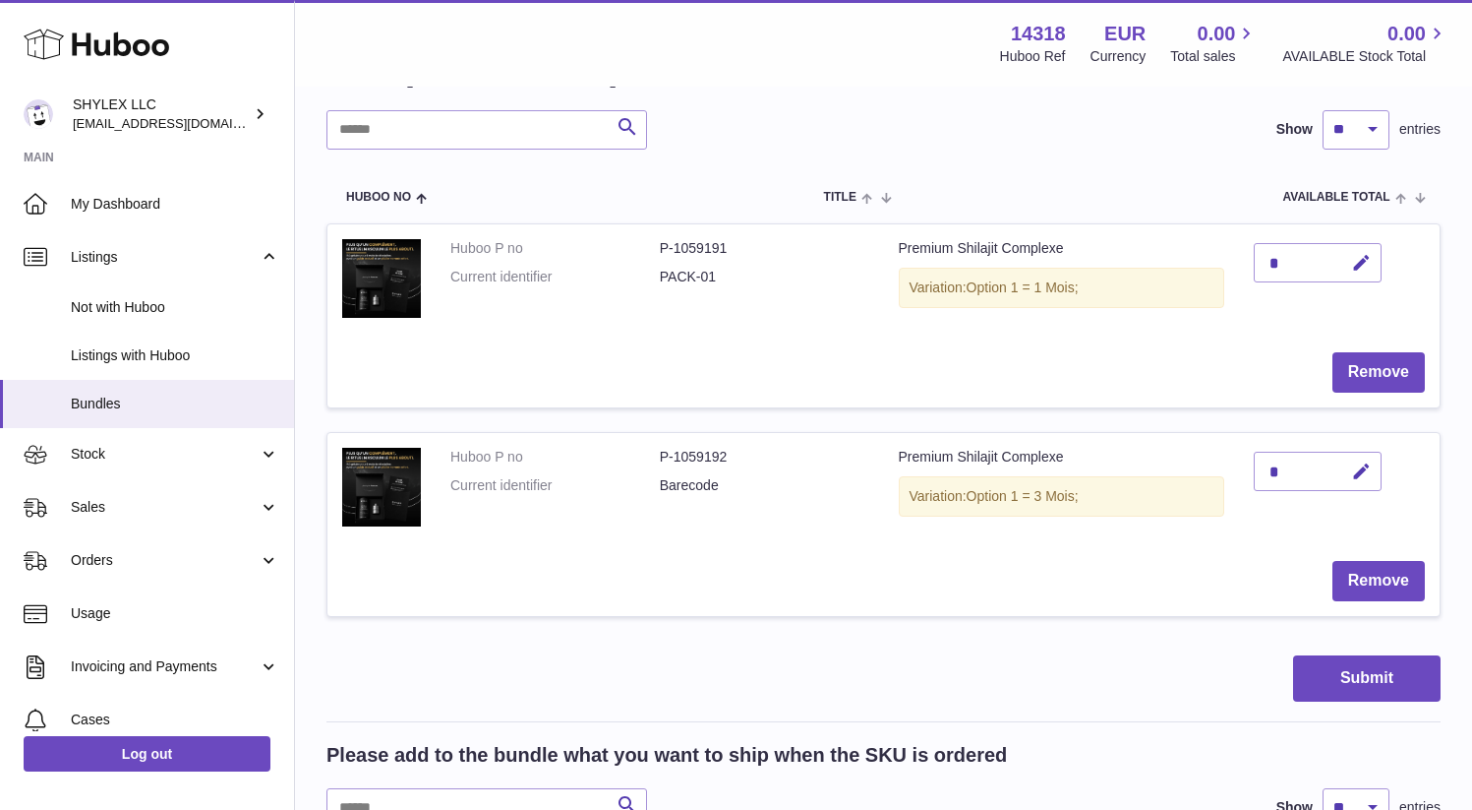
scroll to position [432, 0]
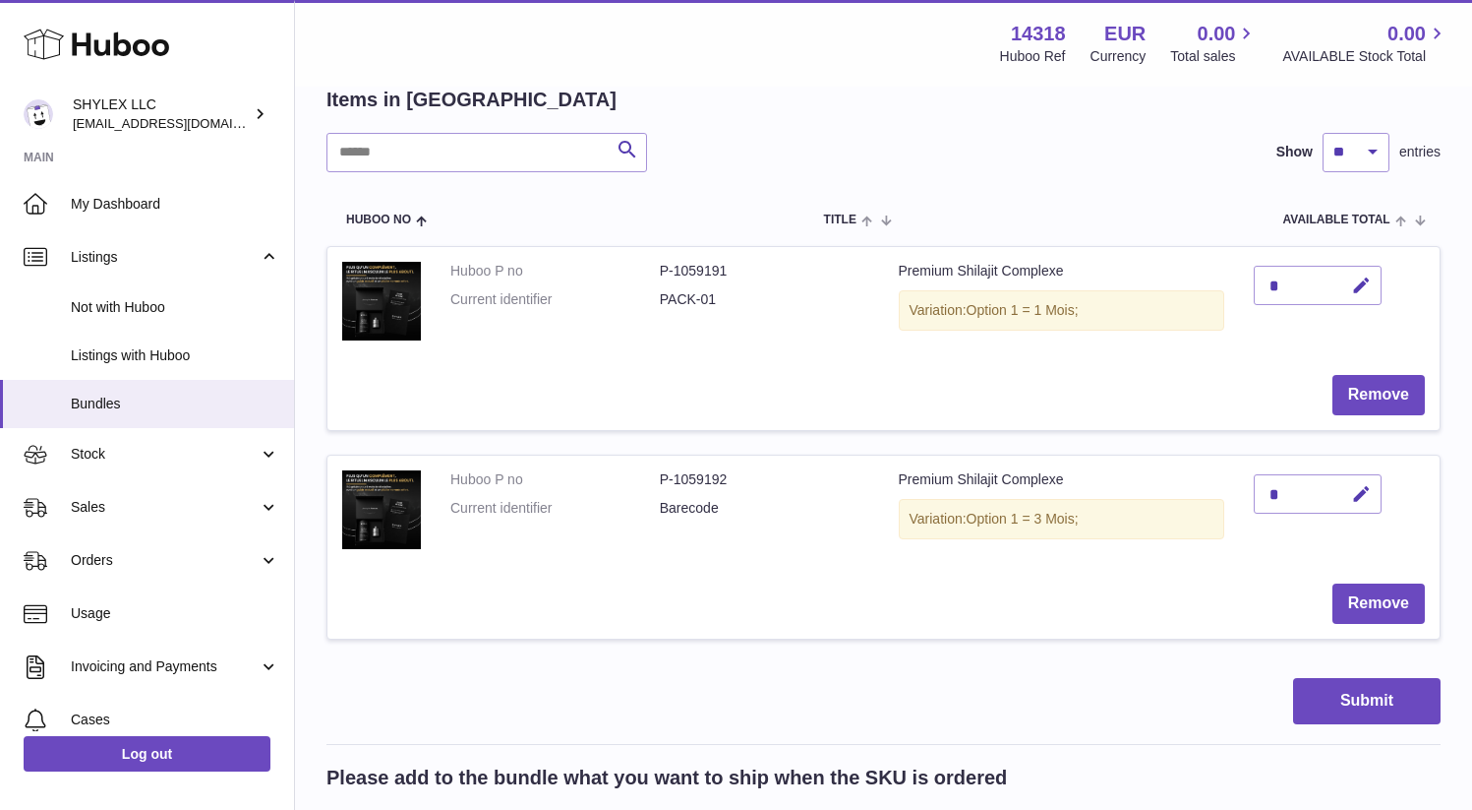
click at [1254, 474] on div "*" at bounding box center [1318, 493] width 128 height 39
click at [1351, 484] on icon "button" at bounding box center [1361, 494] width 21 height 21
click at [1313, 485] on icon "button" at bounding box center [1322, 494] width 18 height 18
click at [1254, 474] on div "*" at bounding box center [1318, 493] width 128 height 39
click at [1351, 484] on icon "button" at bounding box center [1361, 494] width 21 height 21
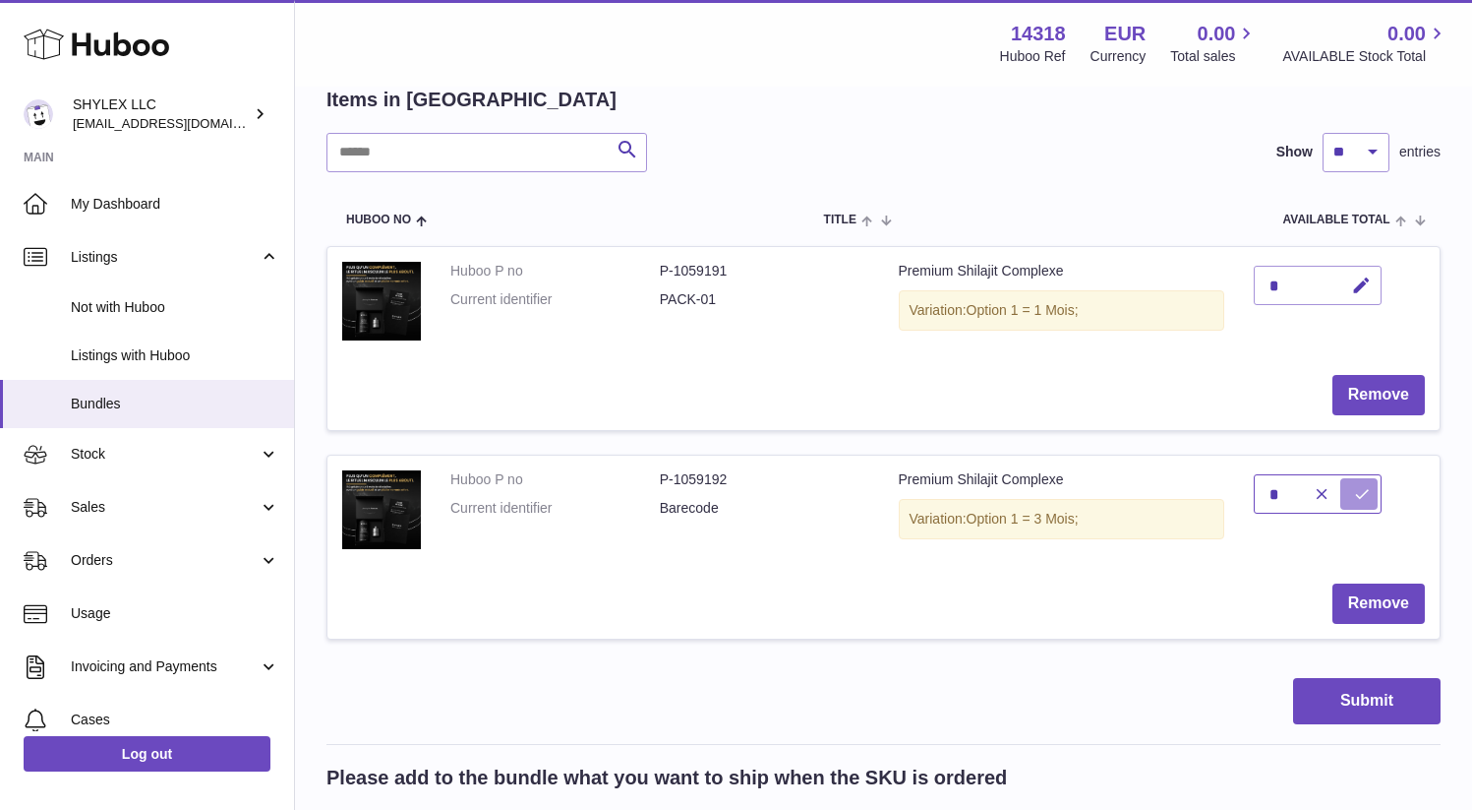
type input "*"
click at [1341, 481] on button "submit" at bounding box center [1359, 493] width 37 height 31
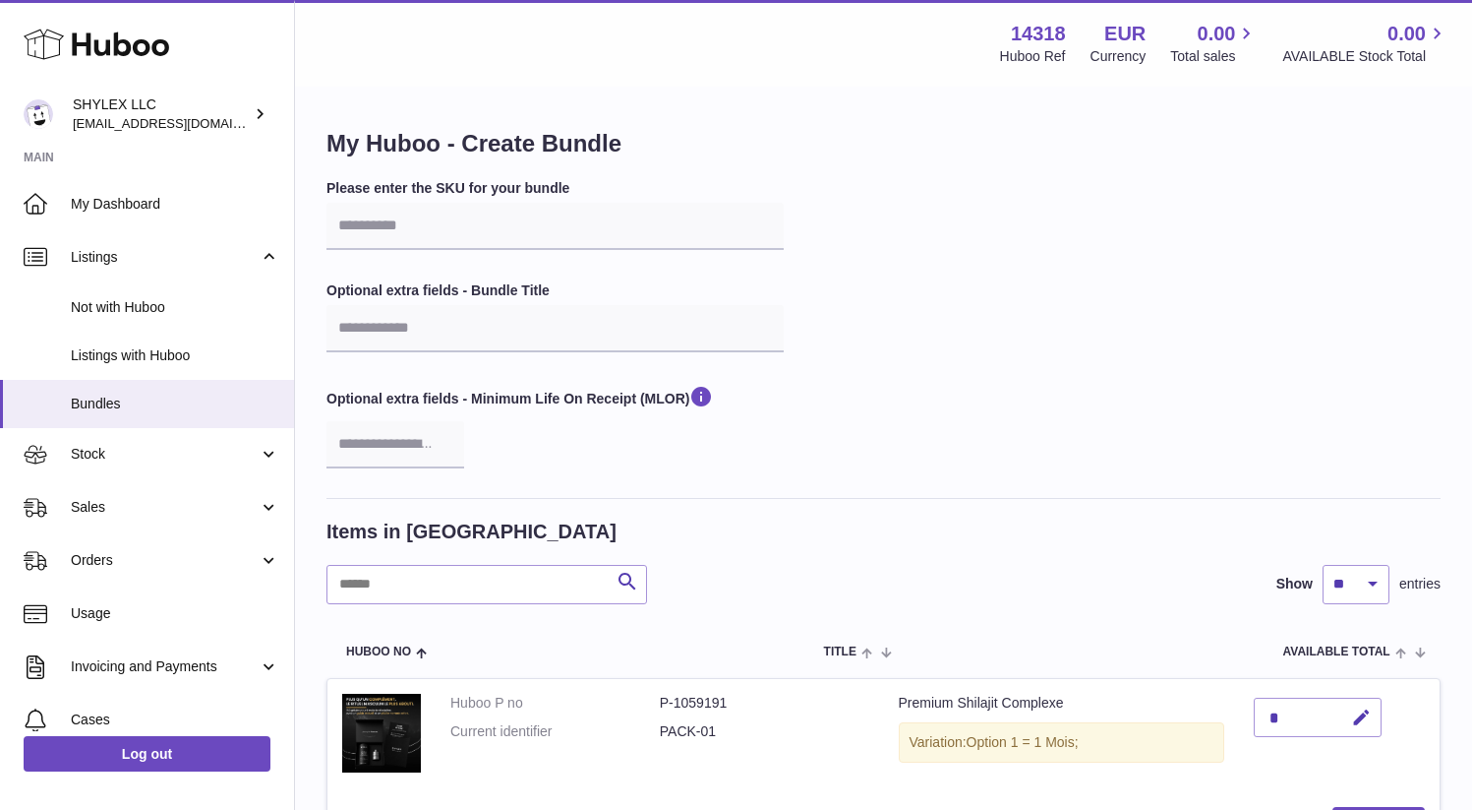
scroll to position [3, 0]
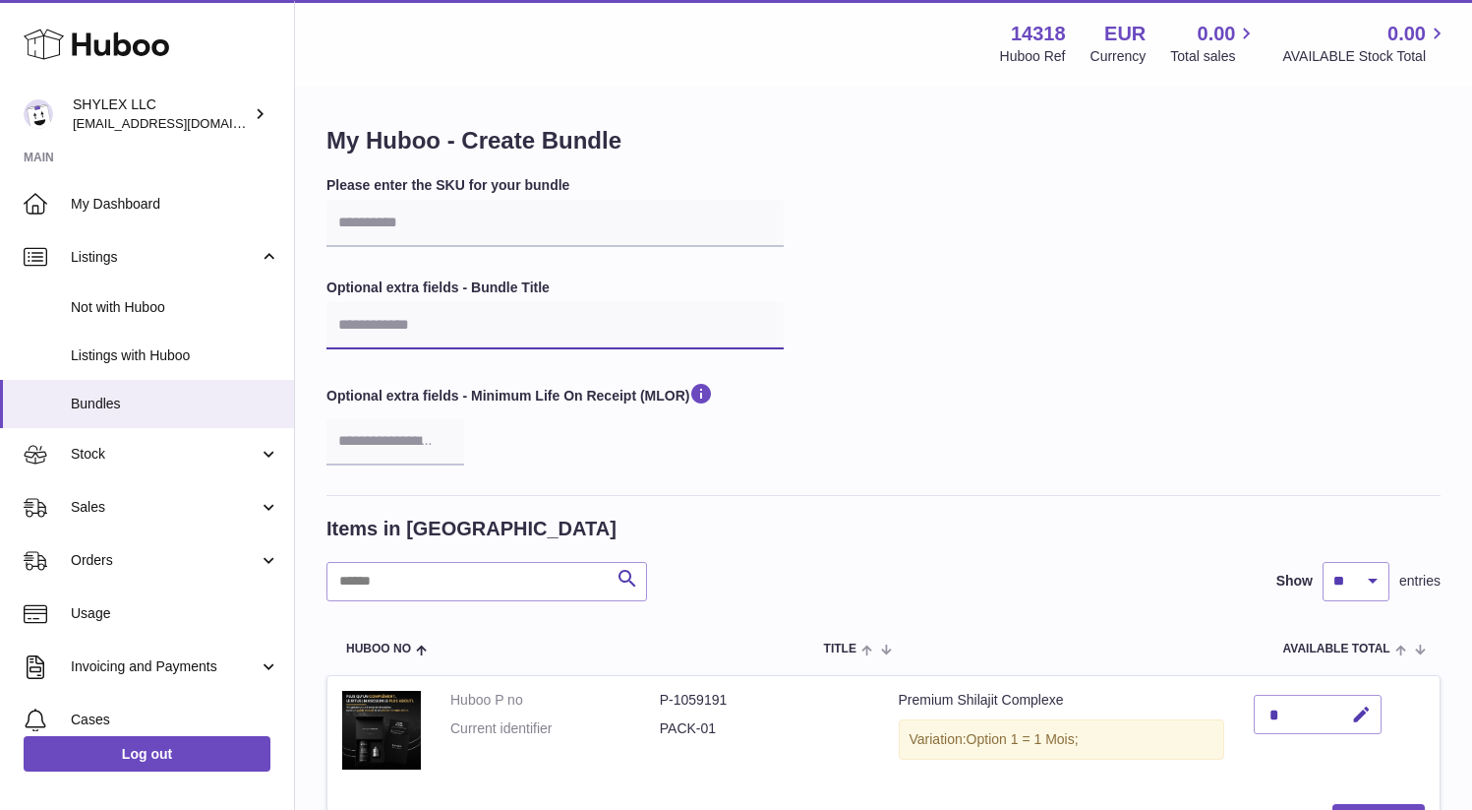
click at [548, 328] on input "text" at bounding box center [555, 325] width 457 height 47
type input "******"
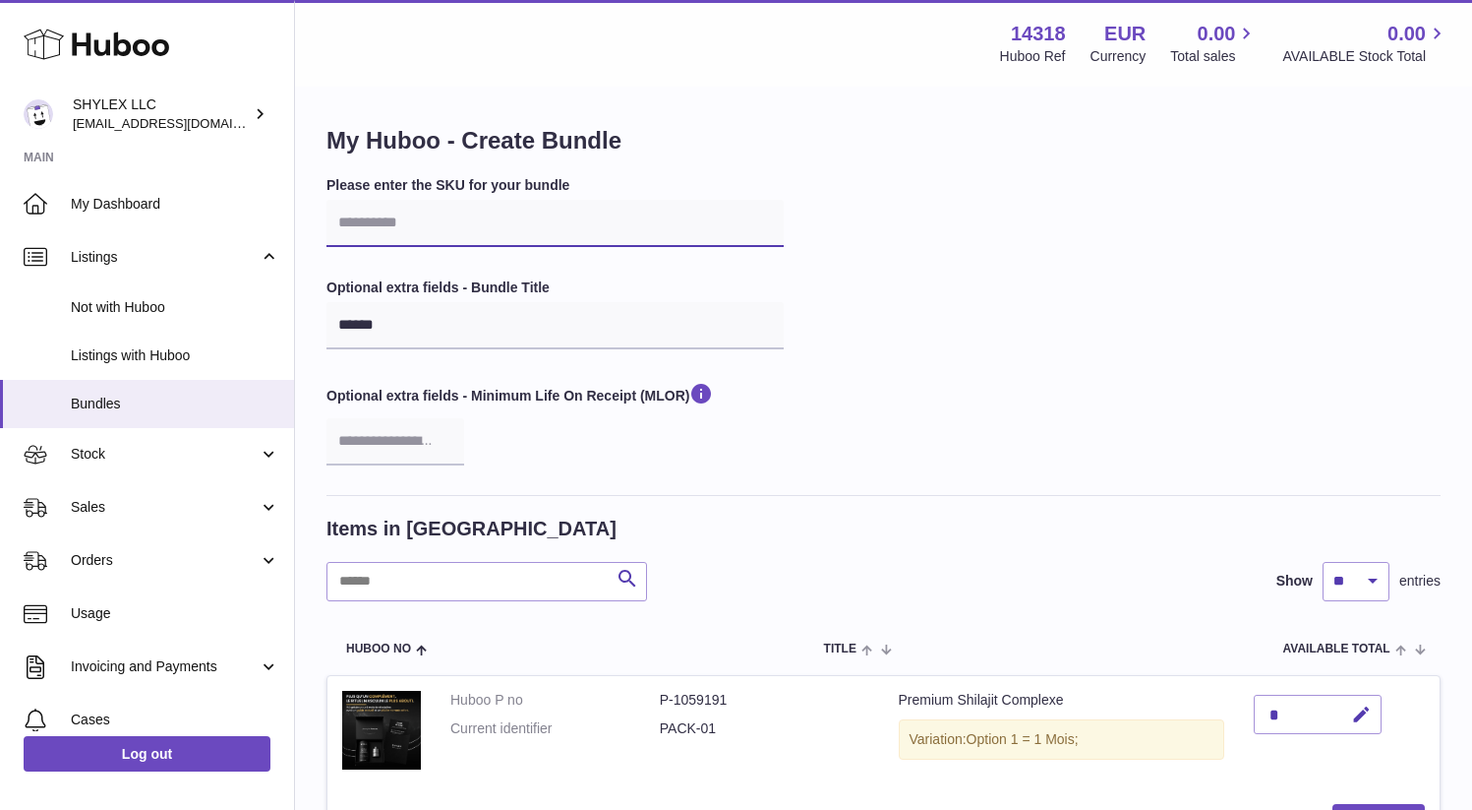
click at [430, 237] on input "text" at bounding box center [555, 223] width 457 height 47
drag, startPoint x: 383, startPoint y: 219, endPoint x: 463, endPoint y: 227, distance: 81.0
click at [464, 229] on input "text" at bounding box center [555, 223] width 457 height 47
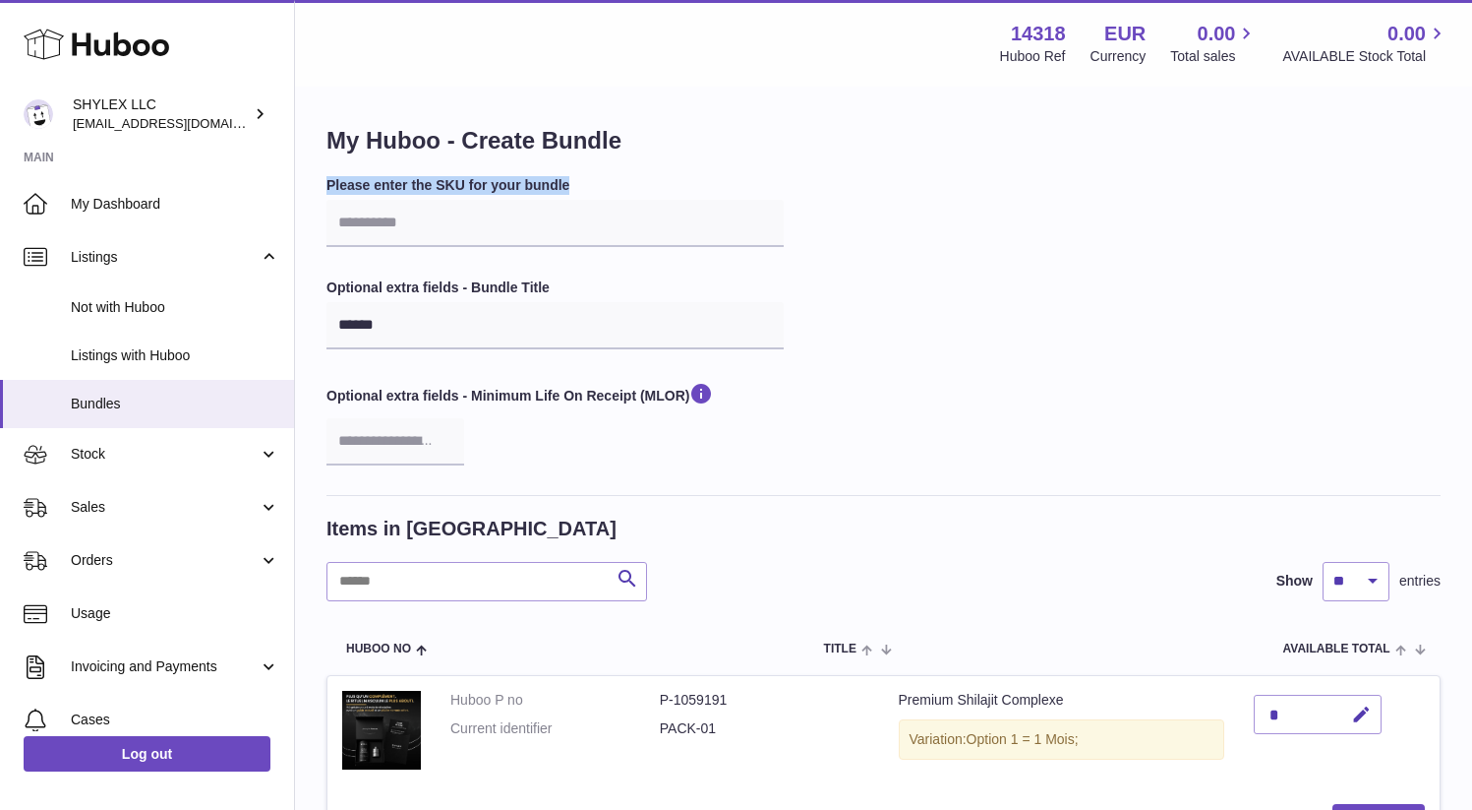
drag, startPoint x: 318, startPoint y: 179, endPoint x: 568, endPoint y: 200, distance: 250.7
click at [379, 444] on input "number" at bounding box center [396, 441] width 138 height 47
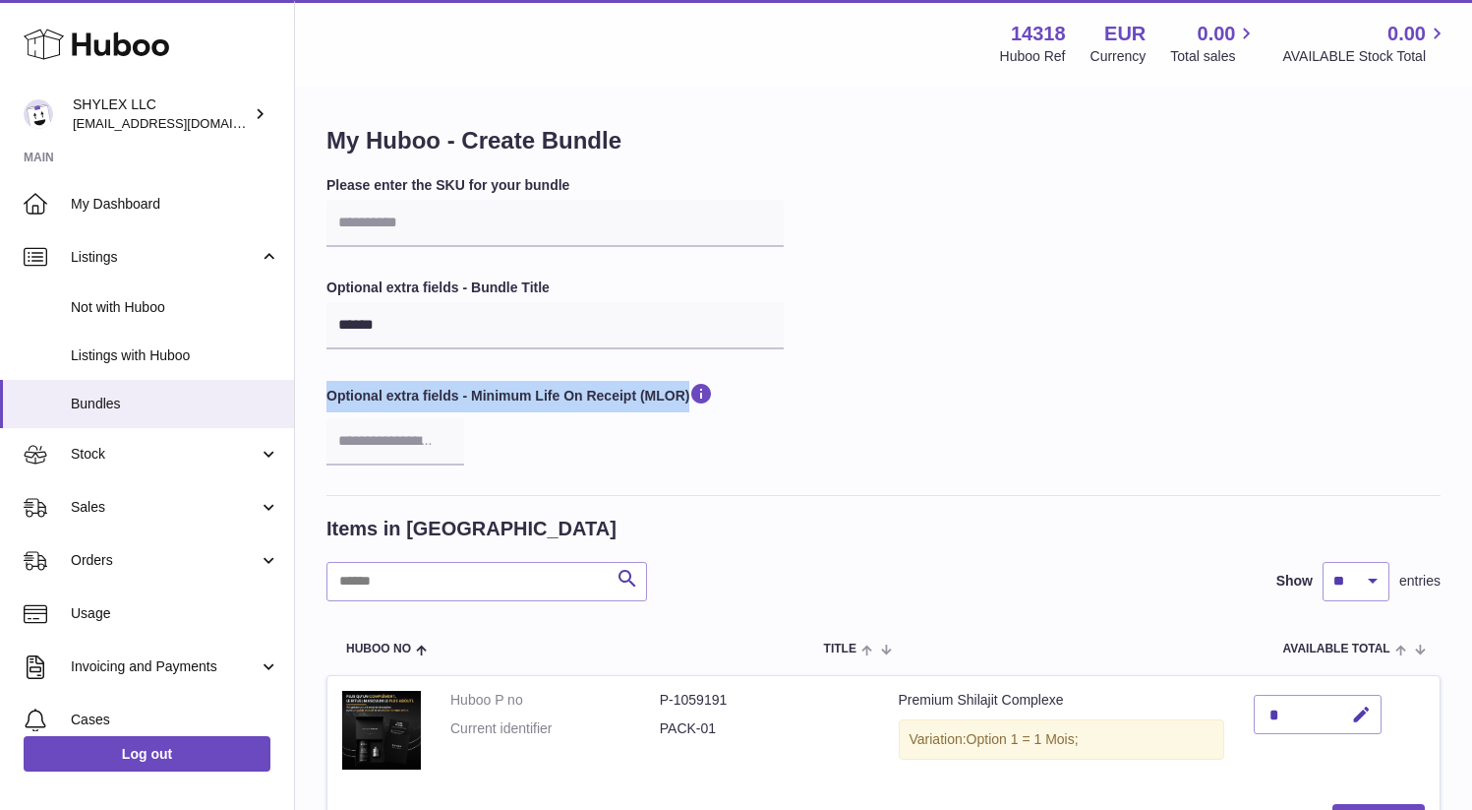
drag, startPoint x: 323, startPoint y: 390, endPoint x: 573, endPoint y: 418, distance: 252.4
click at [387, 451] on input "number" at bounding box center [396, 441] width 138 height 47
click at [534, 394] on label "Optional extra fields - Minimum Life On Receipt (MLOR)" at bounding box center [555, 396] width 457 height 31
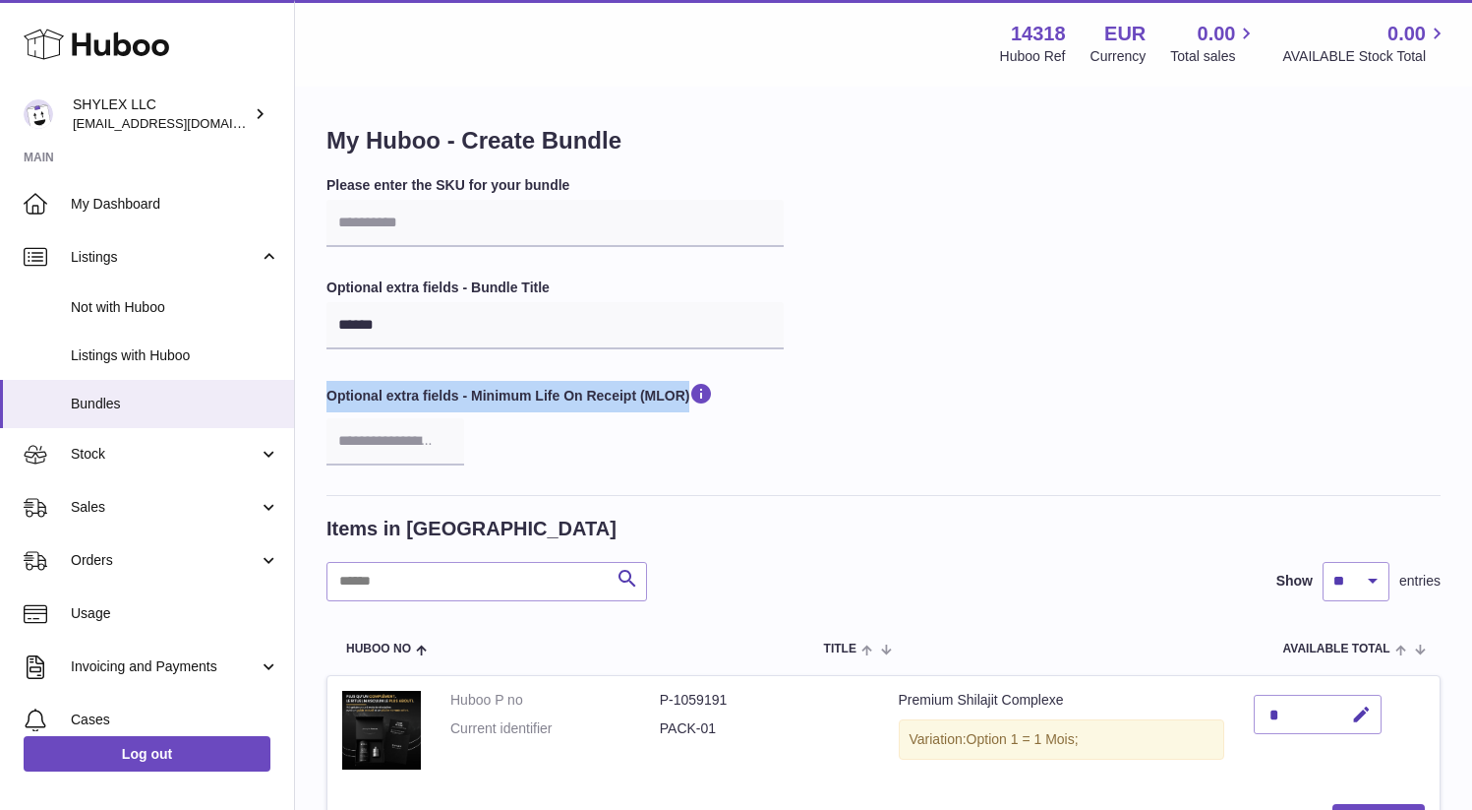
click at [534, 394] on label "Optional extra fields - Minimum Life On Receipt (MLOR)" at bounding box center [555, 396] width 457 height 31
click at [534, 393] on label "Optional extra fields - Minimum Life On Receipt (MLOR)" at bounding box center [555, 396] width 457 height 31
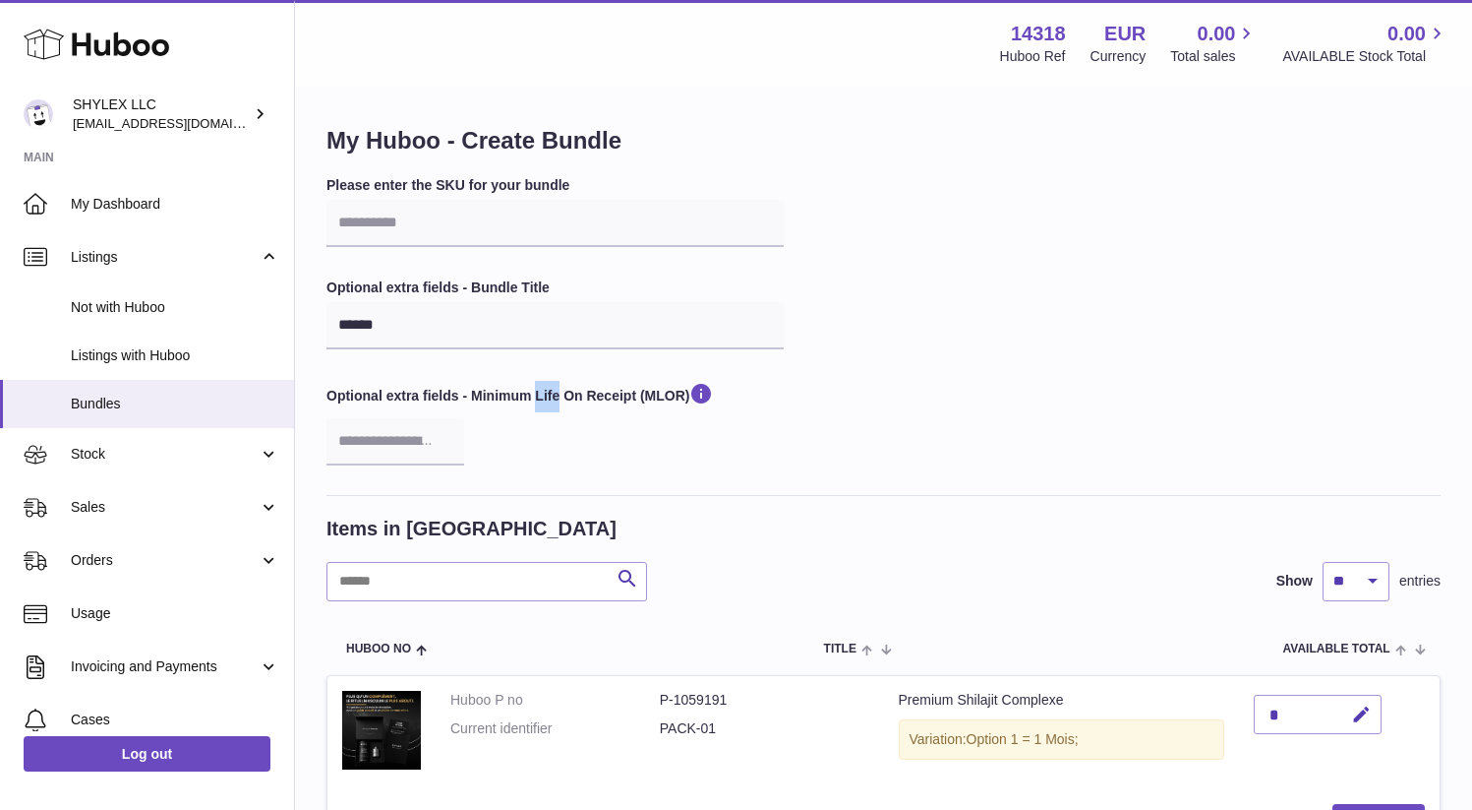
click at [534, 393] on label "Optional extra fields - Minimum Life On Receipt (MLOR)" at bounding box center [555, 396] width 457 height 31
click at [382, 445] on input "number" at bounding box center [396, 441] width 138 height 47
drag, startPoint x: 412, startPoint y: 445, endPoint x: 476, endPoint y: 449, distance: 64.1
click at [475, 449] on div "Optional extra fields - Minimum Life On Receipt (MLOR)" at bounding box center [555, 423] width 457 height 84
click at [508, 447] on div "Optional extra fields - Minimum Life On Receipt (MLOR)" at bounding box center [555, 423] width 457 height 84
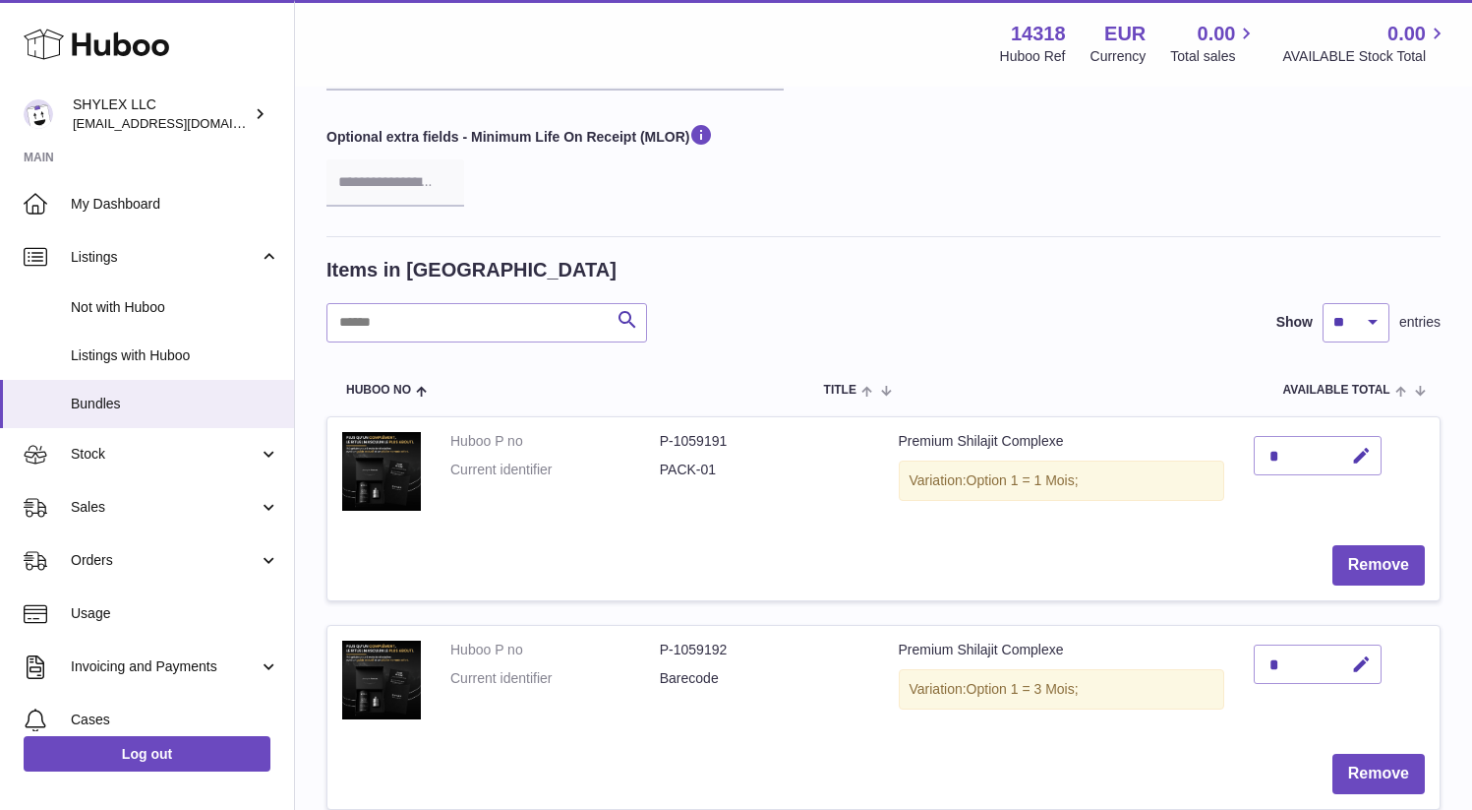
scroll to position [270, 0]
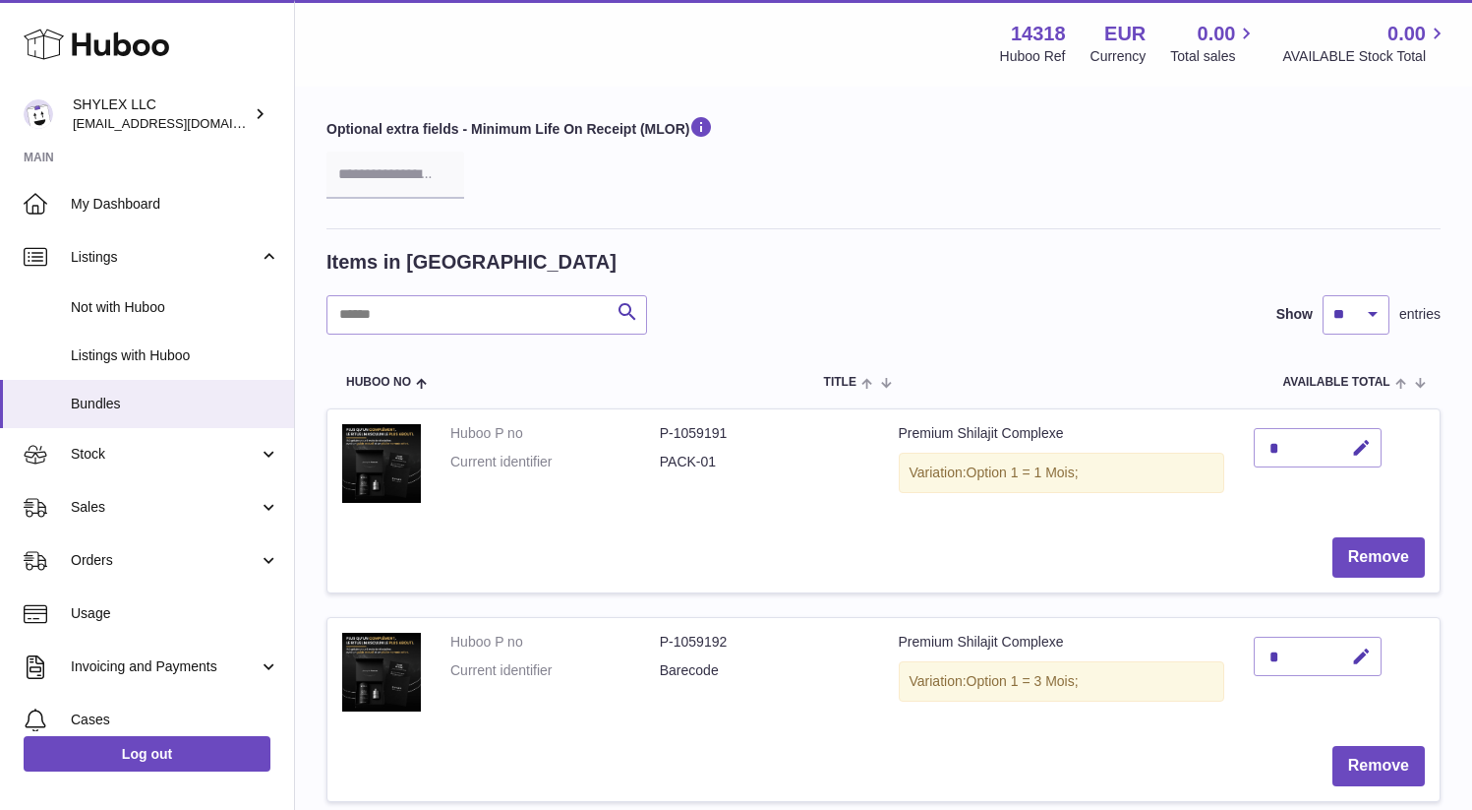
drag, startPoint x: 778, startPoint y: 503, endPoint x: 970, endPoint y: 508, distance: 191.9
click at [971, 510] on td "Premium Shilajit Complexe Variation: Option 1 = 1 Mois;" at bounding box center [1062, 465] width 356 height 113
click at [970, 493] on div "Variation: Option 1 = 1 Mois;" at bounding box center [1062, 472] width 327 height 40
drag, startPoint x: 967, startPoint y: 652, endPoint x: 791, endPoint y: 646, distance: 176.2
click at [899, 661] on div "Variation: Option 1 = 3 Mois;" at bounding box center [1062, 681] width 327 height 40
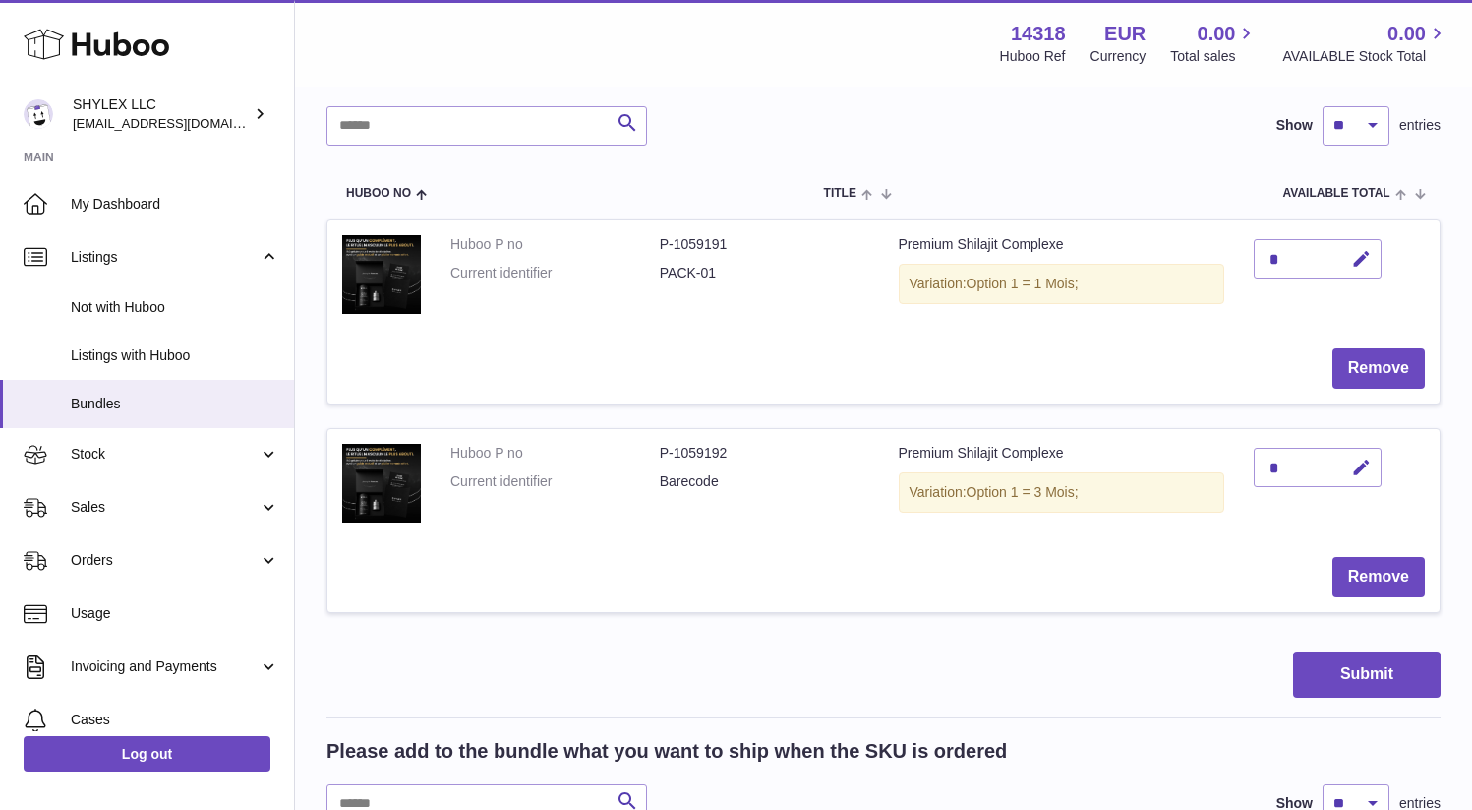
scroll to position [0, 0]
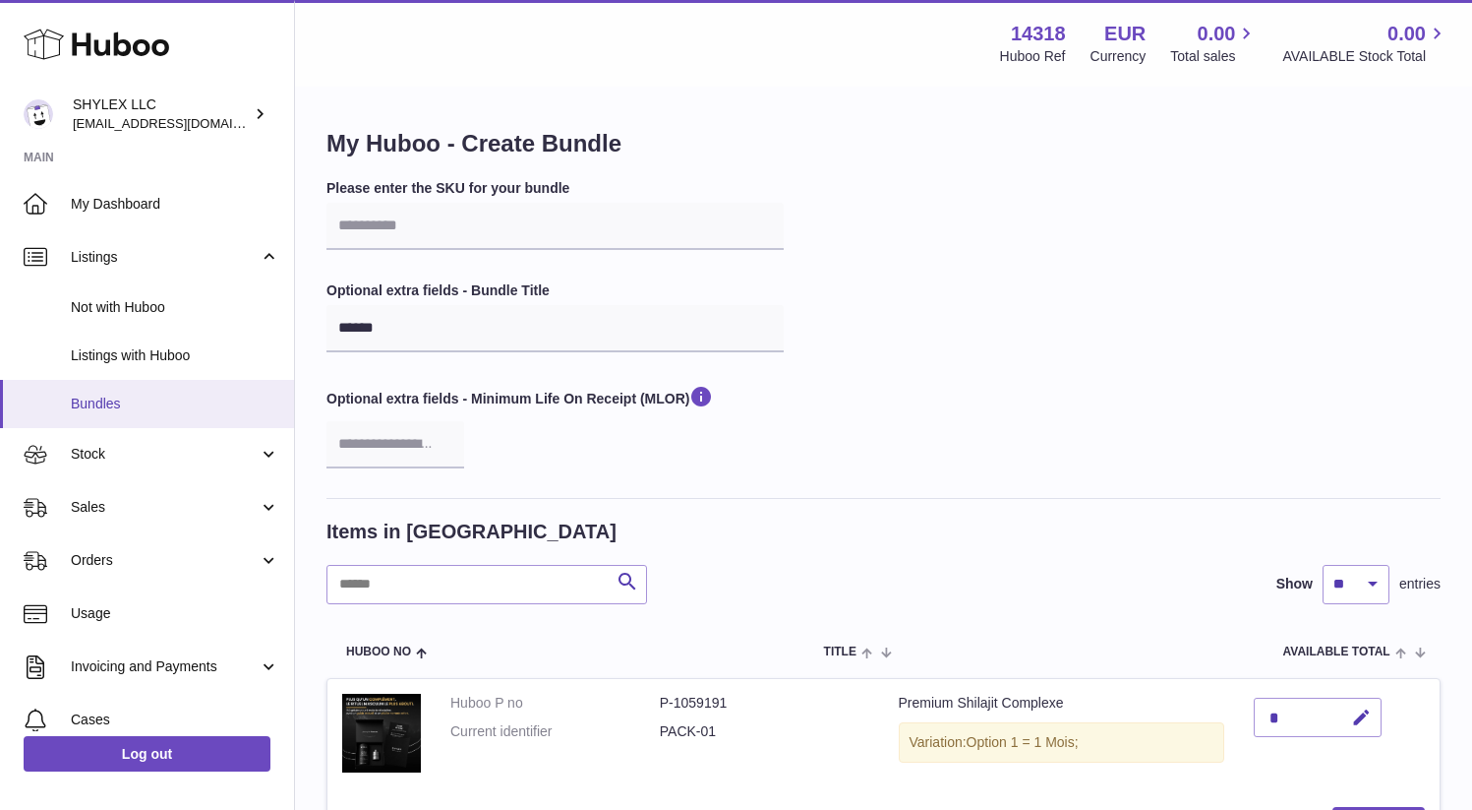
click at [176, 419] on link "Bundles" at bounding box center [147, 404] width 294 height 48
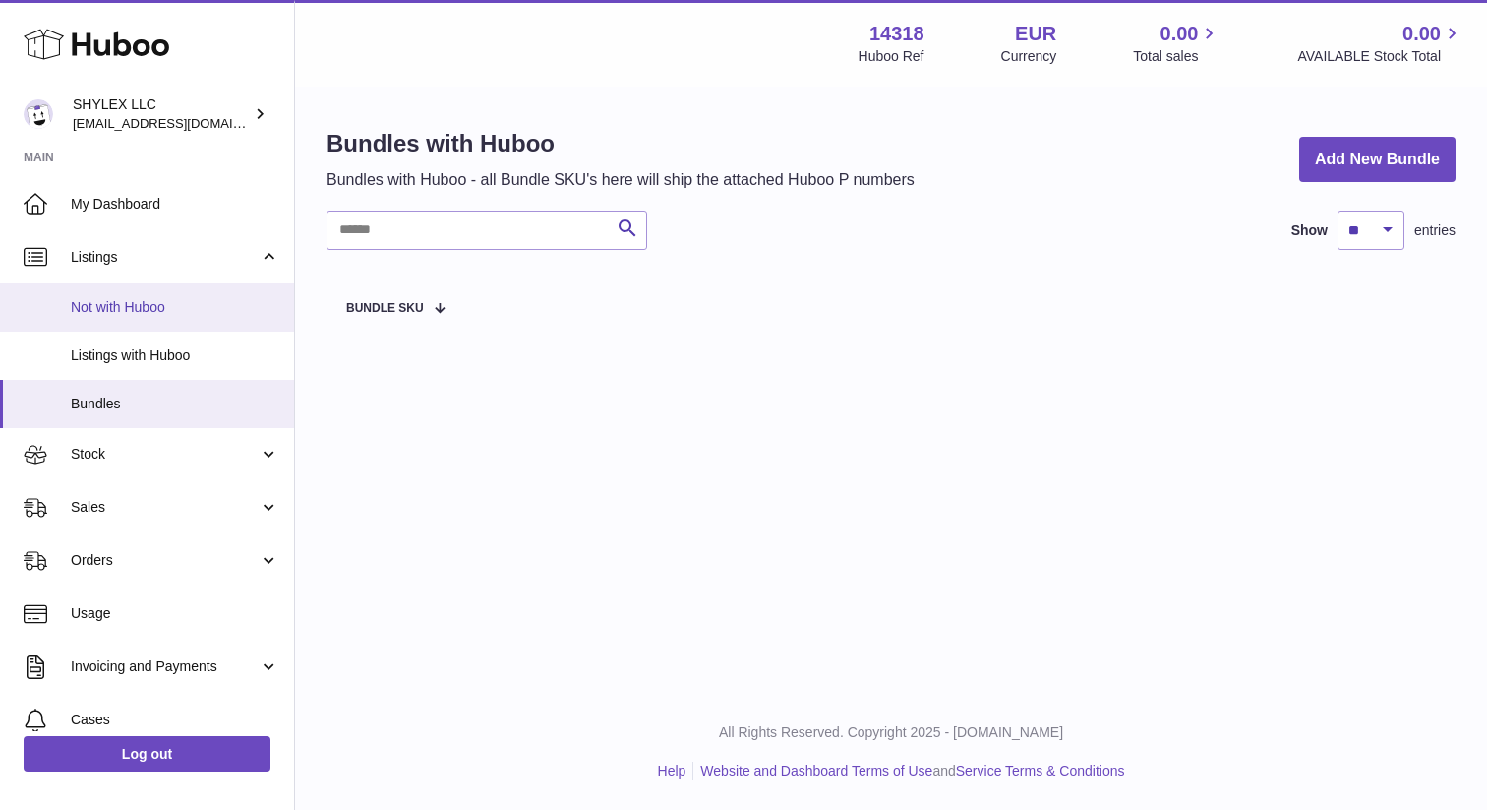
click at [181, 325] on link "Not with Huboo" at bounding box center [147, 307] width 294 height 48
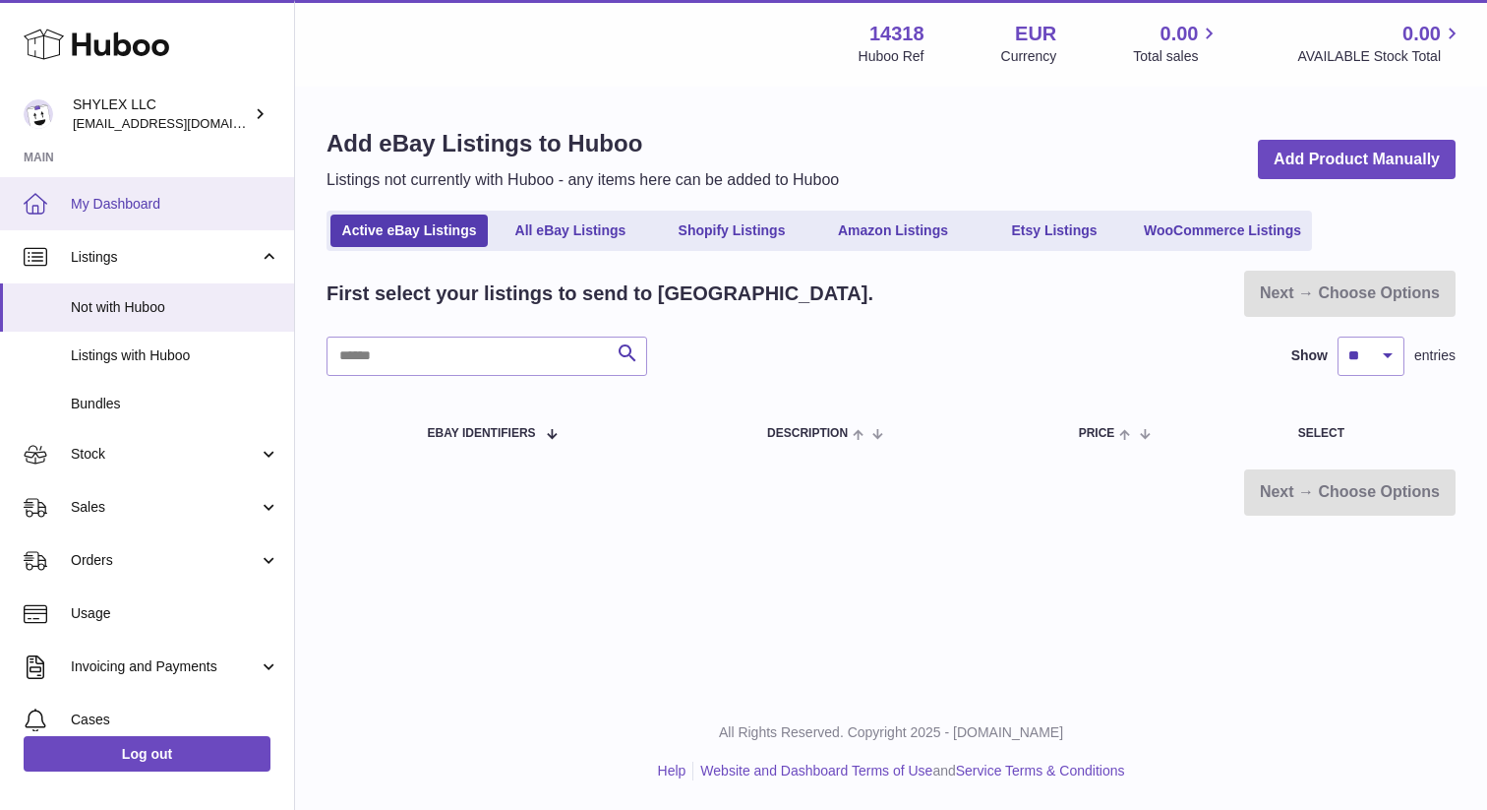
click at [81, 210] on span "My Dashboard" at bounding box center [175, 204] width 209 height 19
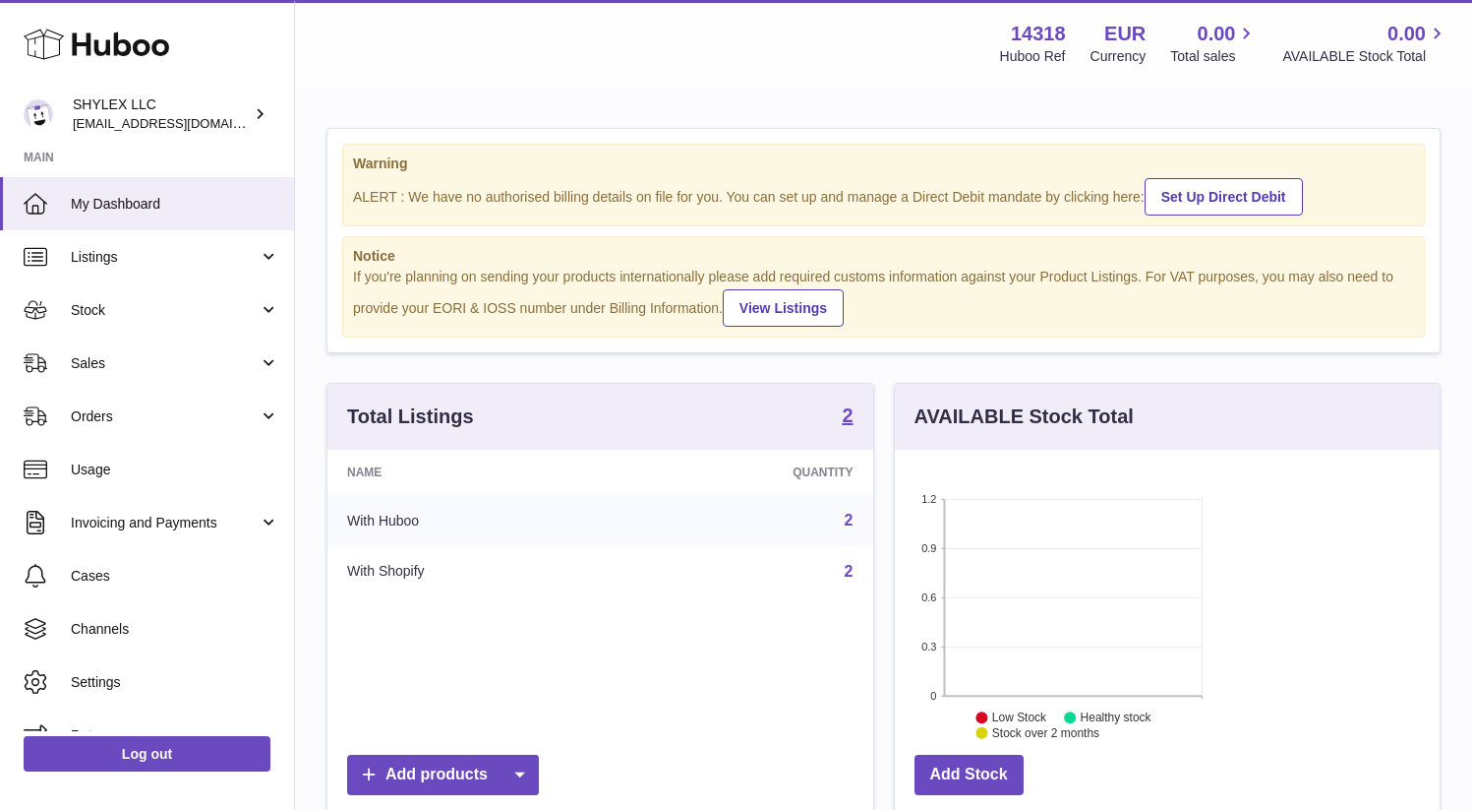
scroll to position [307, 356]
drag, startPoint x: 423, startPoint y: 310, endPoint x: 466, endPoint y: 310, distance: 43.3
click at [466, 310] on div "If you're planning on sending your products internationally please add required…" at bounding box center [883, 297] width 1061 height 59
drag, startPoint x: 476, startPoint y: 309, endPoint x: 515, endPoint y: 309, distance: 39.3
click at [515, 309] on div "If you're planning on sending your products internationally please add required…" at bounding box center [883, 297] width 1061 height 59
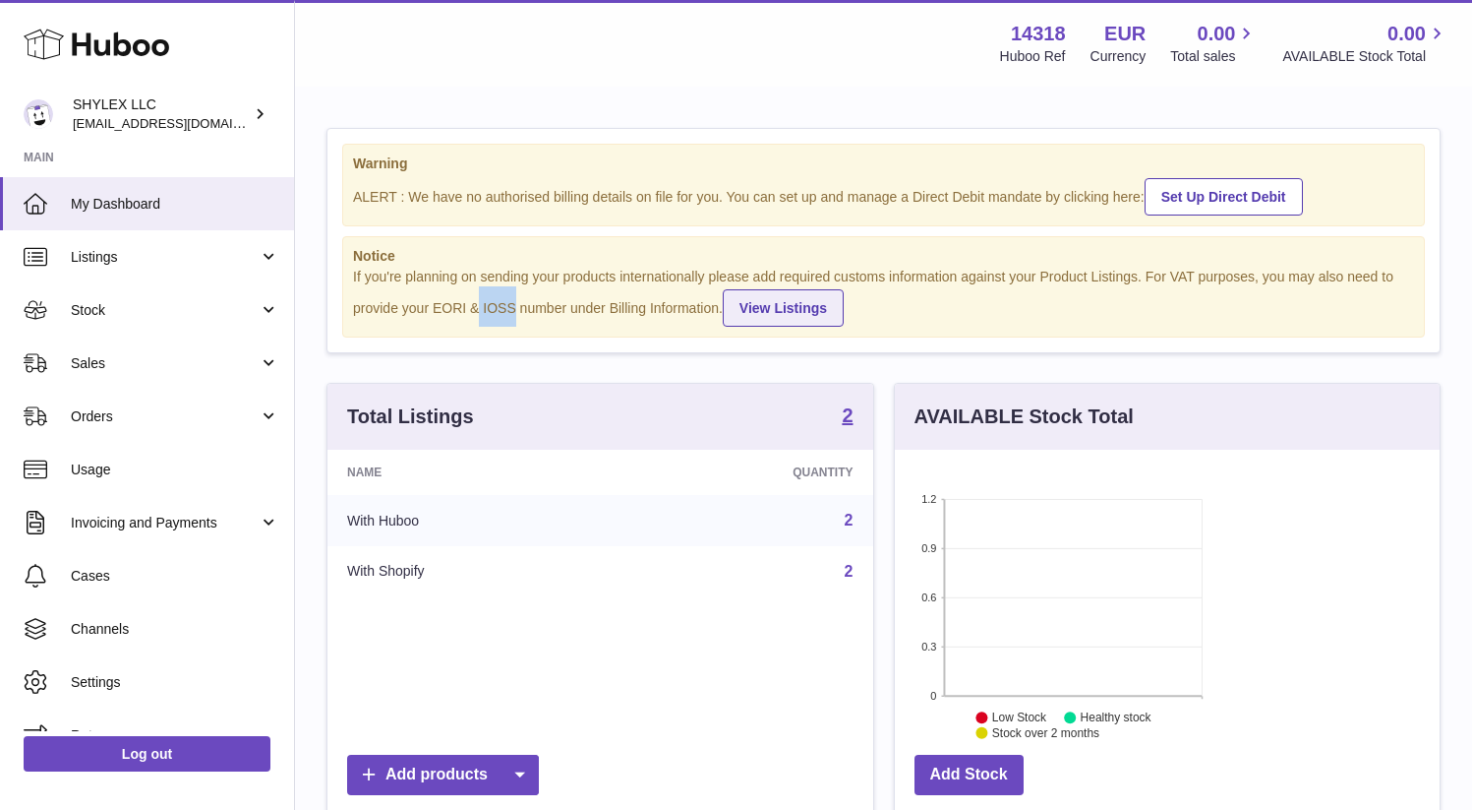
click at [825, 315] on link "View Listings" at bounding box center [783, 307] width 121 height 37
click at [90, 101] on div "SHYLEX LLC partenariats@shylex.fr" at bounding box center [161, 113] width 177 height 37
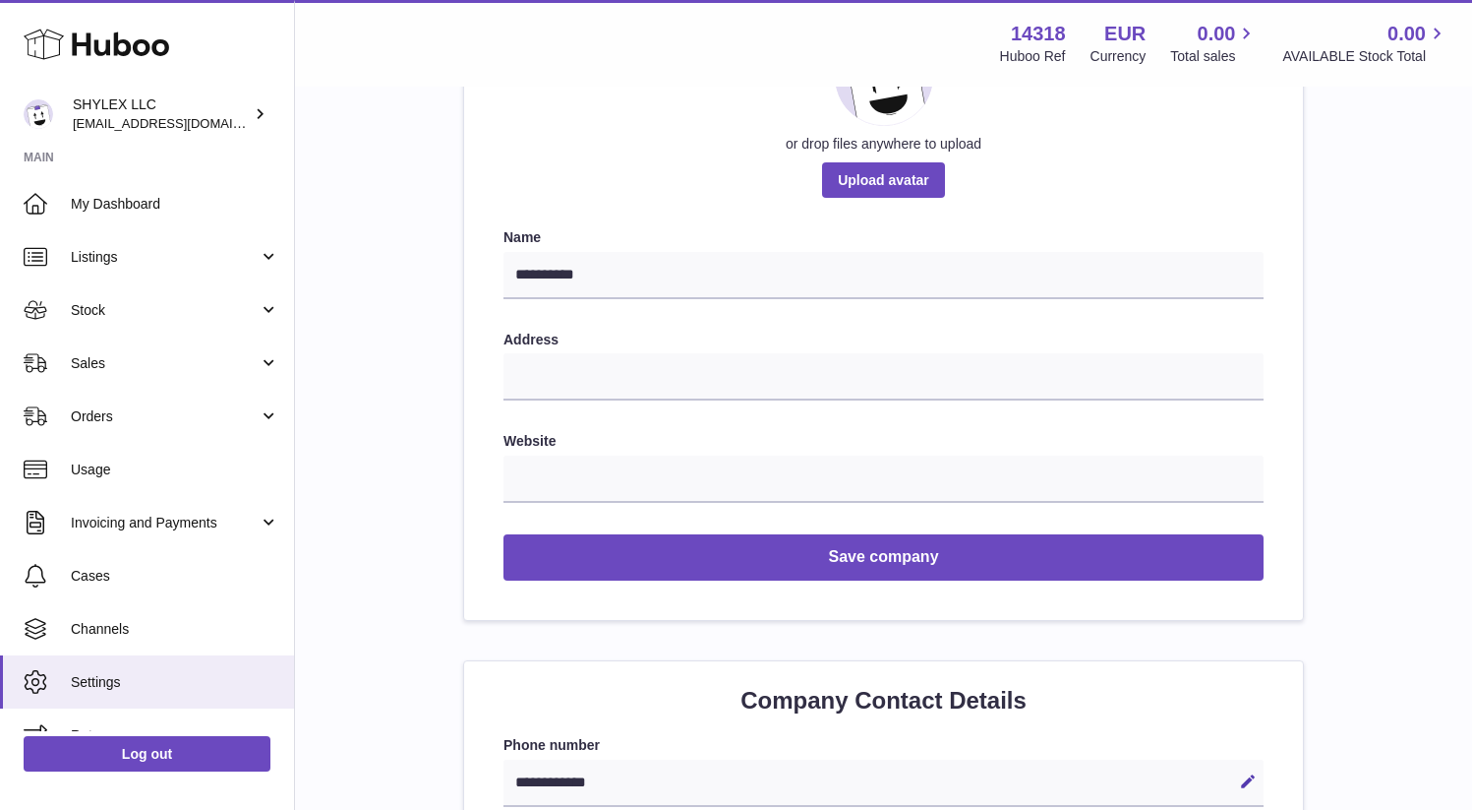
scroll to position [323, 0]
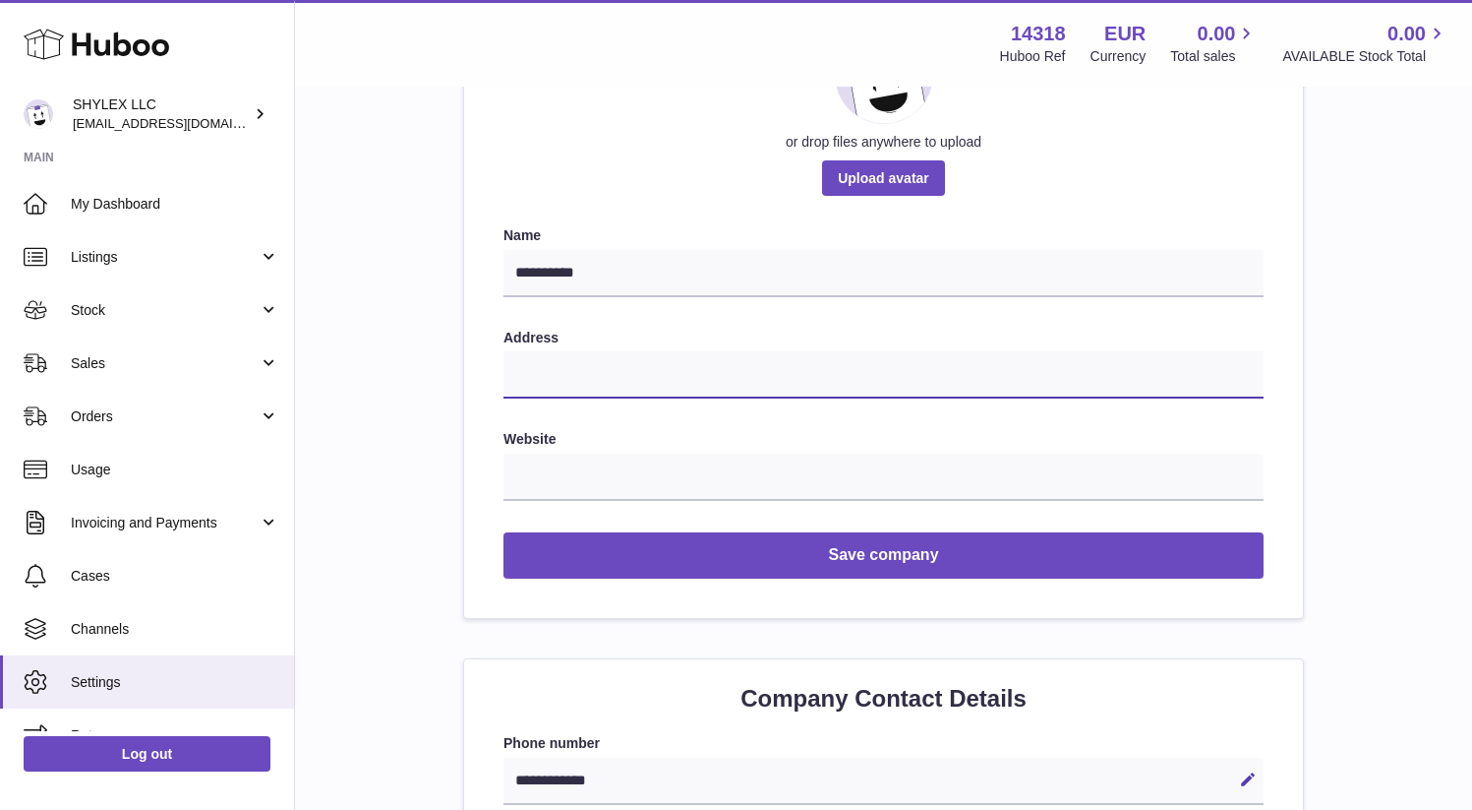
click at [615, 390] on input "text" at bounding box center [884, 374] width 760 height 47
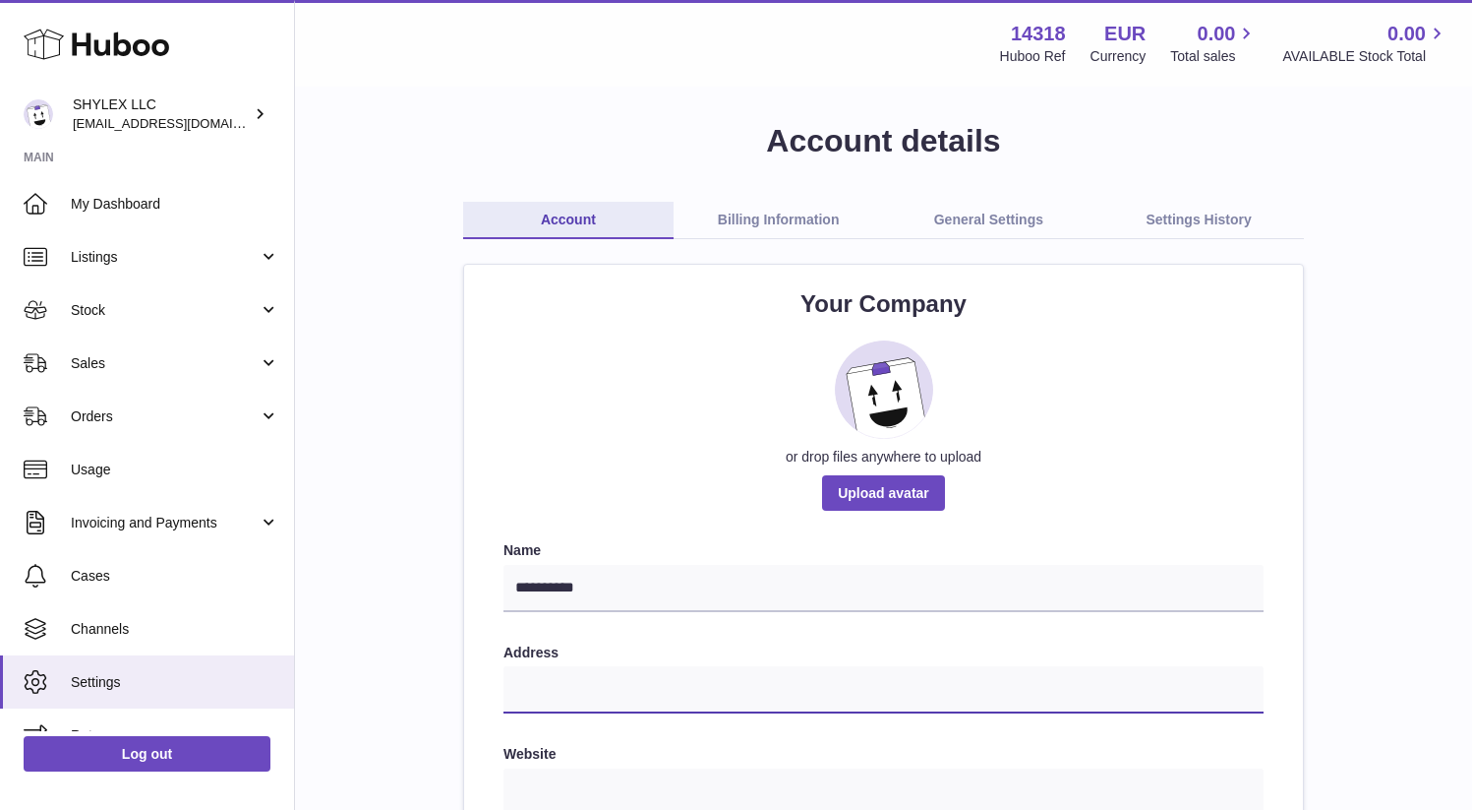
scroll to position [0, 0]
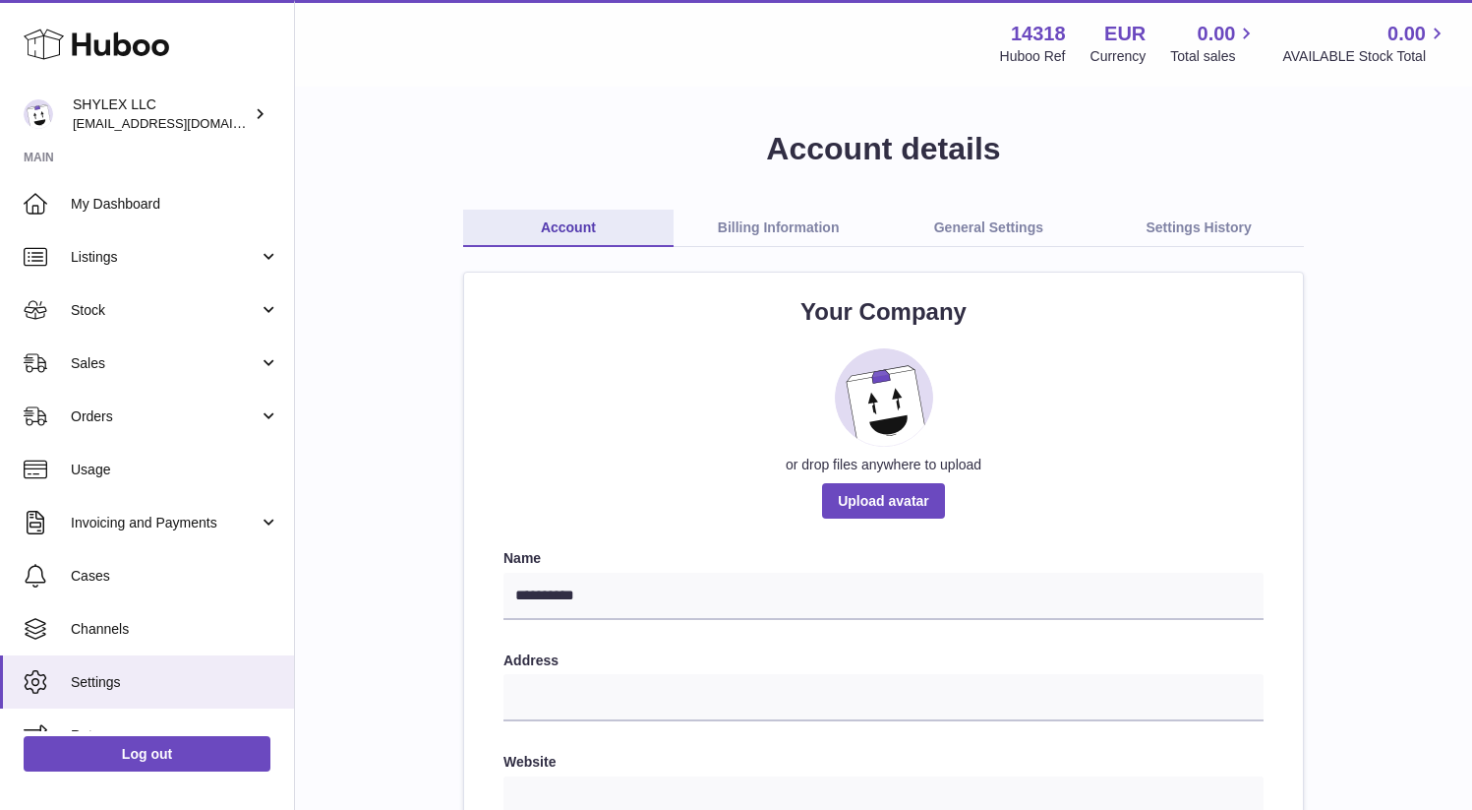
click at [846, 225] on link "Billing Information" at bounding box center [779, 228] width 210 height 37
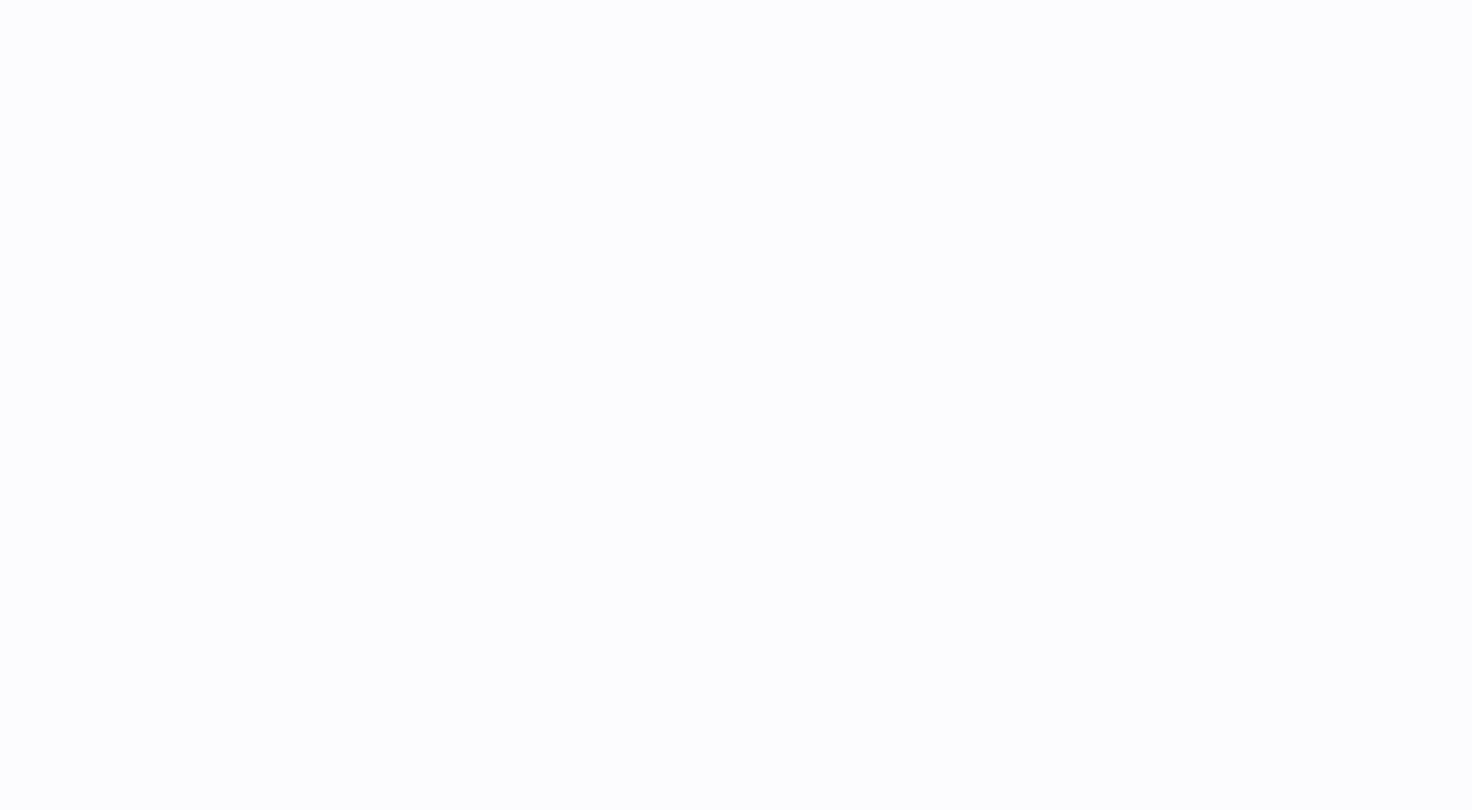
select select "**"
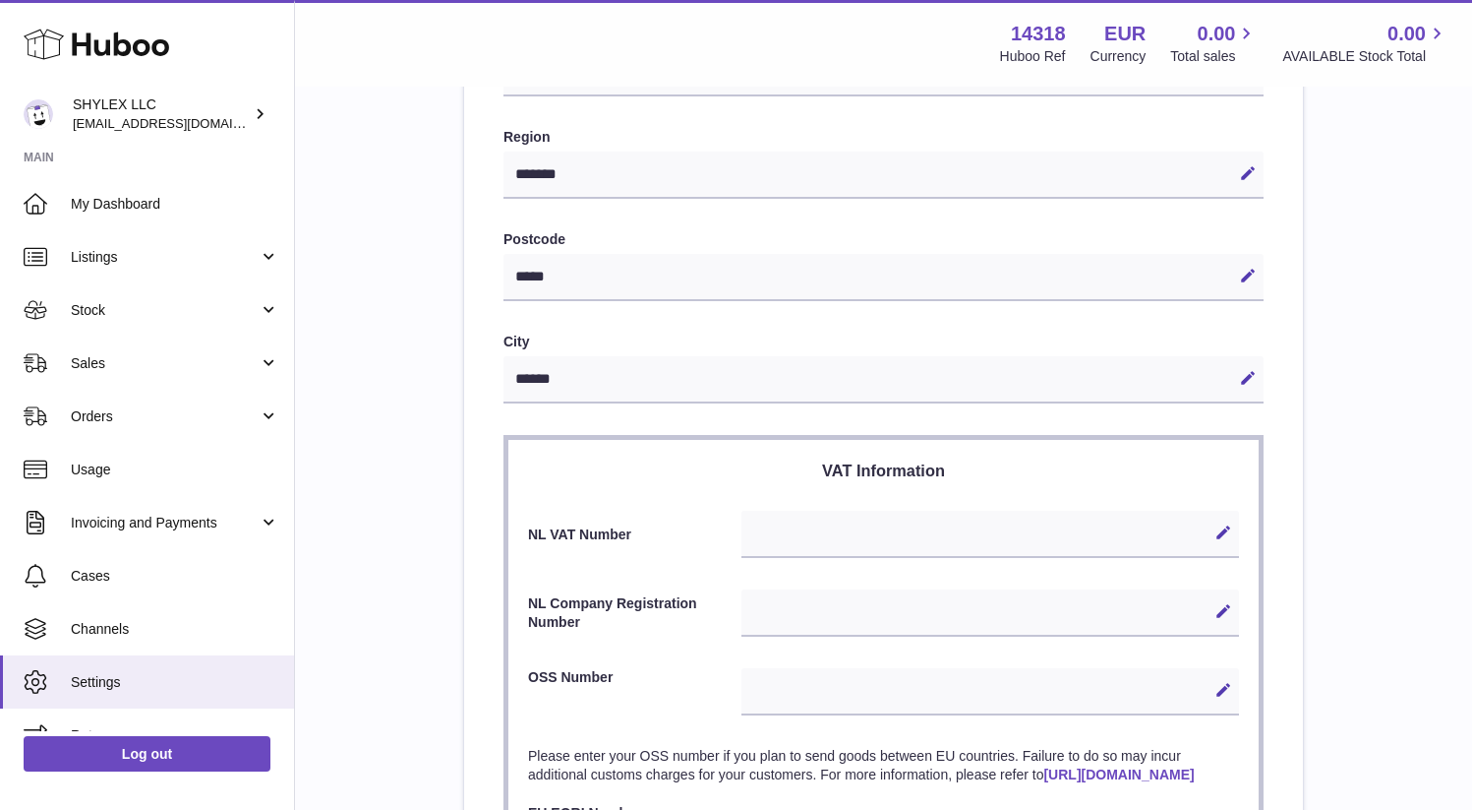
scroll to position [549, 0]
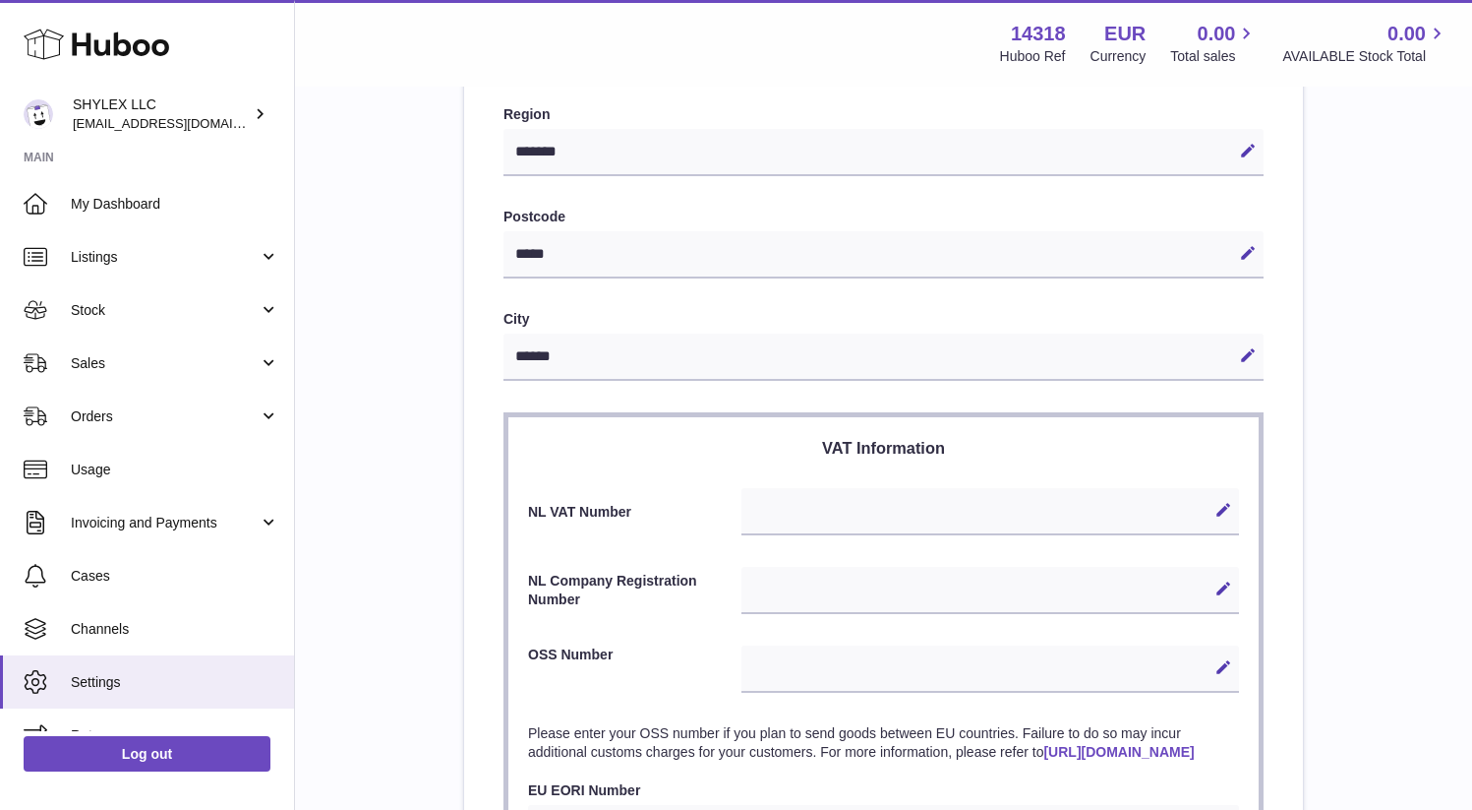
click at [798, 510] on div "Edit Cancel Save" at bounding box center [991, 511] width 498 height 47
click at [802, 593] on div "Edit Cancel Save" at bounding box center [991, 590] width 498 height 47
drag, startPoint x: 615, startPoint y: 650, endPoint x: 535, endPoint y: 652, distance: 79.7
click at [535, 652] on label "OSS Number" at bounding box center [634, 666] width 213 height 42
click at [544, 652] on label "OSS Number" at bounding box center [634, 666] width 213 height 42
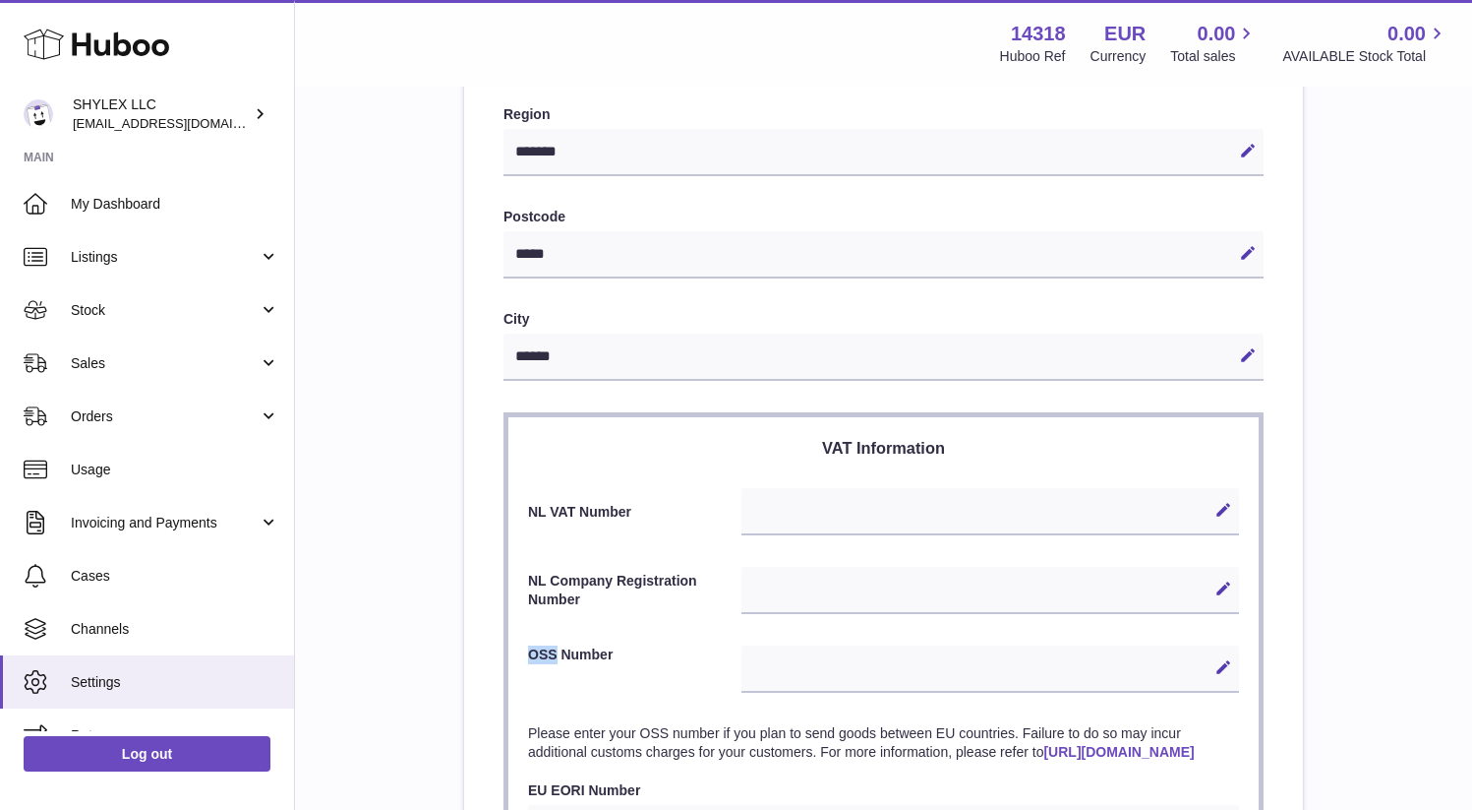
click at [544, 652] on label "OSS Number" at bounding box center [634, 666] width 213 height 42
click at [579, 652] on label "OSS Number" at bounding box center [634, 666] width 213 height 42
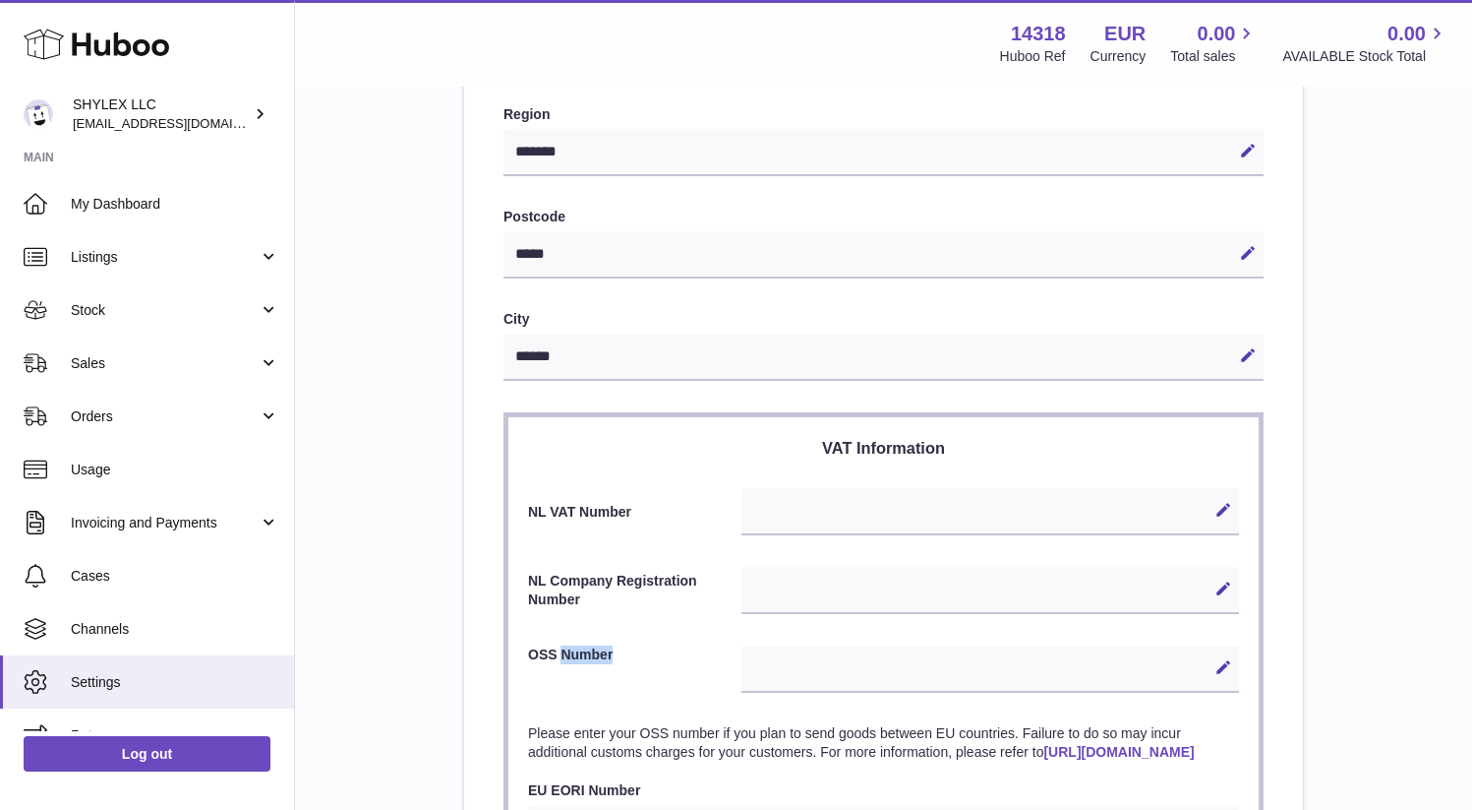
click at [579, 652] on label "OSS Number" at bounding box center [634, 666] width 213 height 42
drag, startPoint x: 628, startPoint y: 505, endPoint x: 518, endPoint y: 508, distance: 109.2
click at [518, 508] on section "VAT Information NL VAT Number Edit Cancel Save NL Company Registration Number E…" at bounding box center [884, 707] width 760 height 590
drag, startPoint x: 579, startPoint y: 602, endPoint x: 526, endPoint y: 582, distance: 56.6
click at [526, 582] on section "VAT Information NL VAT Number Edit Cancel Save NL Company Registration Number E…" at bounding box center [884, 707] width 760 height 590
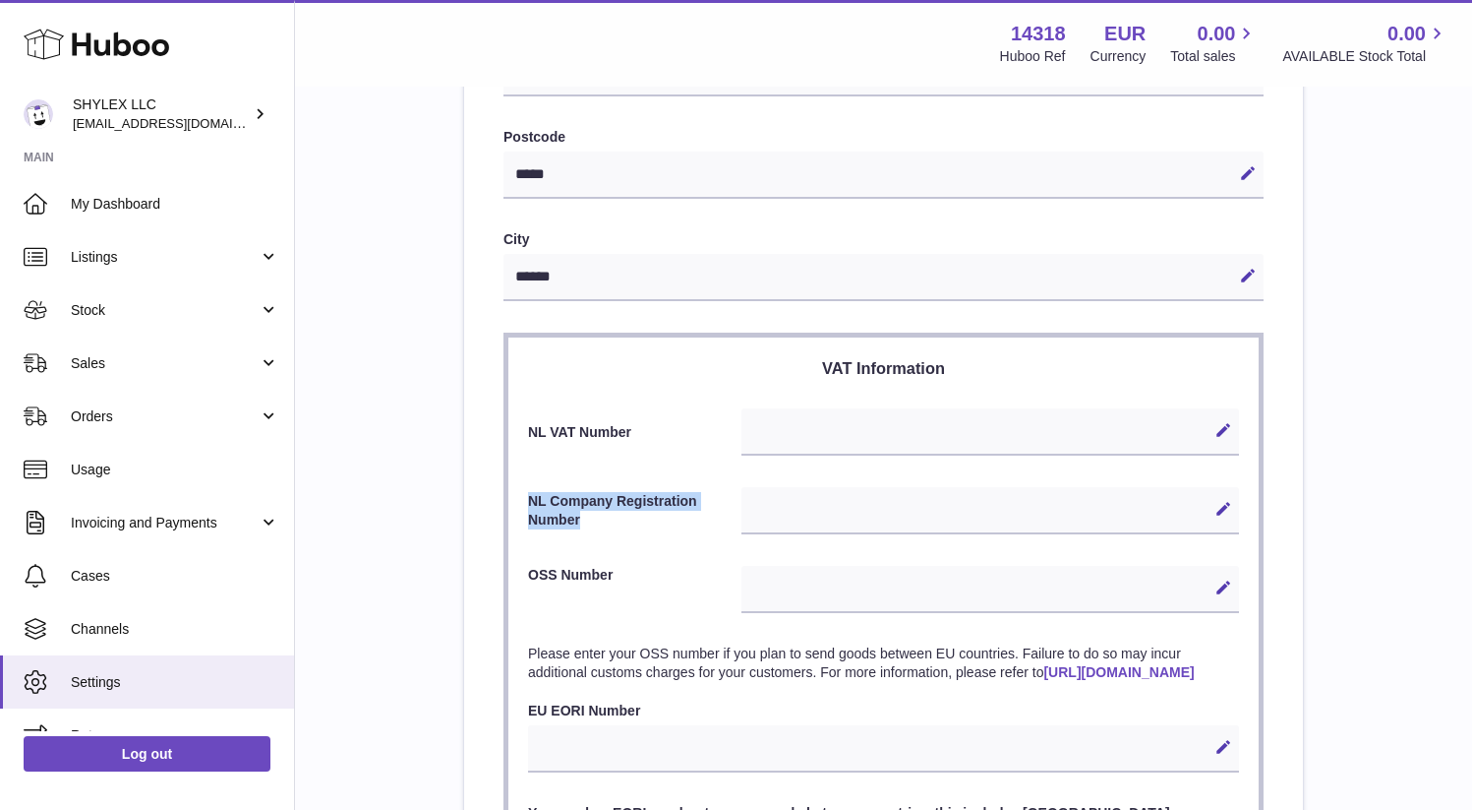
scroll to position [633, 0]
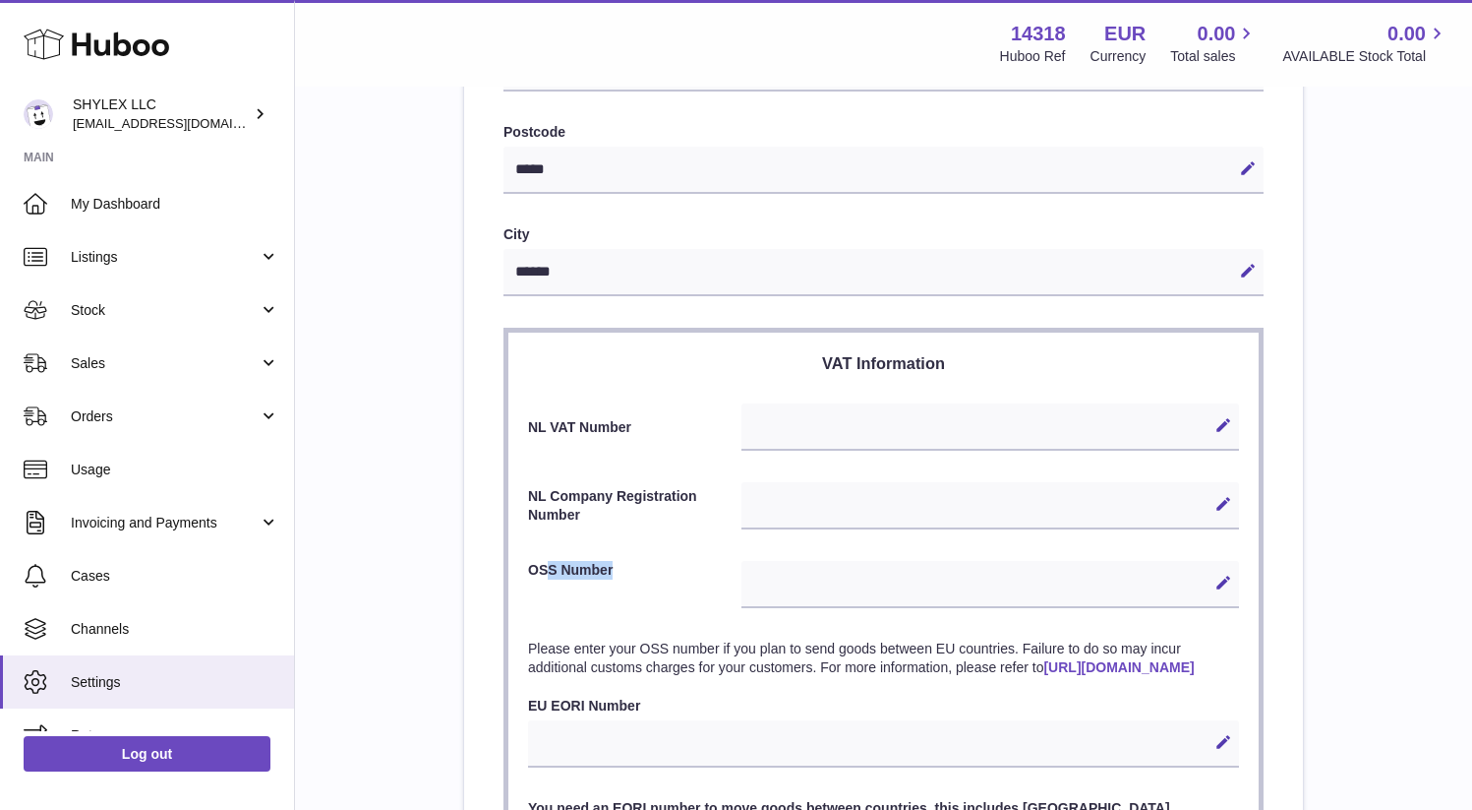
drag, startPoint x: 622, startPoint y: 562, endPoint x: 551, endPoint y: 562, distance: 70.8
click at [552, 562] on label "OSS Number" at bounding box center [634, 582] width 213 height 42
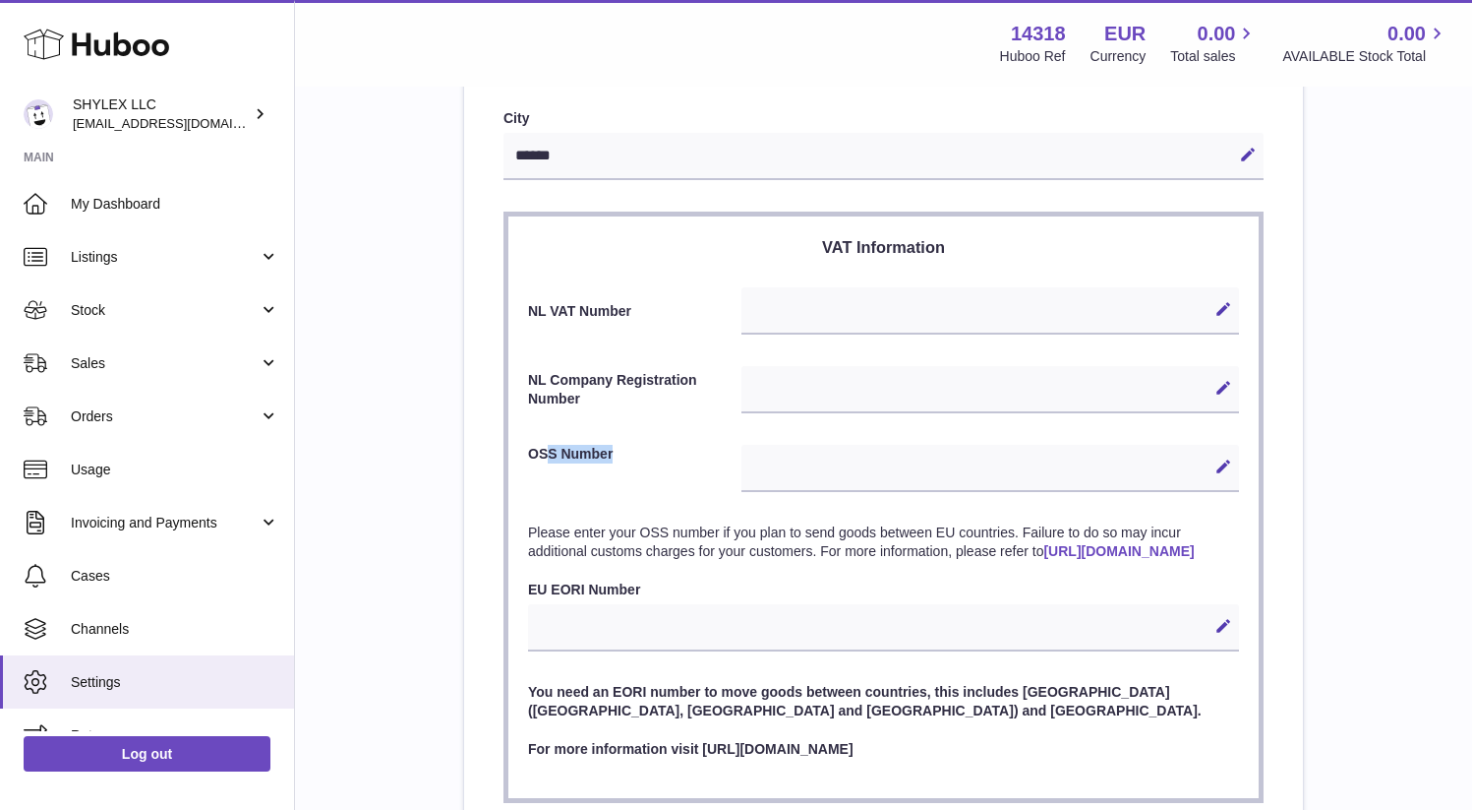
scroll to position [785, 0]
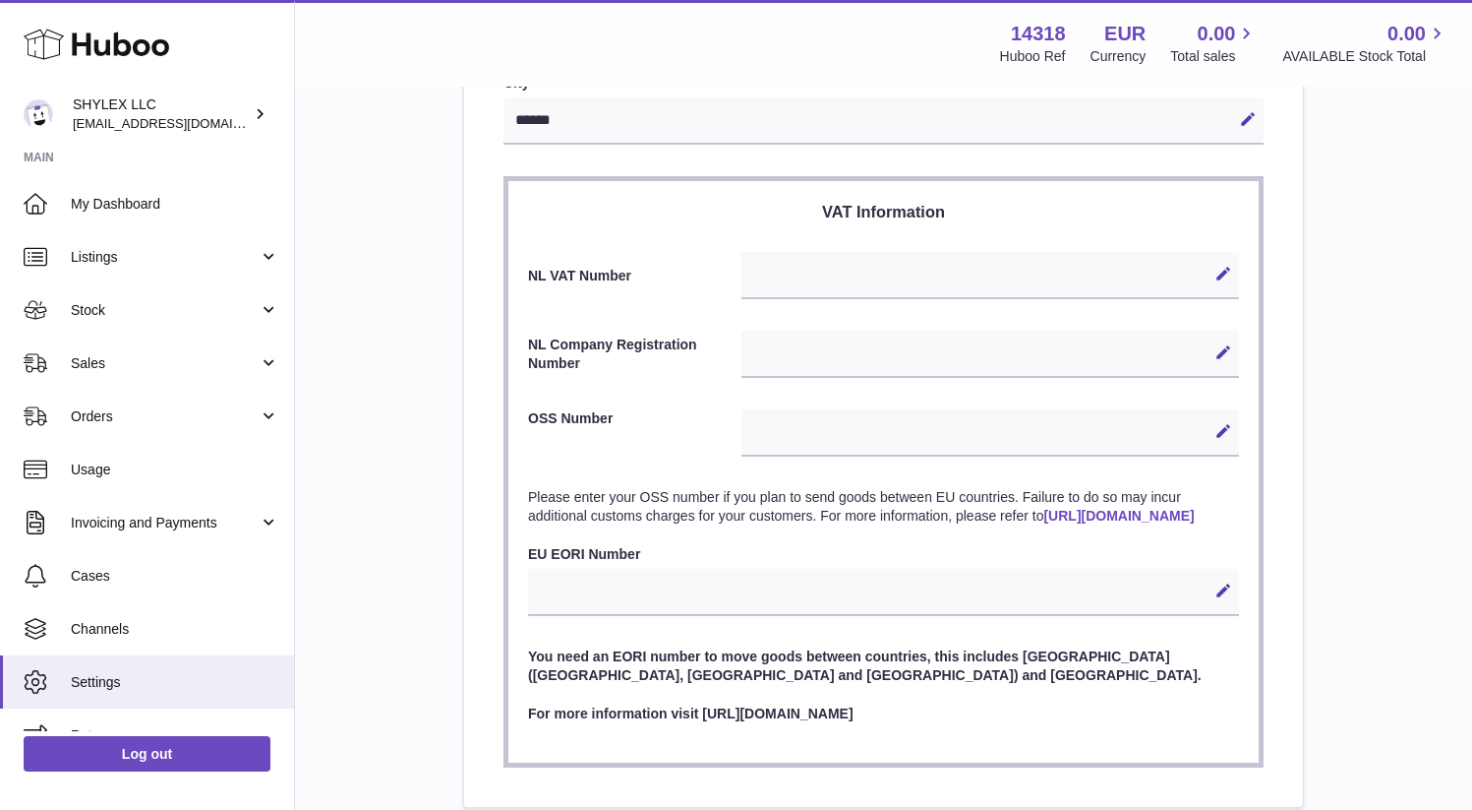
click at [627, 612] on div "Edit Cancel Save" at bounding box center [883, 592] width 711 height 47
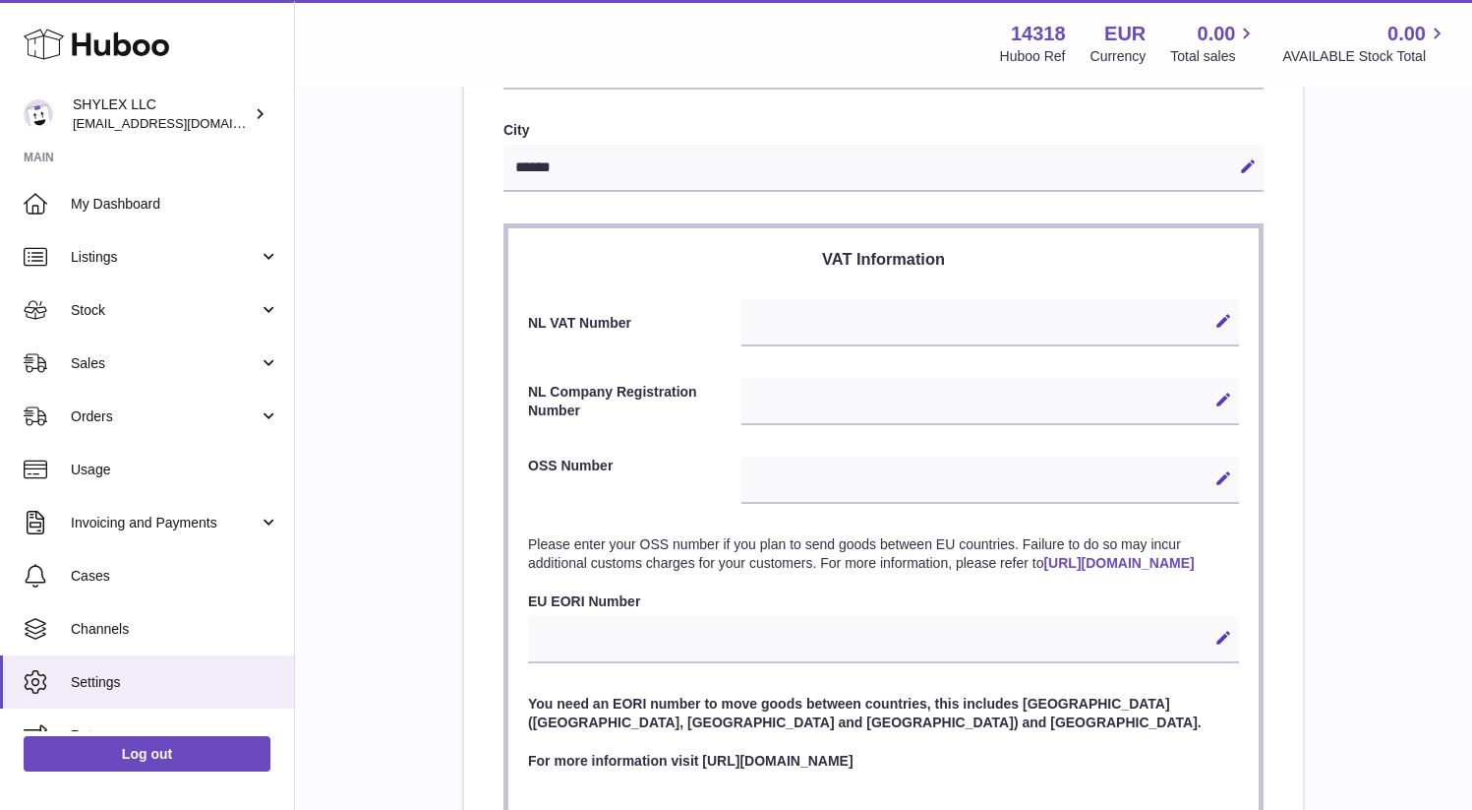
scroll to position [734, 0]
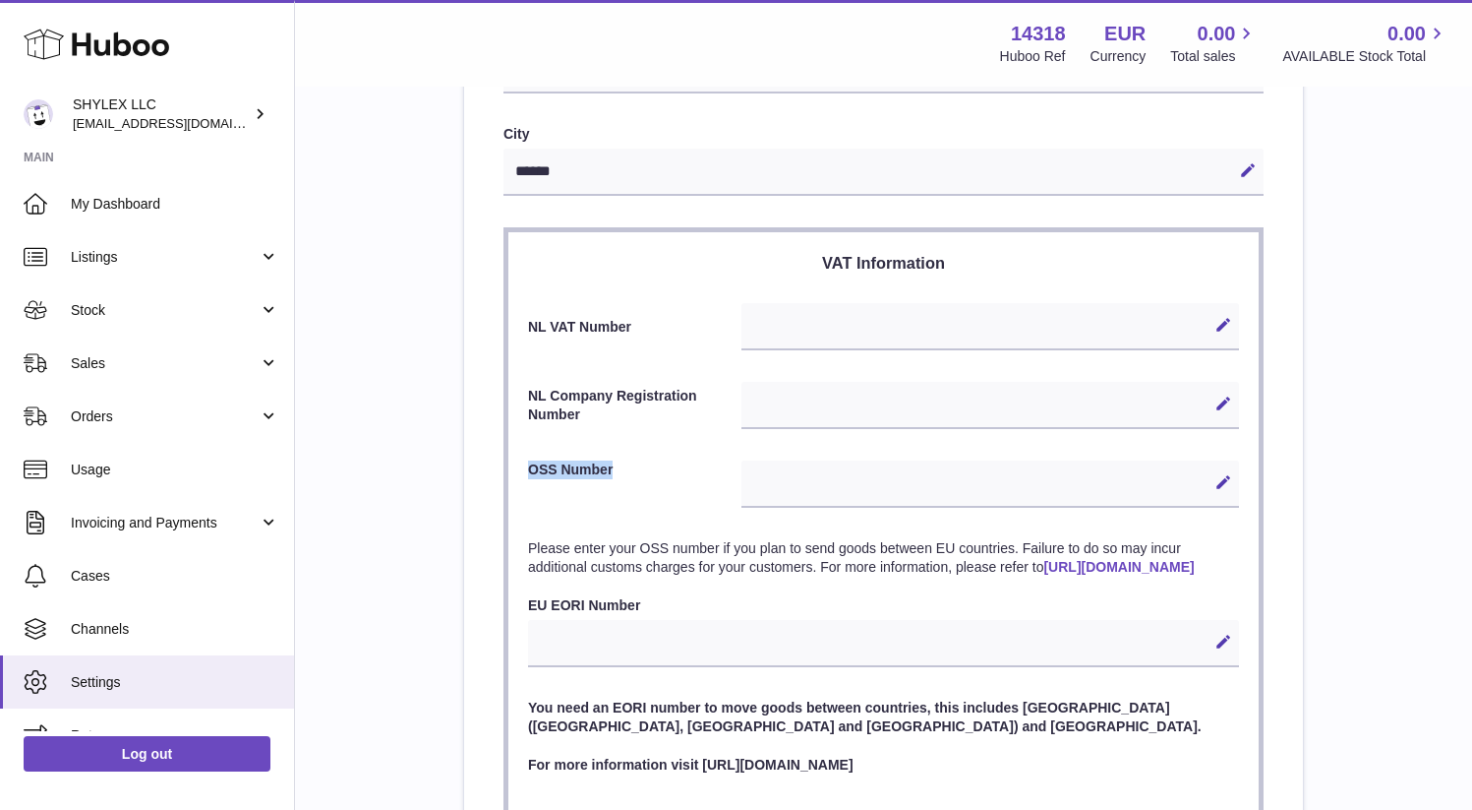
drag, startPoint x: 620, startPoint y: 470, endPoint x: 532, endPoint y: 470, distance: 87.5
click at [532, 470] on label "OSS Number" at bounding box center [634, 481] width 213 height 42
click at [598, 470] on label "OSS Number" at bounding box center [634, 481] width 213 height 42
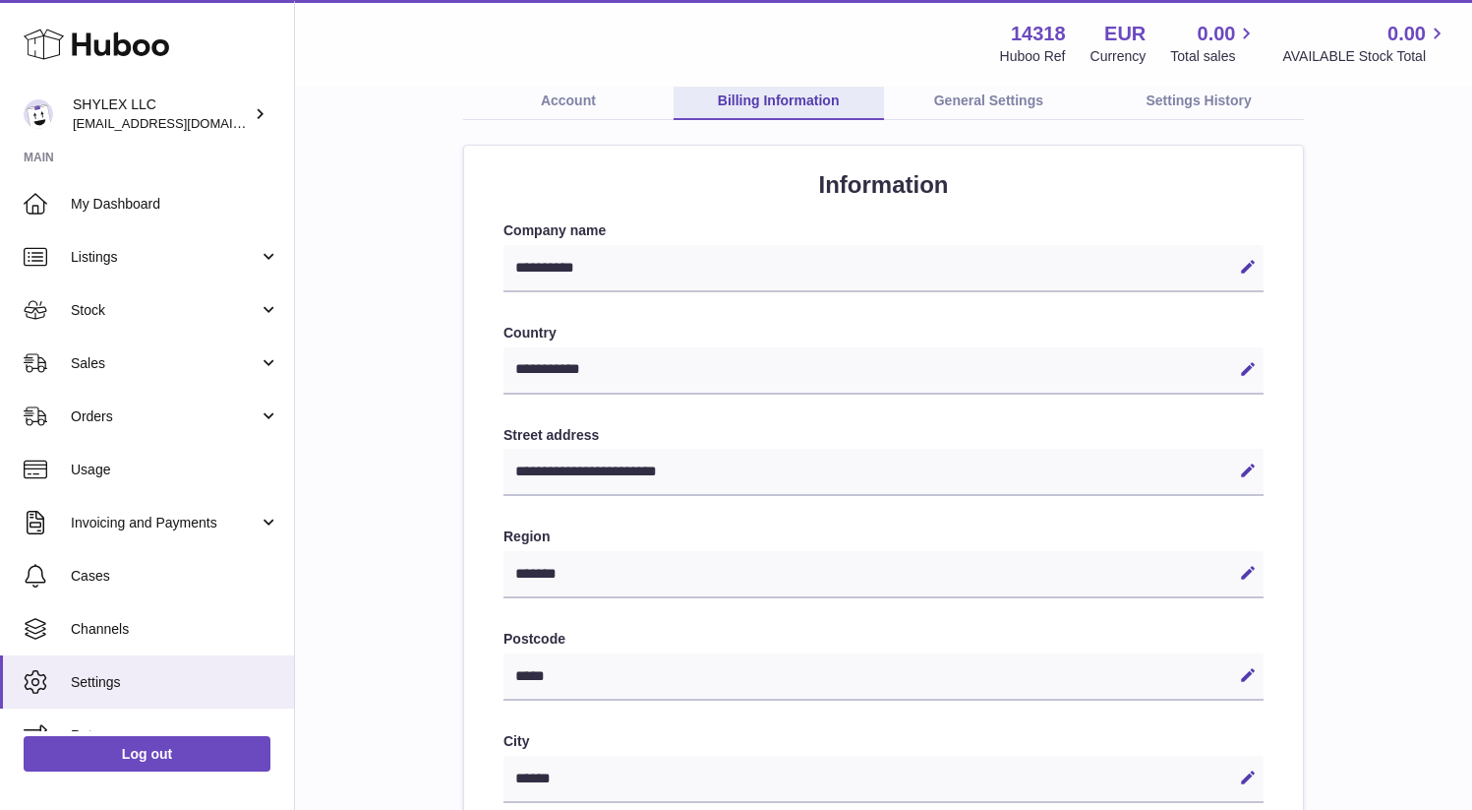
scroll to position [0, 0]
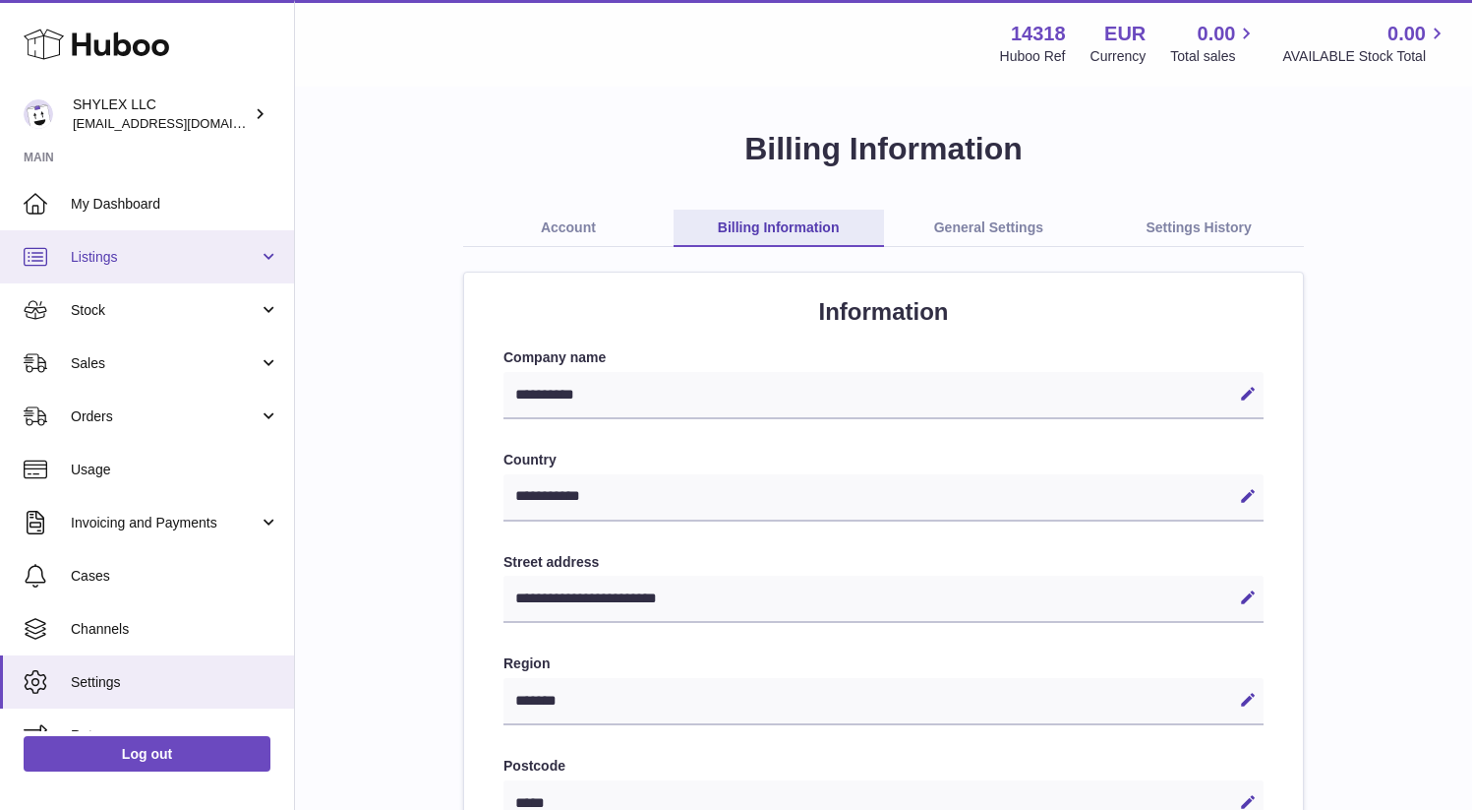
click at [163, 252] on span "Listings" at bounding box center [165, 257] width 188 height 19
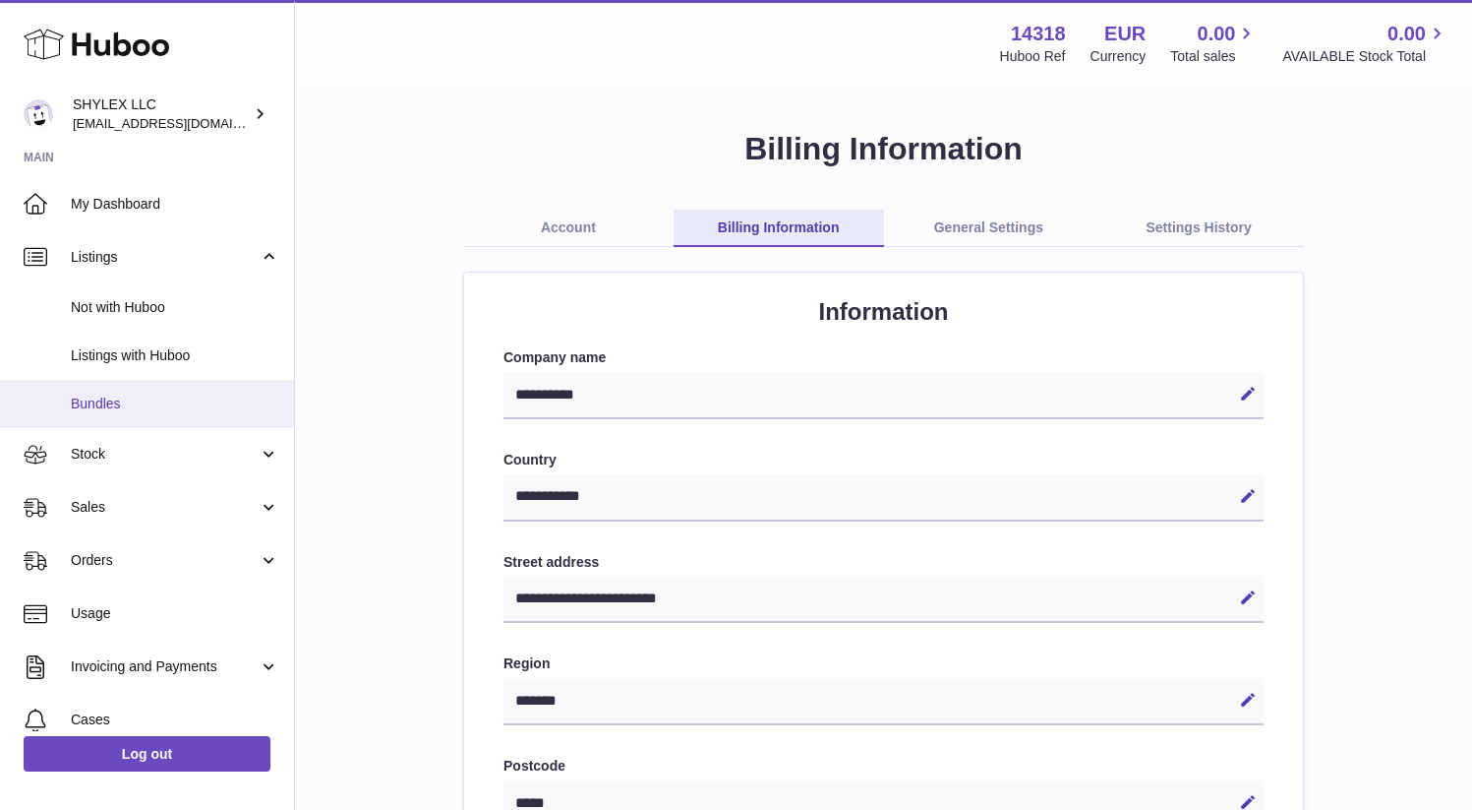
click at [190, 397] on span "Bundles" at bounding box center [175, 403] width 209 height 19
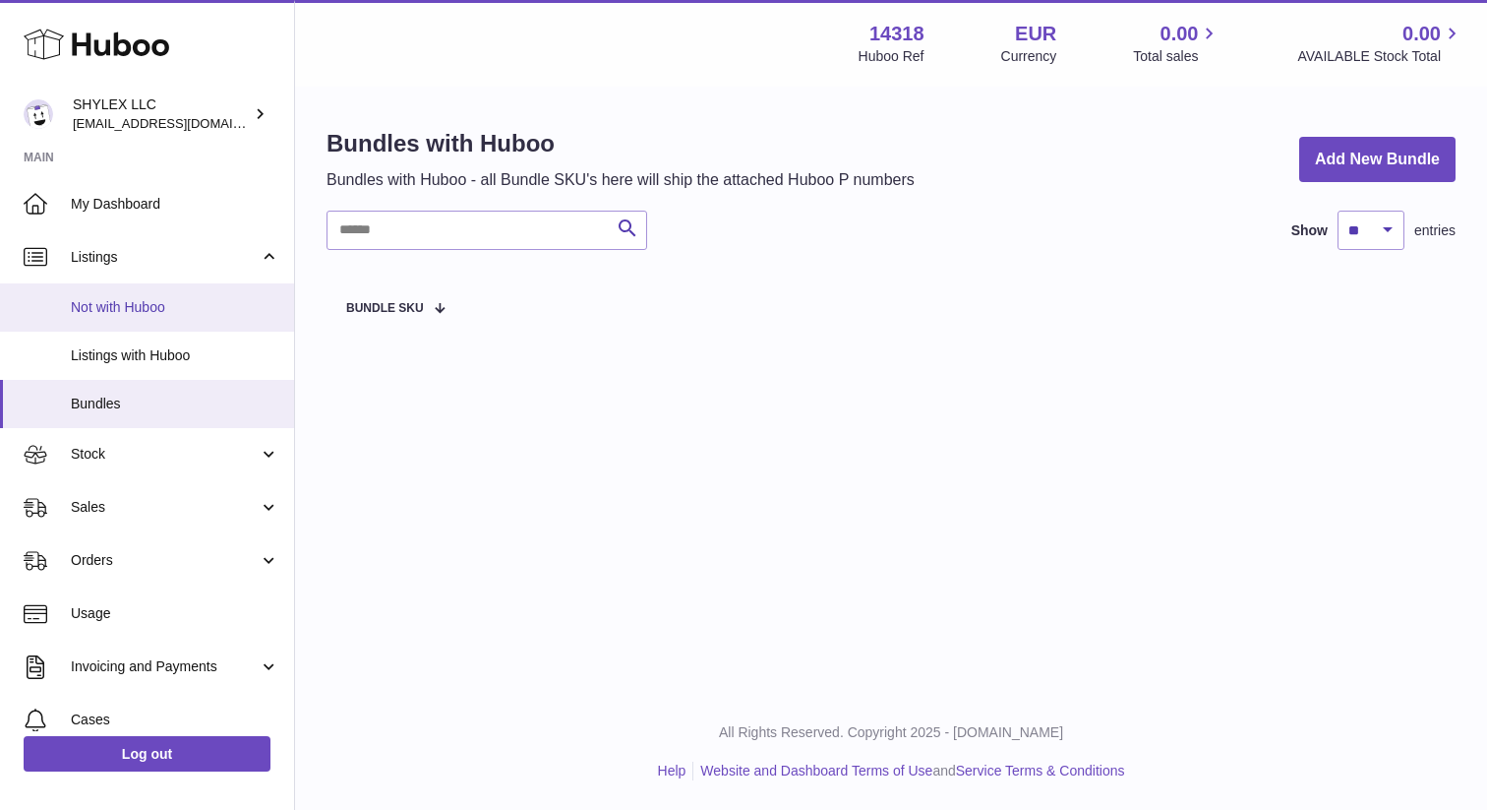
click at [154, 301] on span "Not with Huboo" at bounding box center [175, 307] width 209 height 19
